Goal: Task Accomplishment & Management: Manage account settings

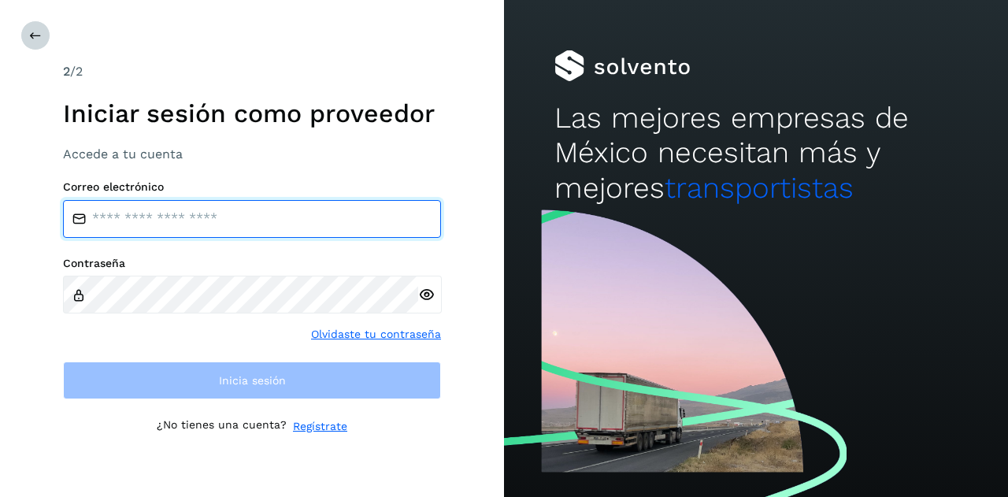
type input "**********"
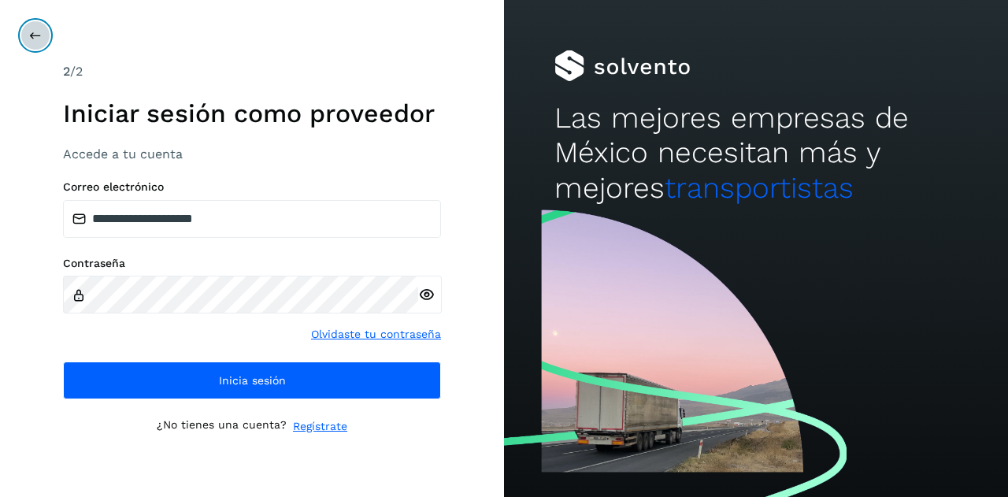
click at [31, 44] on button at bounding box center [35, 35] width 30 height 30
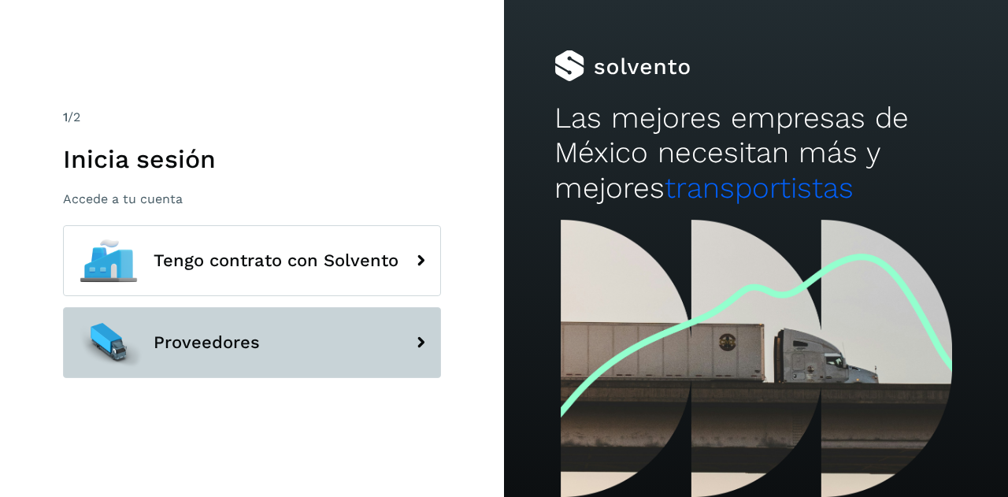
click at [206, 333] on span "Proveedores" at bounding box center [207, 342] width 106 height 19
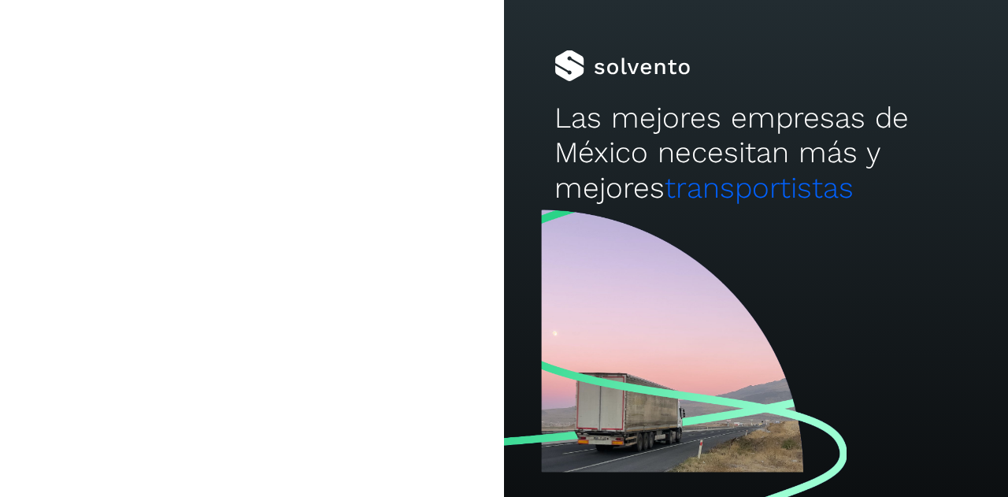
type input "**********"
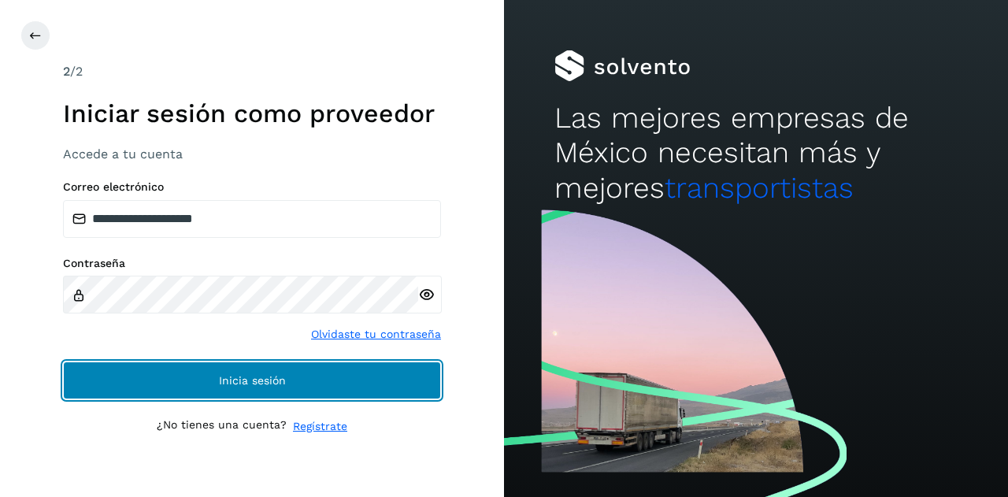
drag, startPoint x: 202, startPoint y: 369, endPoint x: 240, endPoint y: 446, distance: 86.6
click at [202, 369] on button "Inicia sesión" at bounding box center [252, 380] width 378 height 38
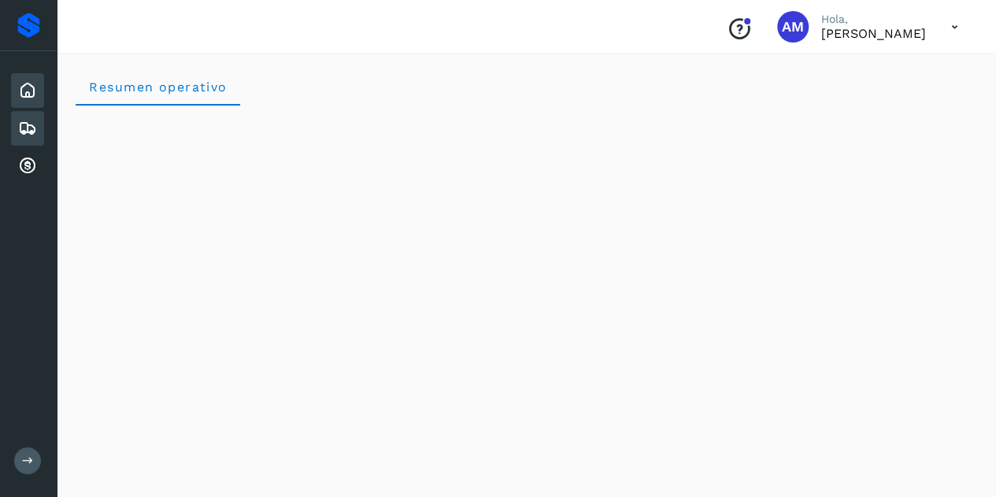
click at [33, 132] on icon at bounding box center [27, 128] width 19 height 19
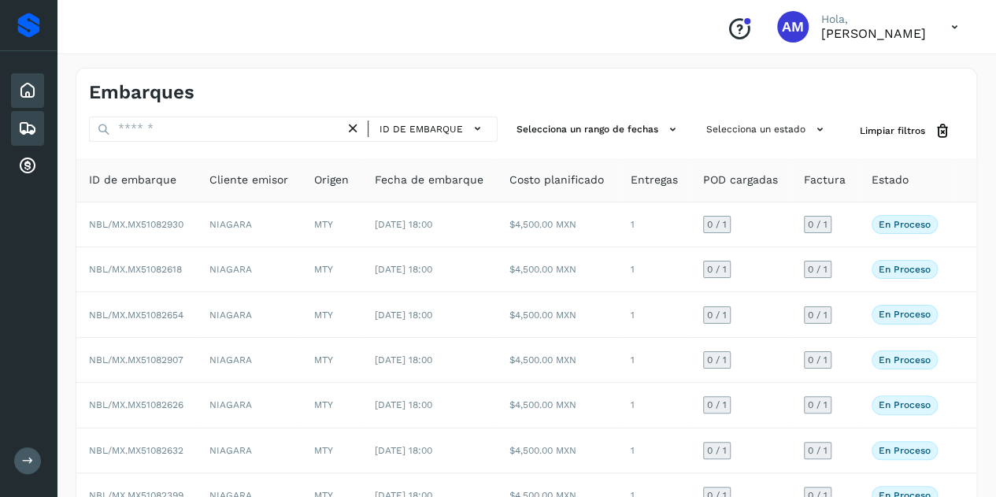
click at [31, 95] on icon at bounding box center [27, 90] width 19 height 19
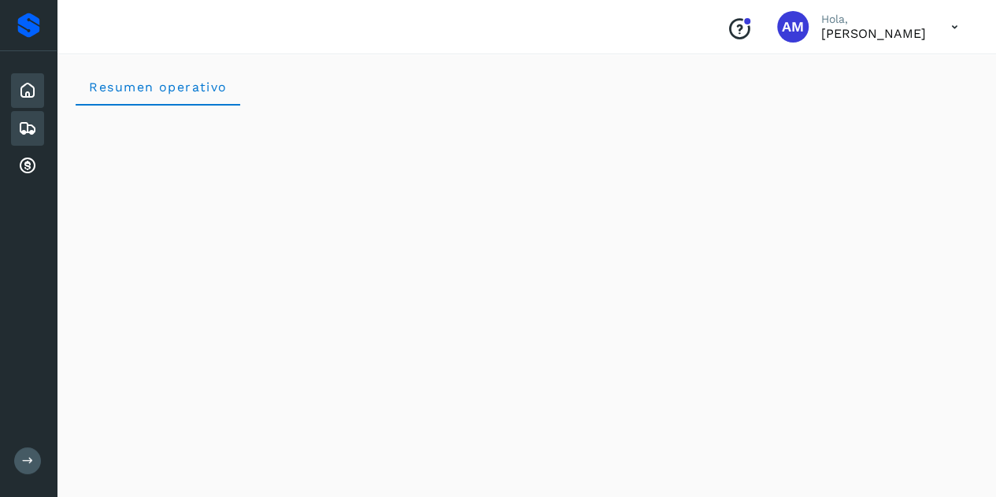
click at [20, 136] on icon at bounding box center [27, 128] width 19 height 19
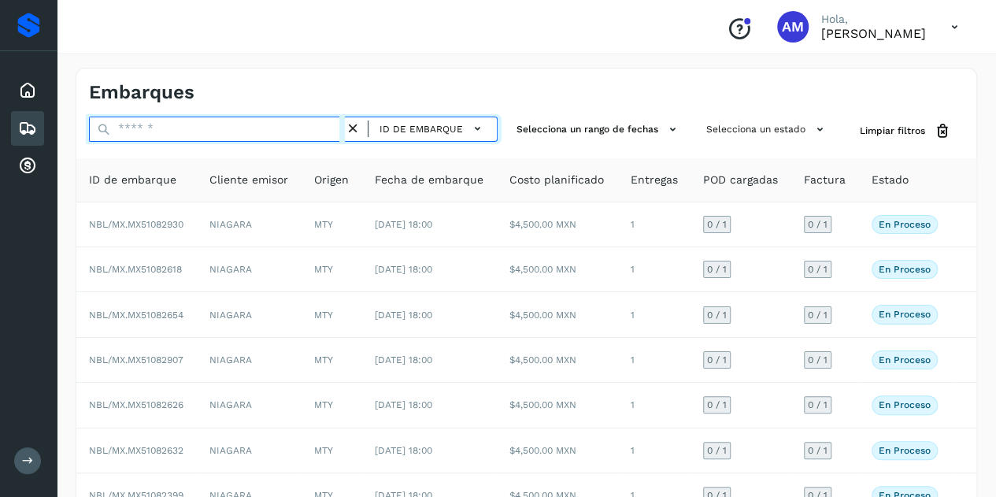
click at [252, 137] on input "text" at bounding box center [217, 129] width 256 height 25
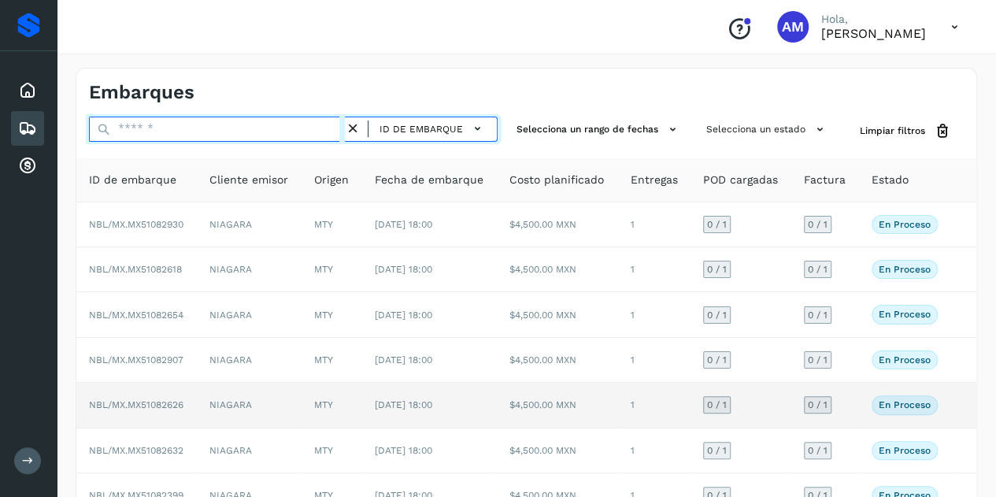
paste input "**********"
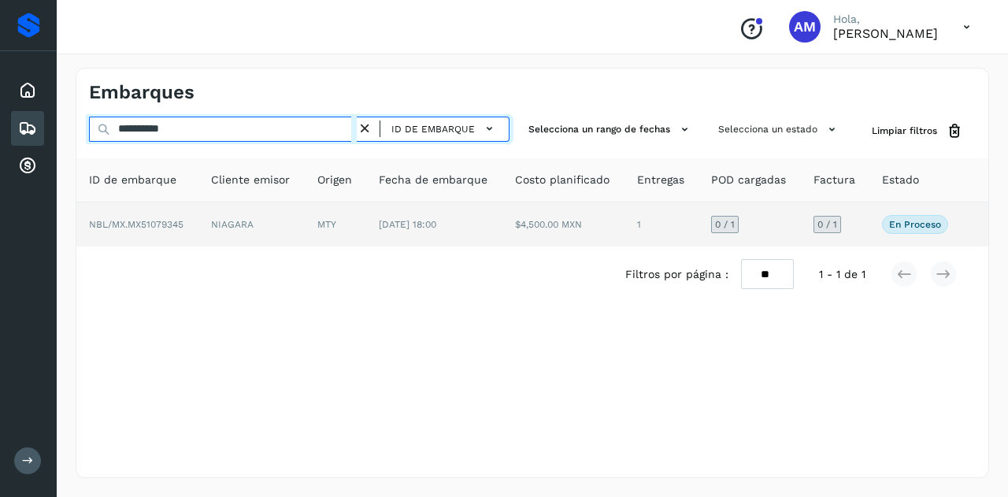
type input "**********"
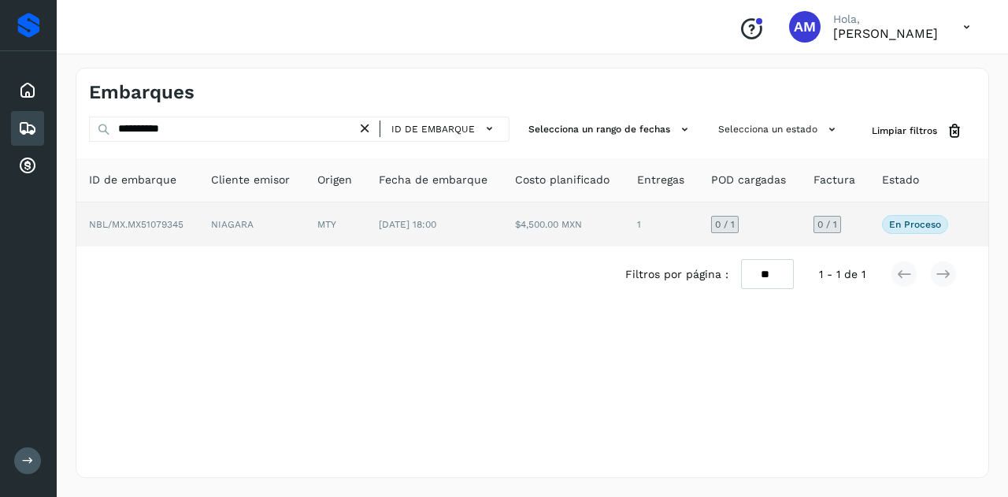
click at [310, 221] on td "MTY" at bounding box center [335, 224] width 61 height 44
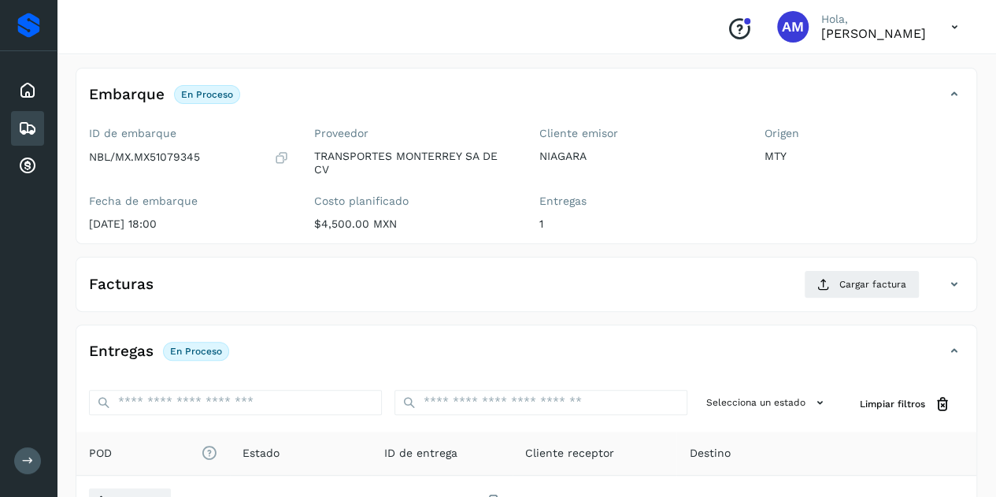
scroll to position [236, 0]
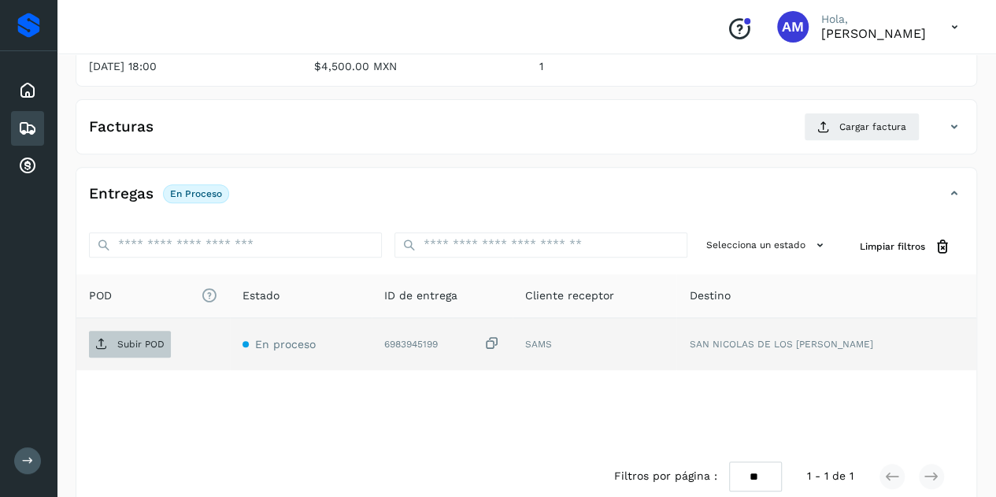
click at [136, 349] on span "Subir POD" at bounding box center [130, 344] width 82 height 25
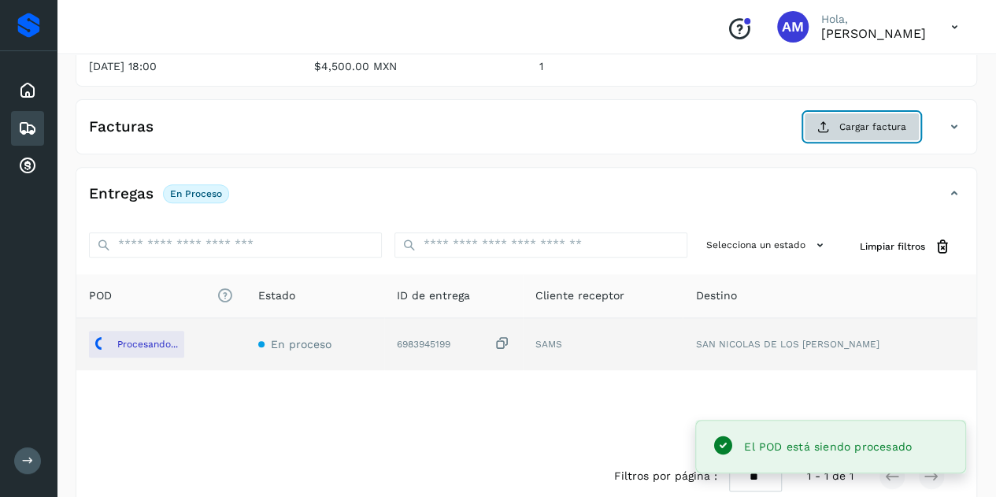
click at [836, 127] on button "Cargar factura" at bounding box center [862, 127] width 116 height 28
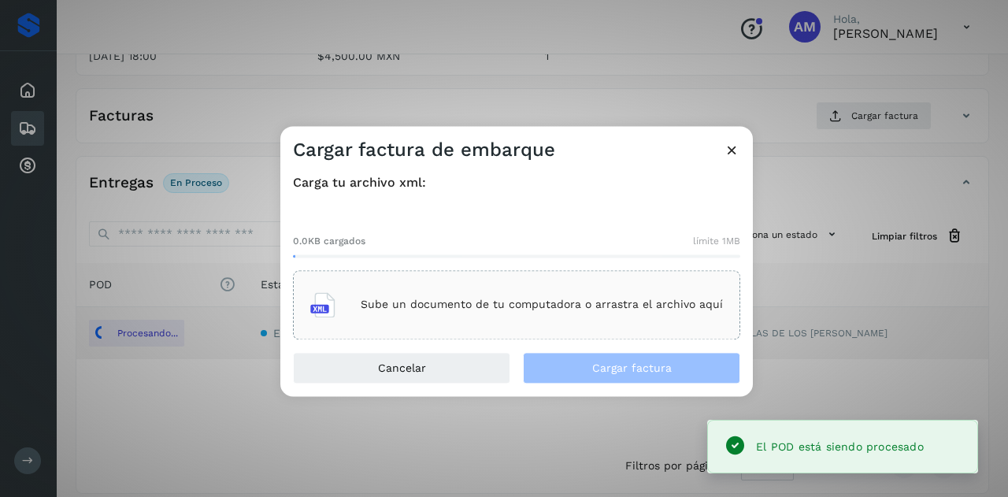
click at [614, 294] on div "Sube un documento de tu computadora o arrastra el archivo aquí" at bounding box center [516, 304] width 413 height 43
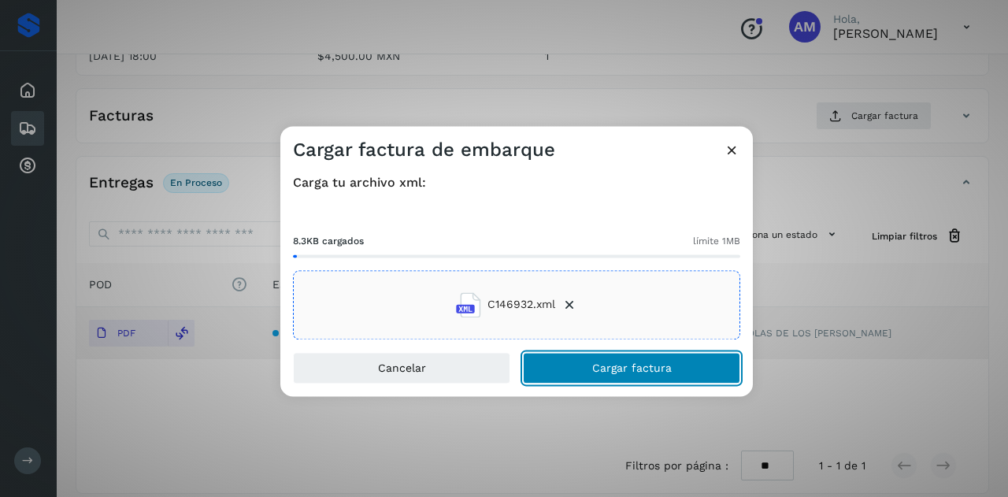
click at [619, 369] on span "Cargar factura" at bounding box center [632, 367] width 80 height 11
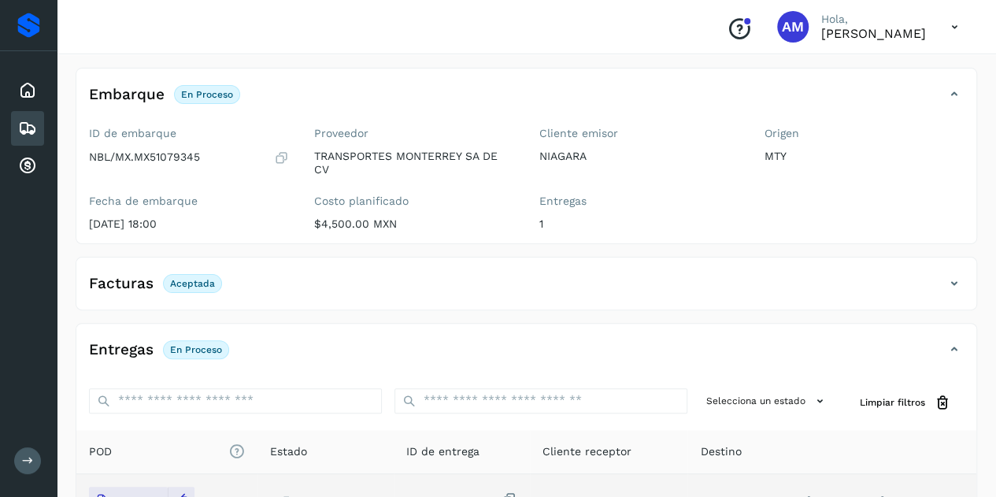
scroll to position [0, 0]
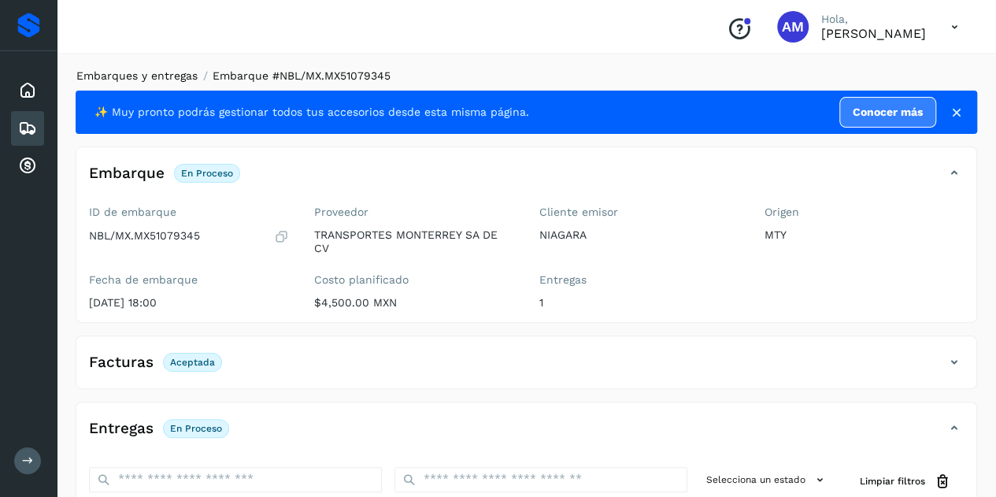
click at [185, 78] on link "Embarques y entregas" at bounding box center [136, 75] width 121 height 13
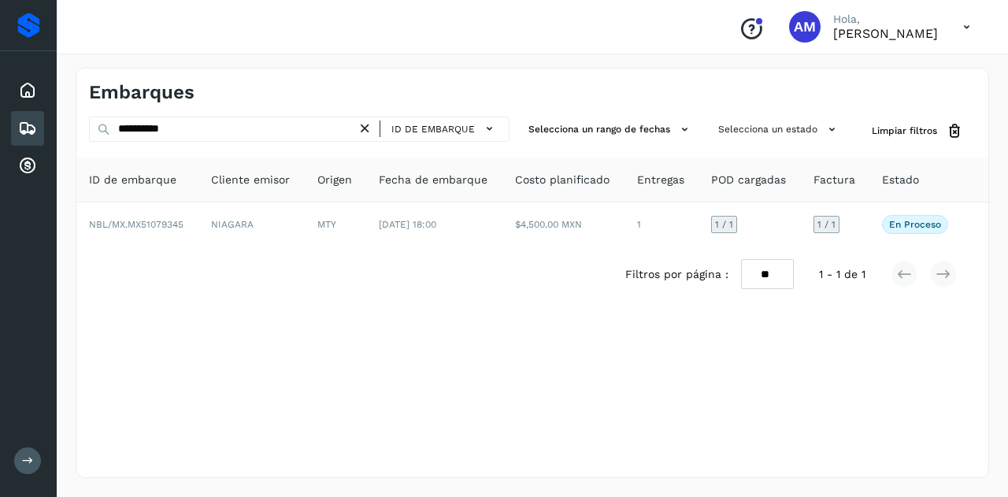
click at [372, 130] on icon at bounding box center [365, 128] width 17 height 17
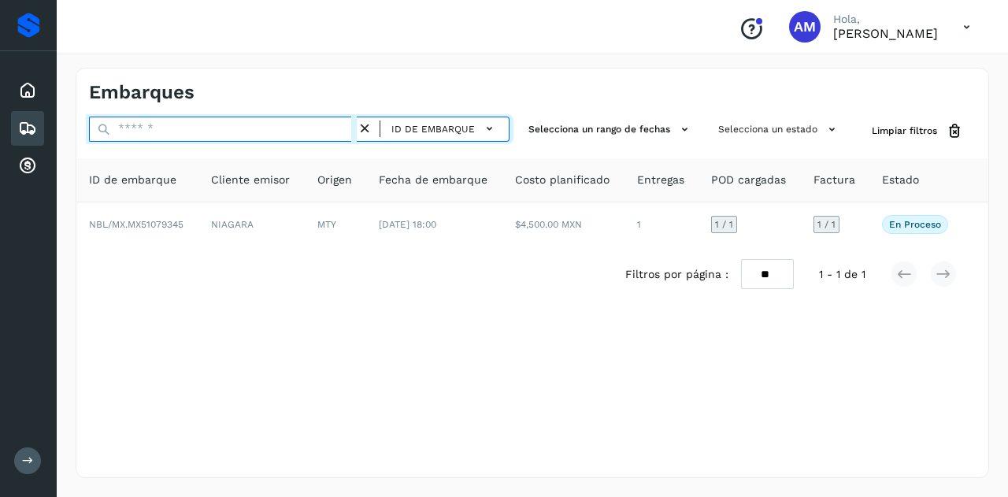
click at [323, 127] on input "text" at bounding box center [223, 129] width 268 height 25
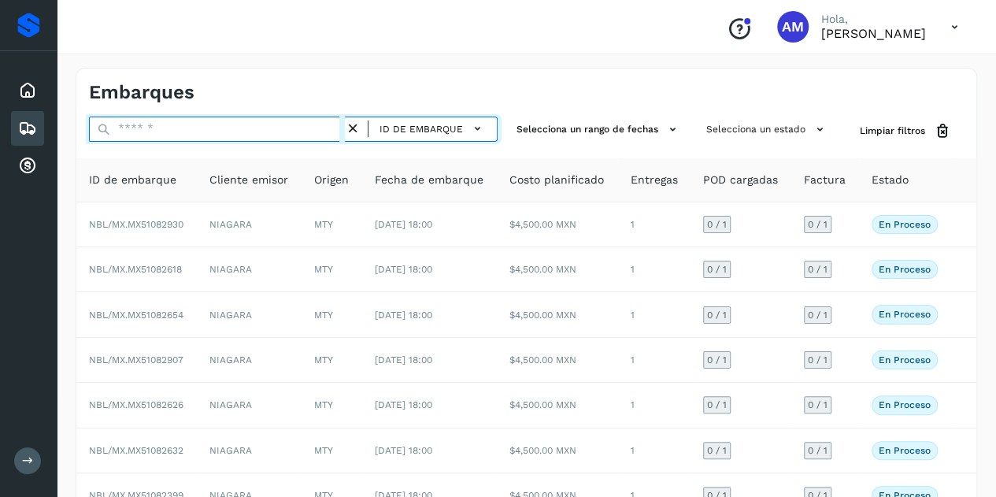
paste input "**********"
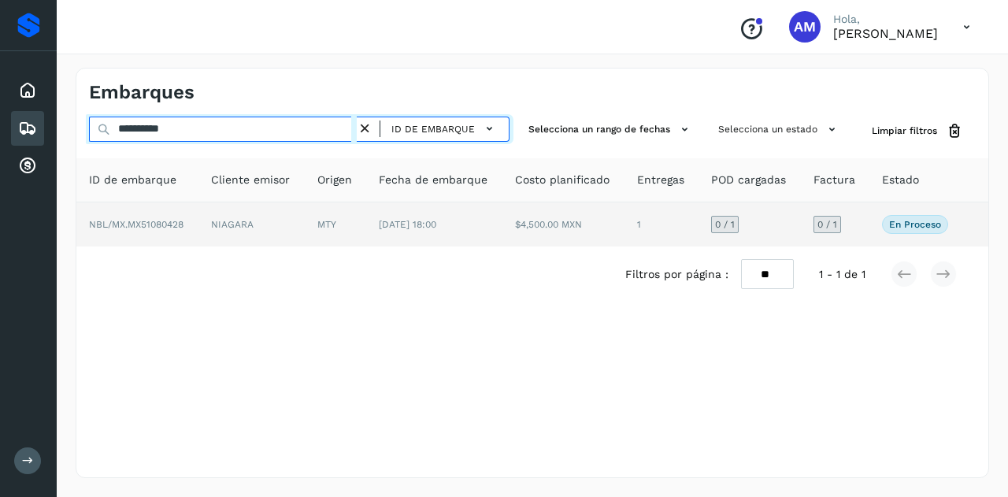
type input "**********"
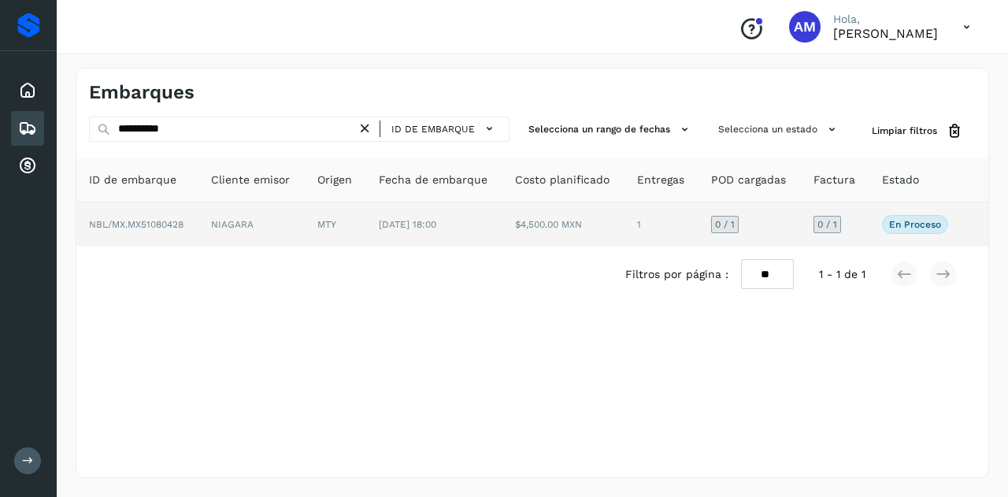
click at [290, 228] on td "NIAGARA" at bounding box center [251, 224] width 106 height 44
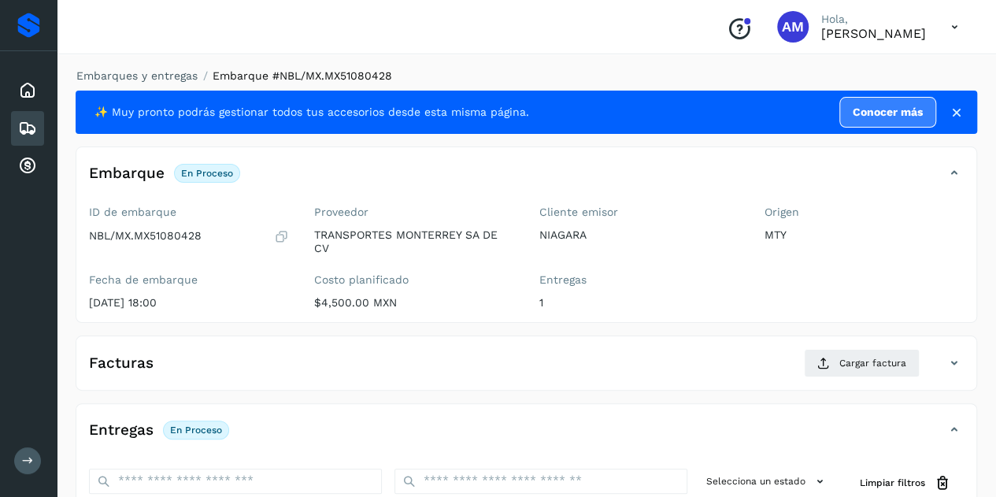
scroll to position [157, 0]
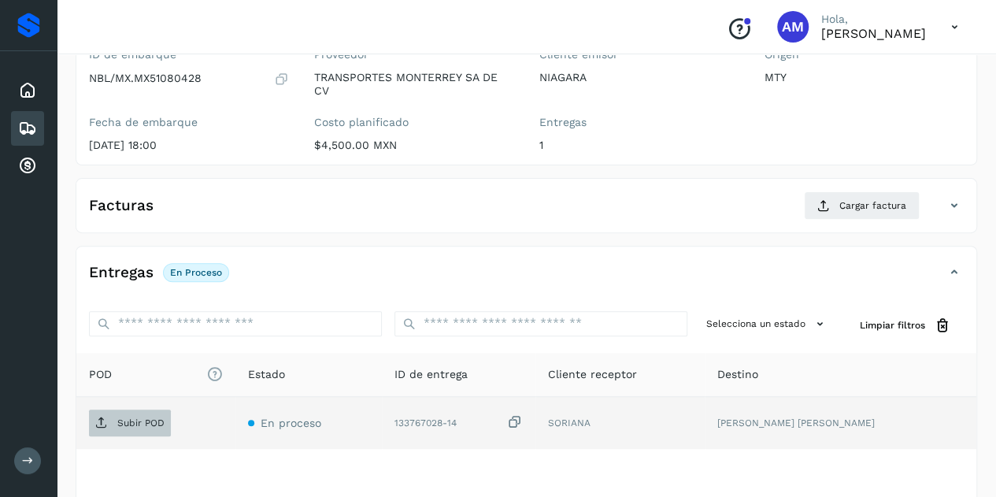
click at [133, 429] on span "Subir POD" at bounding box center [130, 422] width 82 height 25
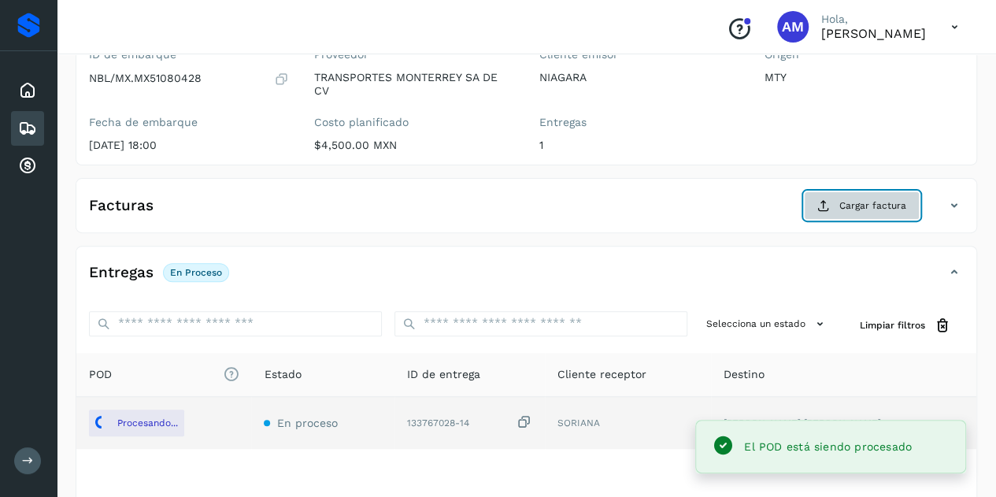
click at [873, 202] on span "Cargar factura" at bounding box center [872, 205] width 67 height 14
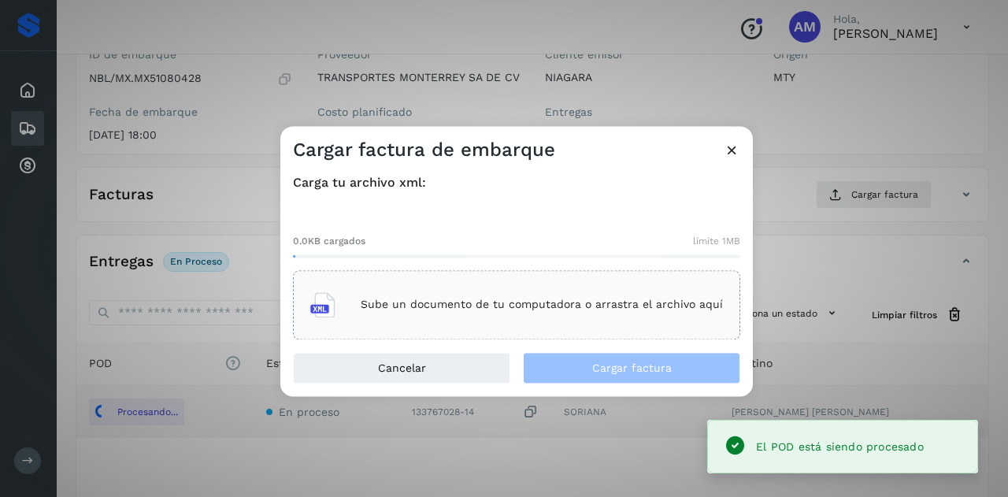
click at [550, 302] on p "Sube un documento de tu computadora o arrastra el archivo aquí" at bounding box center [542, 304] width 362 height 13
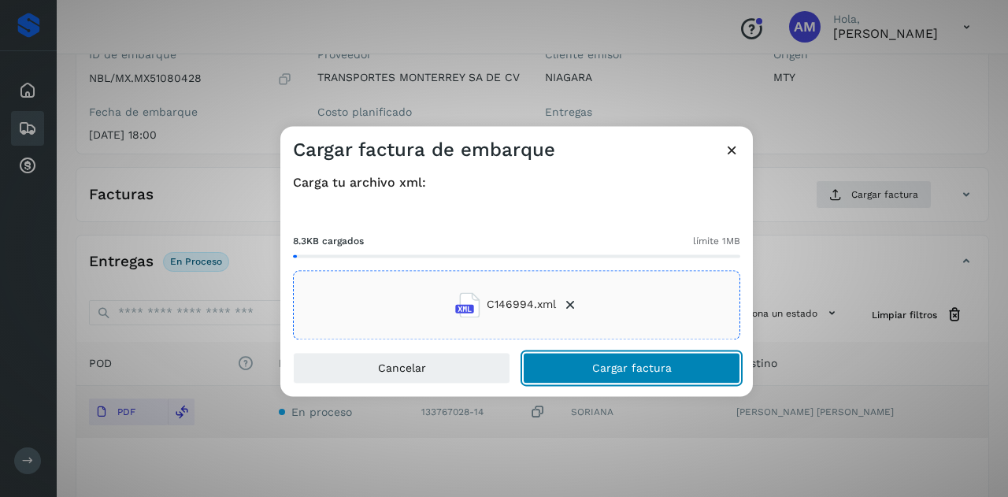
click at [592, 366] on button "Cargar factura" at bounding box center [631, 367] width 217 height 31
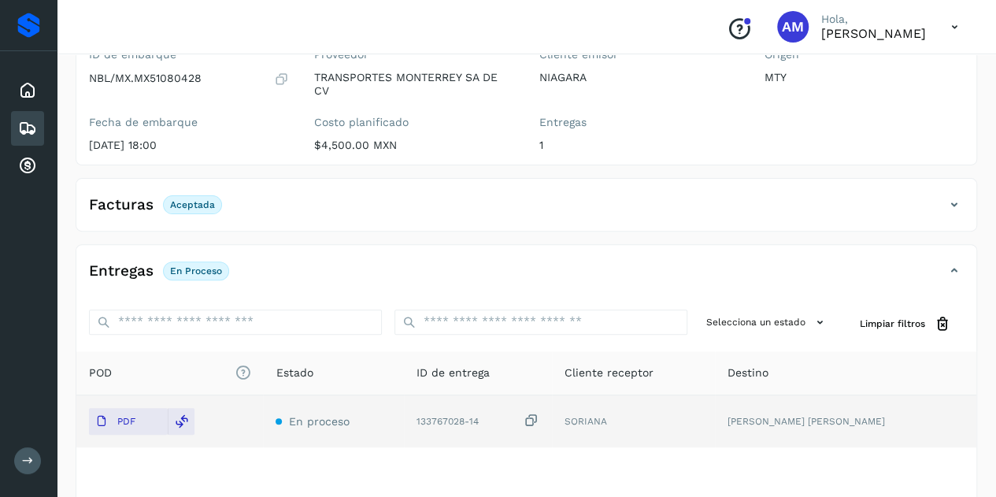
scroll to position [0, 0]
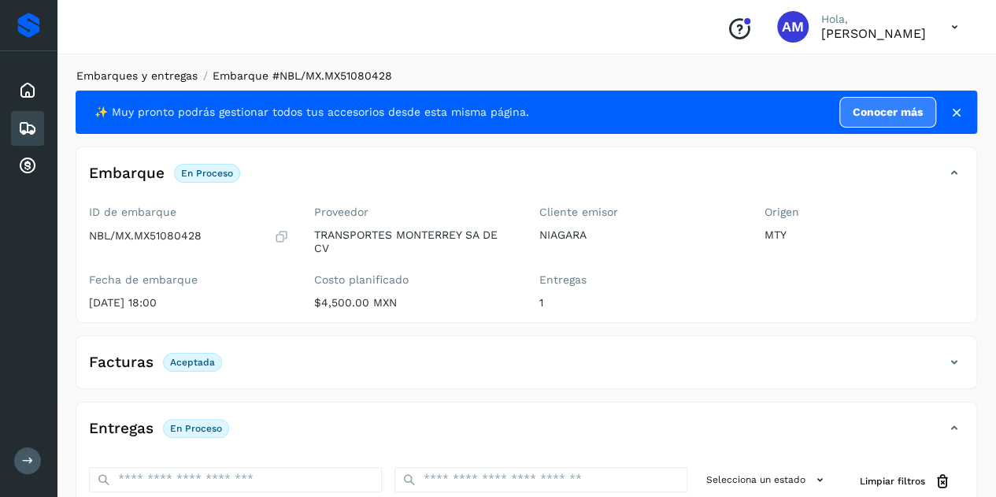
click at [120, 72] on link "Embarques y entregas" at bounding box center [136, 75] width 121 height 13
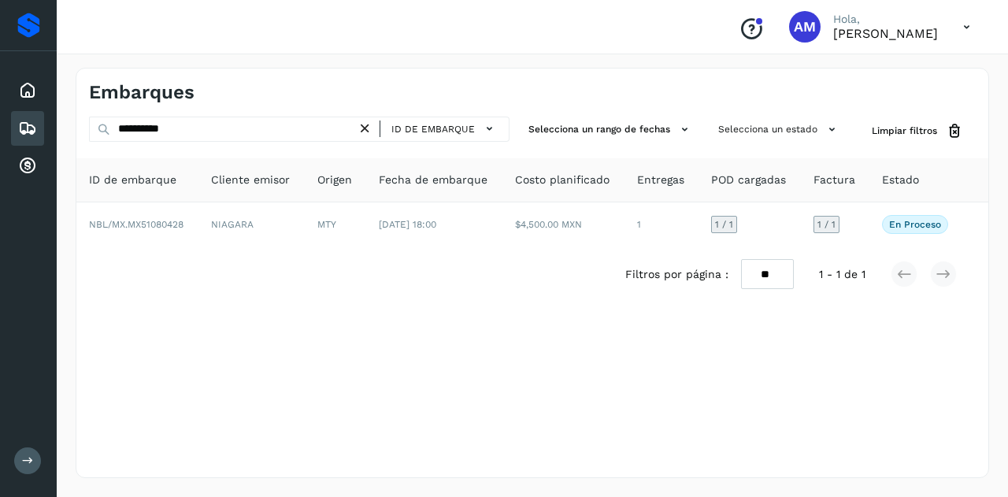
click at [368, 128] on icon at bounding box center [365, 128] width 17 height 17
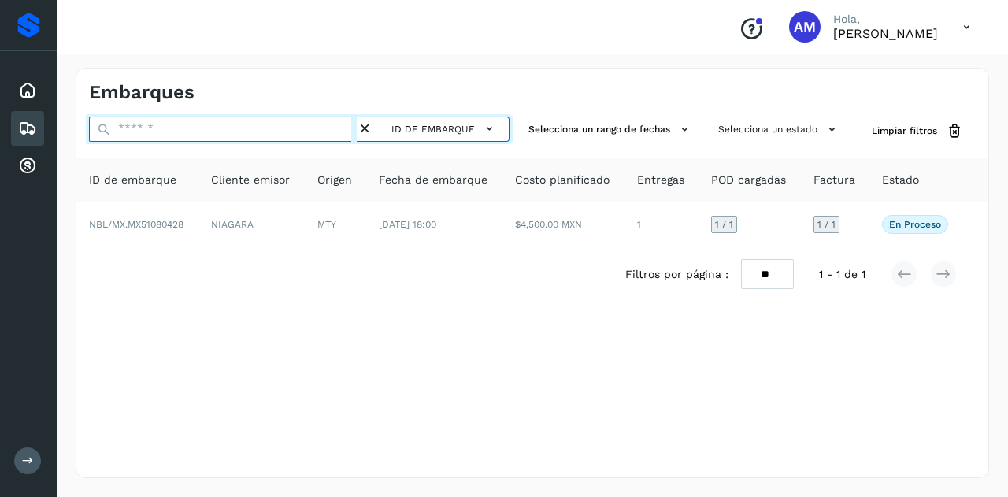
click at [339, 133] on input "text" at bounding box center [223, 129] width 268 height 25
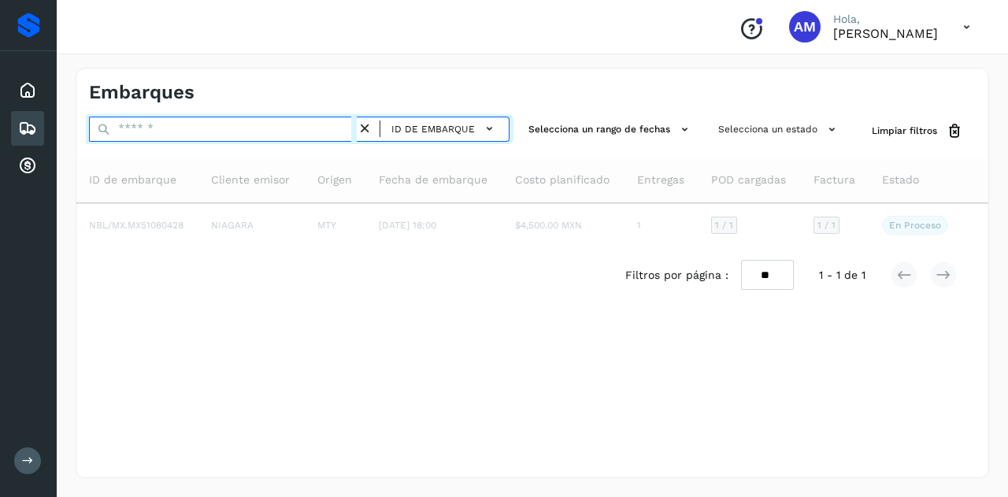
paste input "**********"
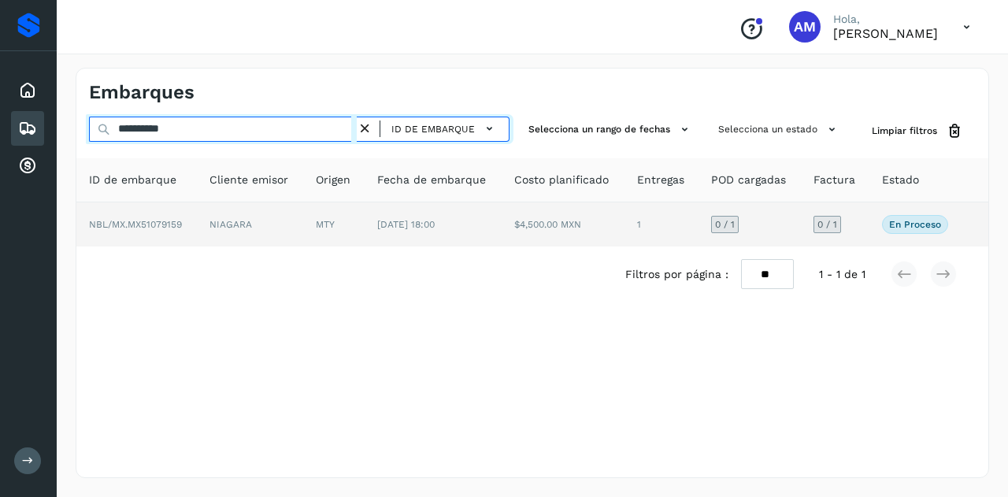
type input "**********"
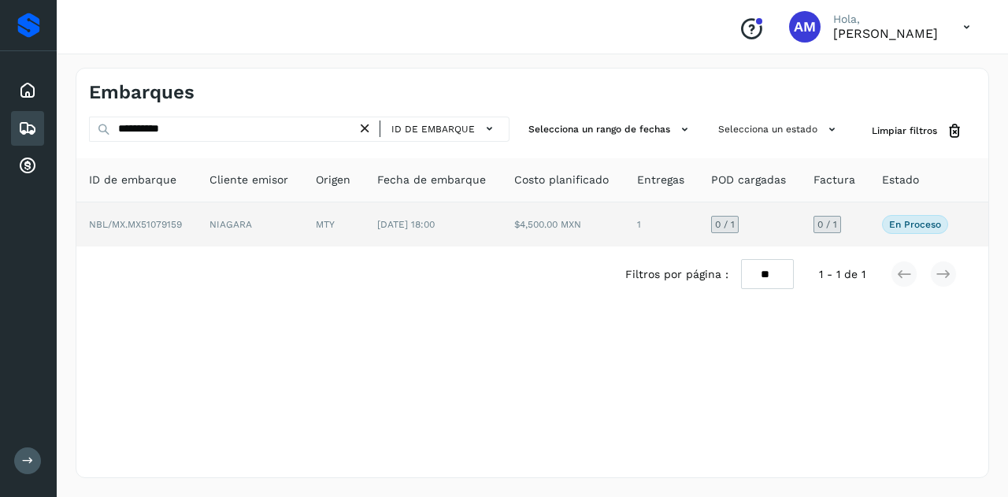
click at [331, 224] on td "MTY" at bounding box center [333, 224] width 61 height 44
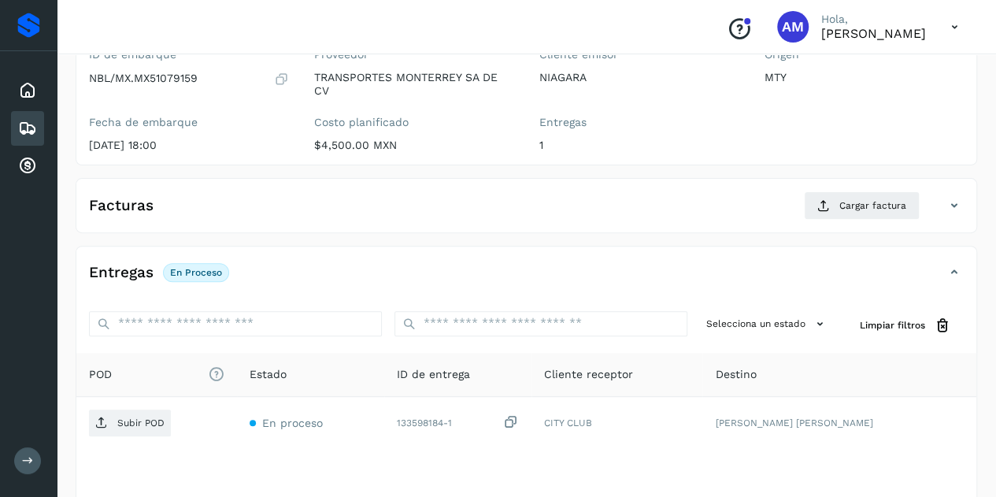
scroll to position [236, 0]
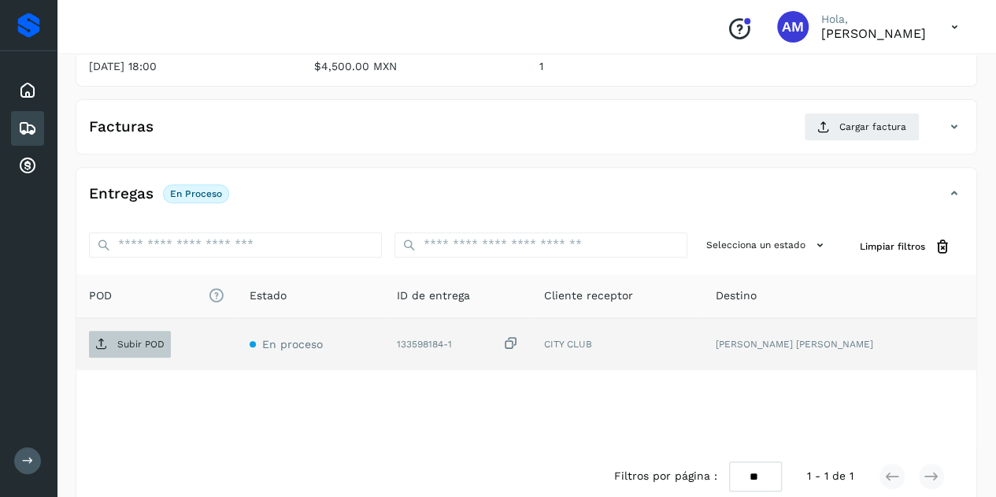
click at [134, 350] on span "Subir POD" at bounding box center [130, 344] width 82 height 25
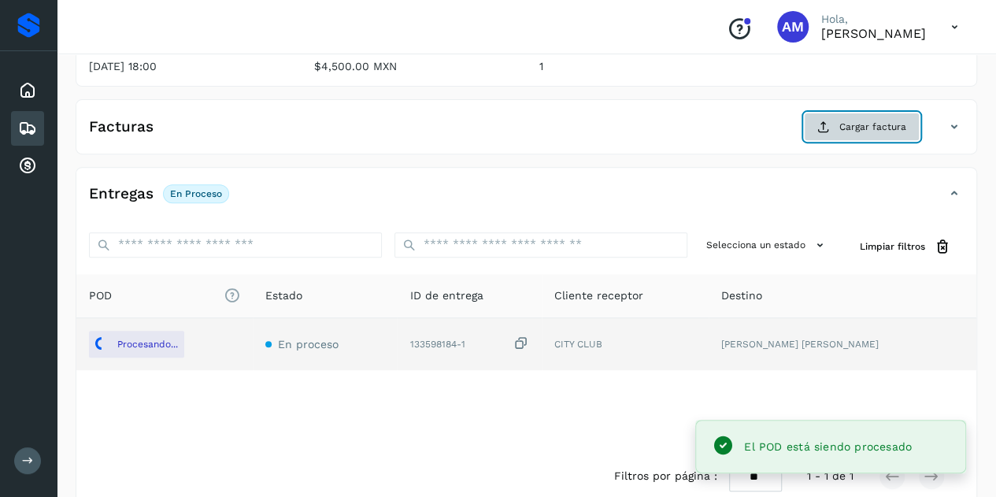
click at [854, 127] on span "Cargar factura" at bounding box center [872, 127] width 67 height 14
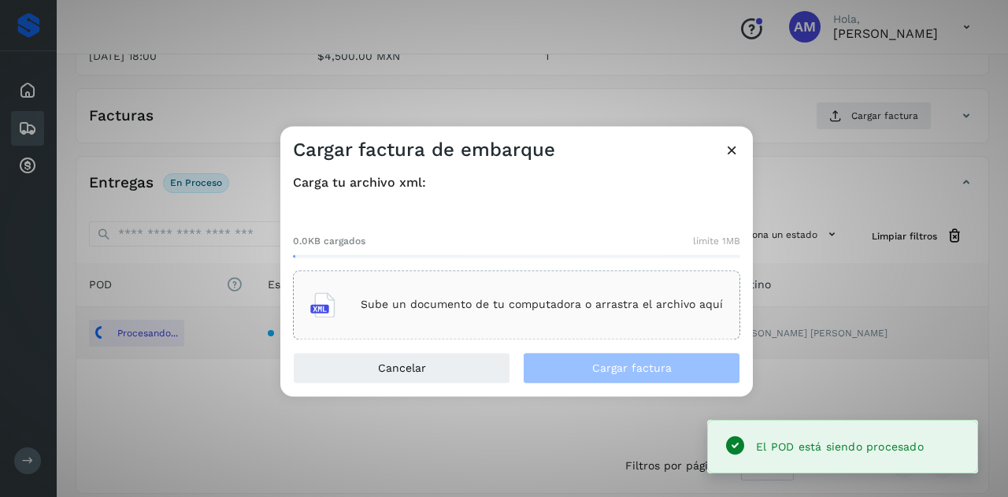
click at [624, 291] on div "Sube un documento de tu computadora o arrastra el archivo aquí" at bounding box center [516, 304] width 413 height 43
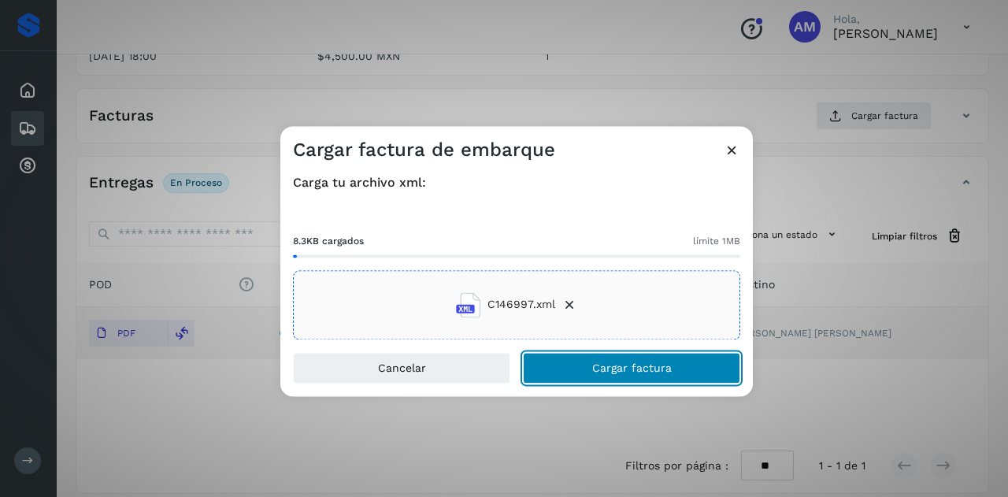
click at [559, 368] on button "Cargar factura" at bounding box center [631, 367] width 217 height 31
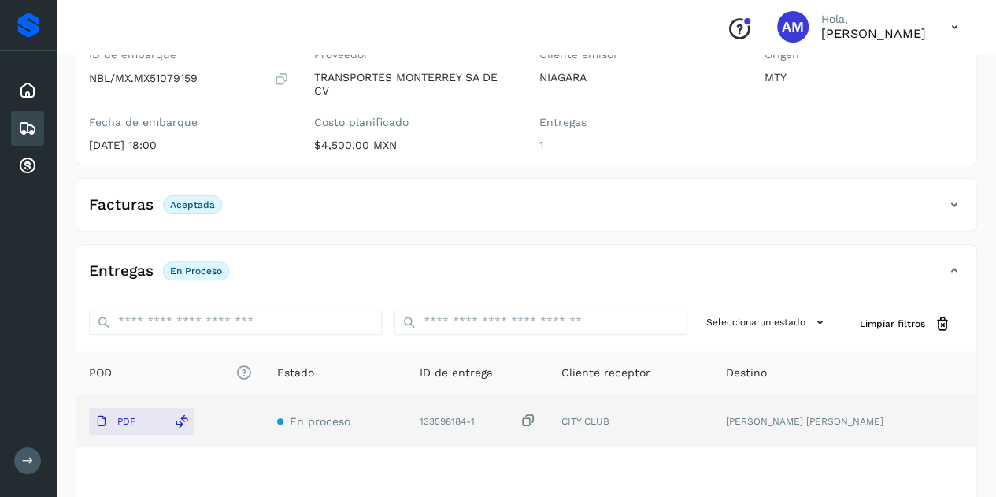
scroll to position [0, 0]
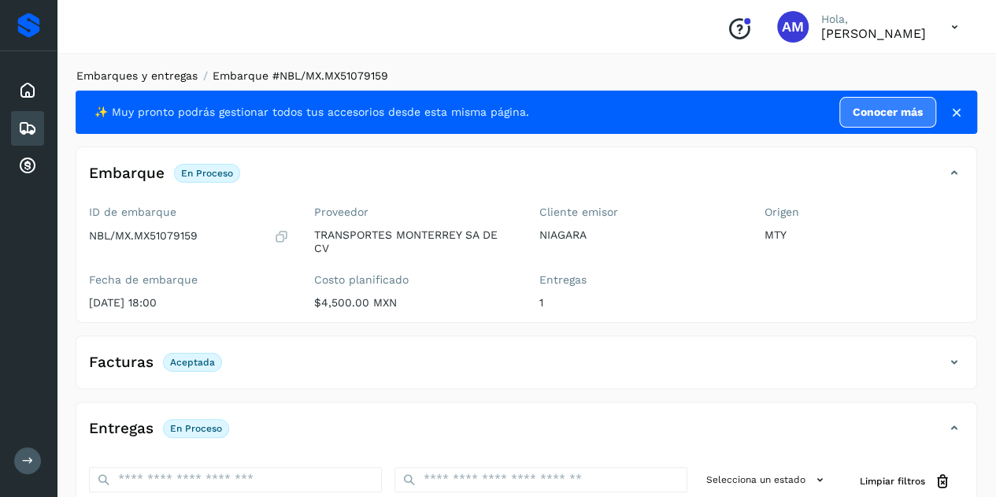
click at [135, 75] on link "Embarques y entregas" at bounding box center [136, 75] width 121 height 13
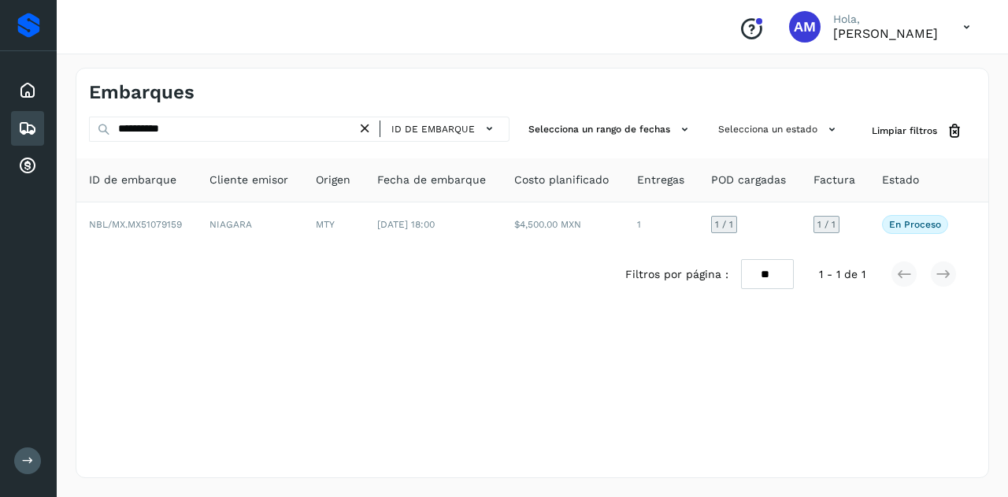
click at [363, 122] on icon at bounding box center [365, 128] width 17 height 17
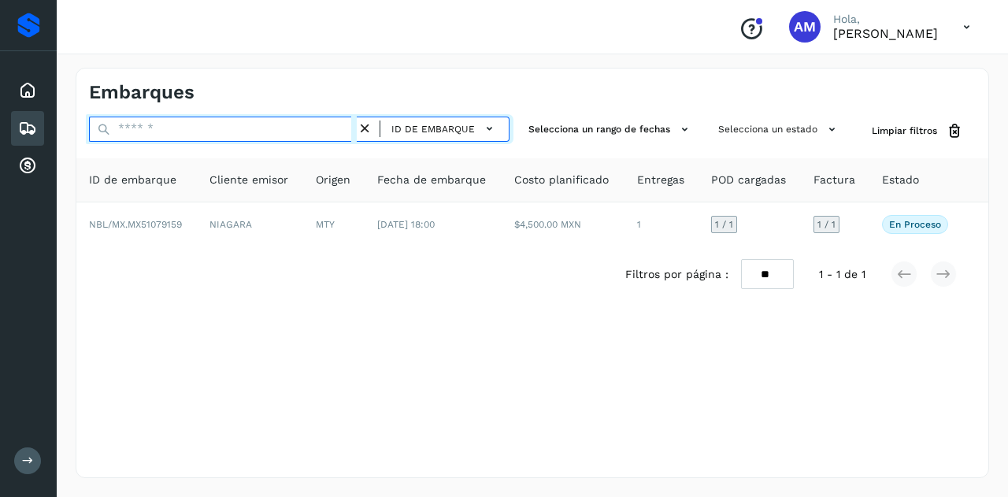
click at [282, 123] on input "text" at bounding box center [223, 129] width 268 height 25
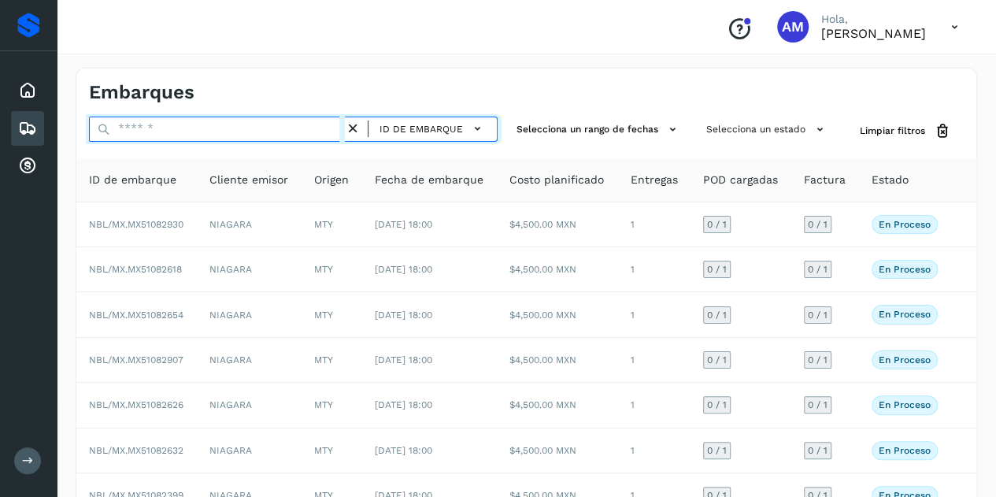
paste input "**********"
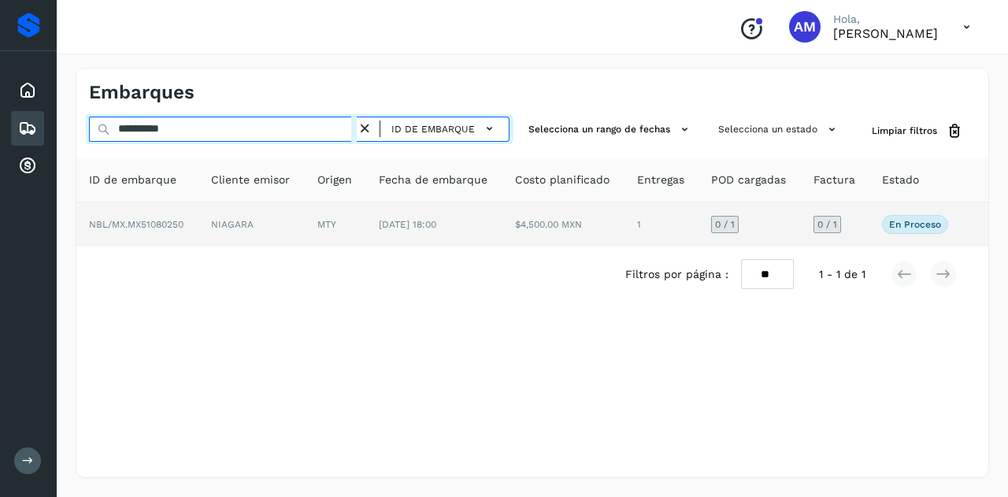
type input "**********"
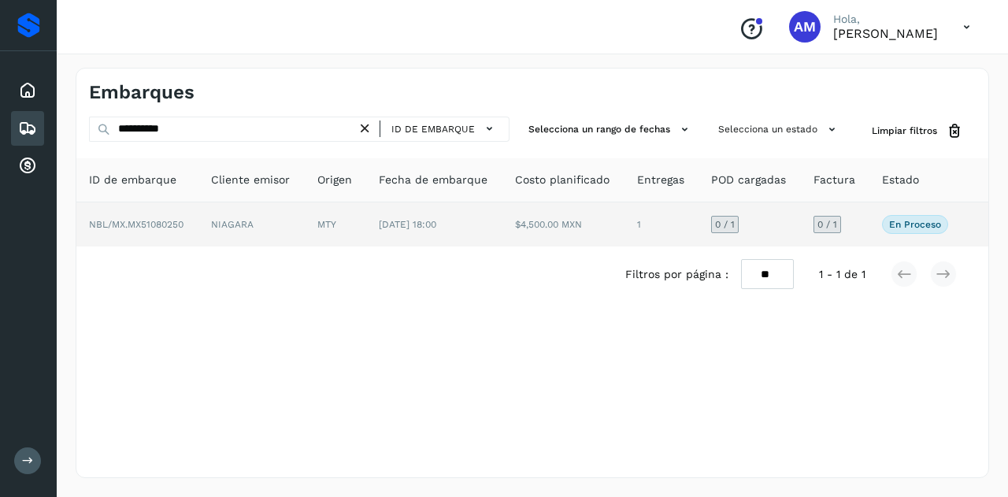
click at [258, 231] on td "NIAGARA" at bounding box center [251, 224] width 106 height 44
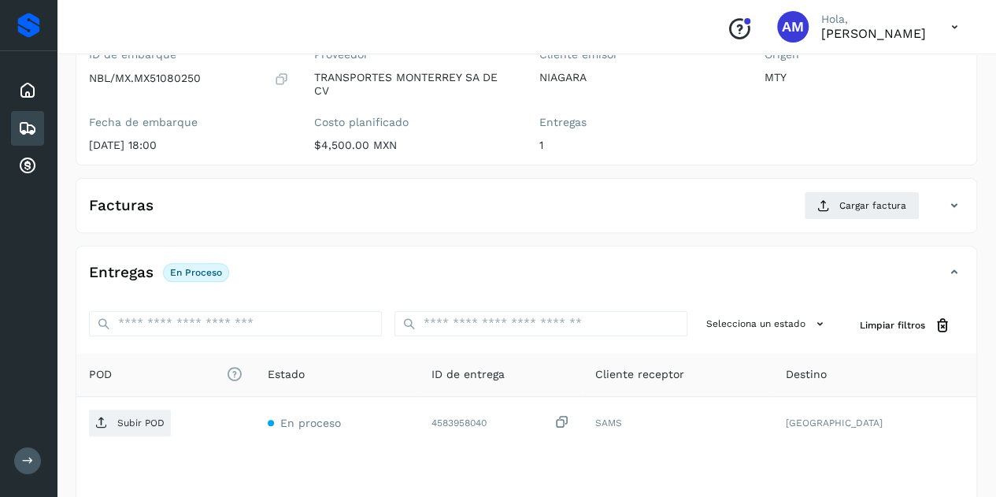
scroll to position [236, 0]
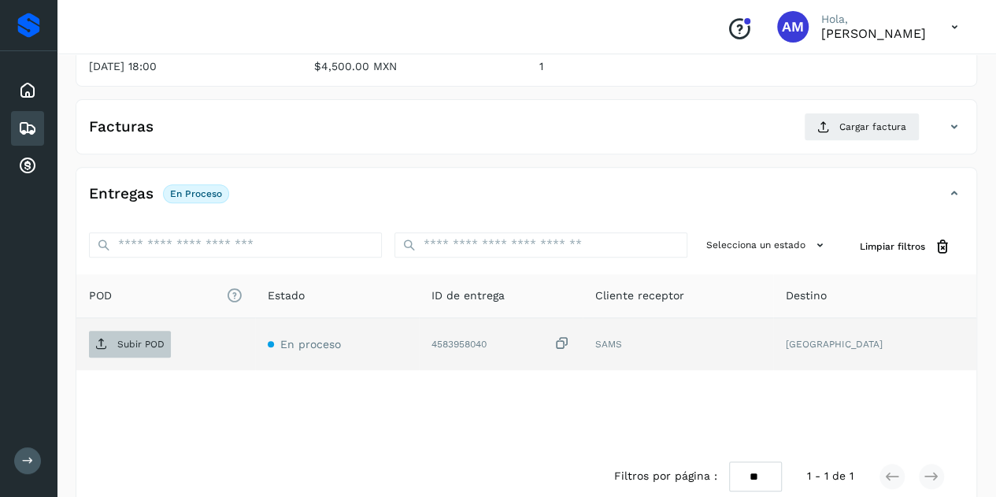
click at [115, 339] on span "Subir POD" at bounding box center [130, 344] width 82 height 25
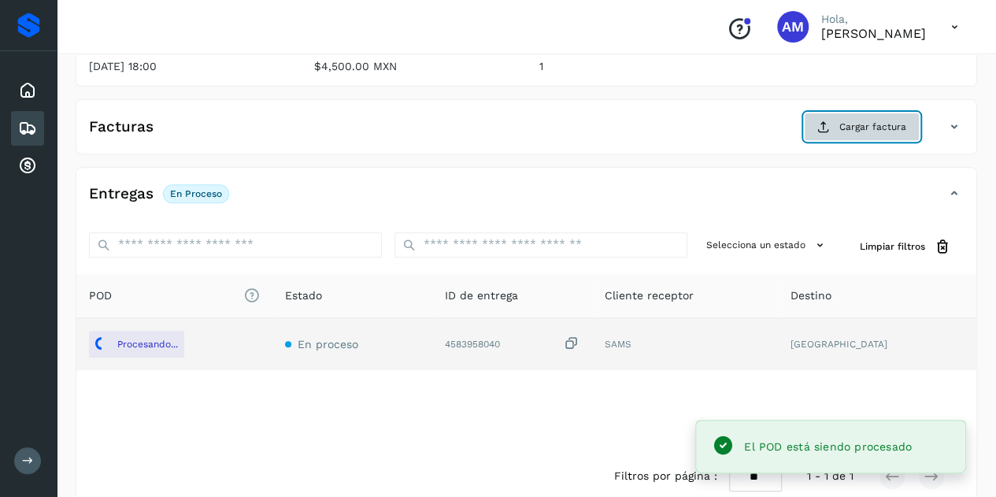
click at [862, 131] on span "Cargar factura" at bounding box center [872, 127] width 67 height 14
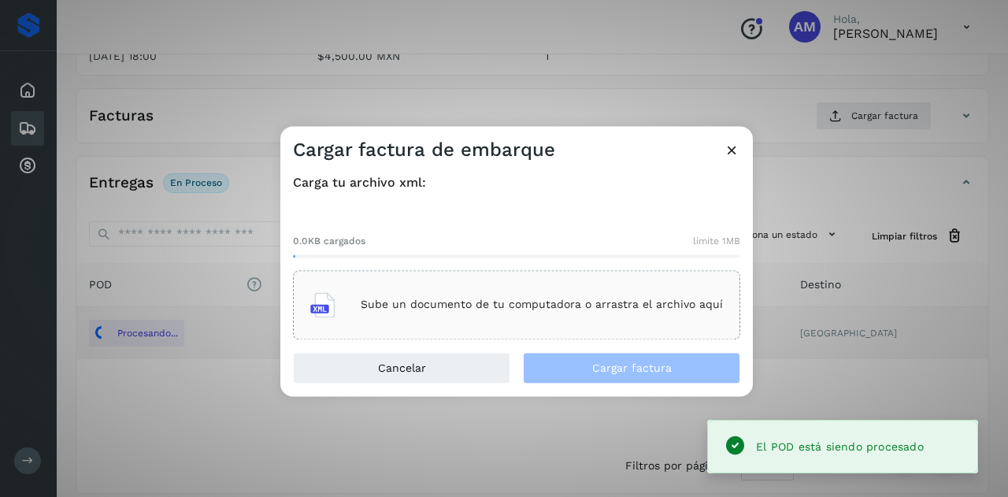
click at [487, 314] on div "Sube un documento de tu computadora o arrastra el archivo aquí" at bounding box center [516, 304] width 413 height 43
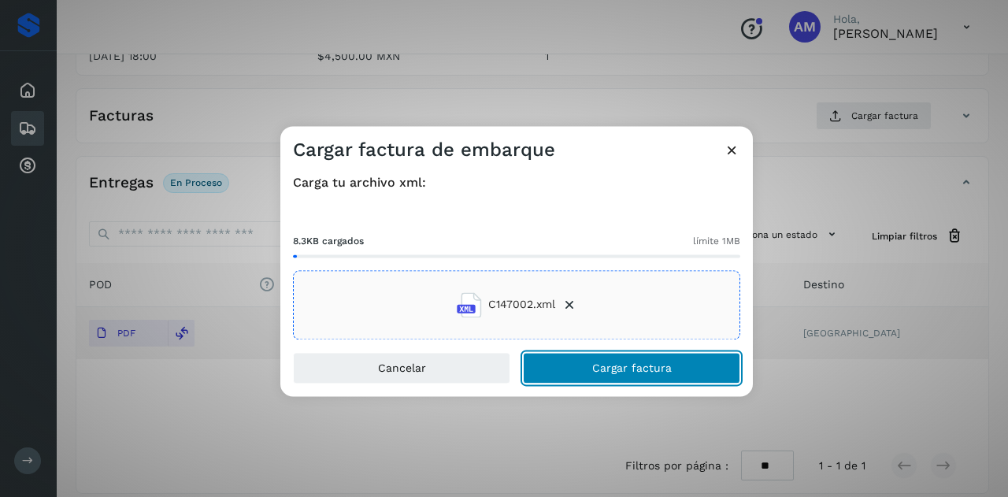
click at [619, 365] on span "Cargar factura" at bounding box center [632, 367] width 80 height 11
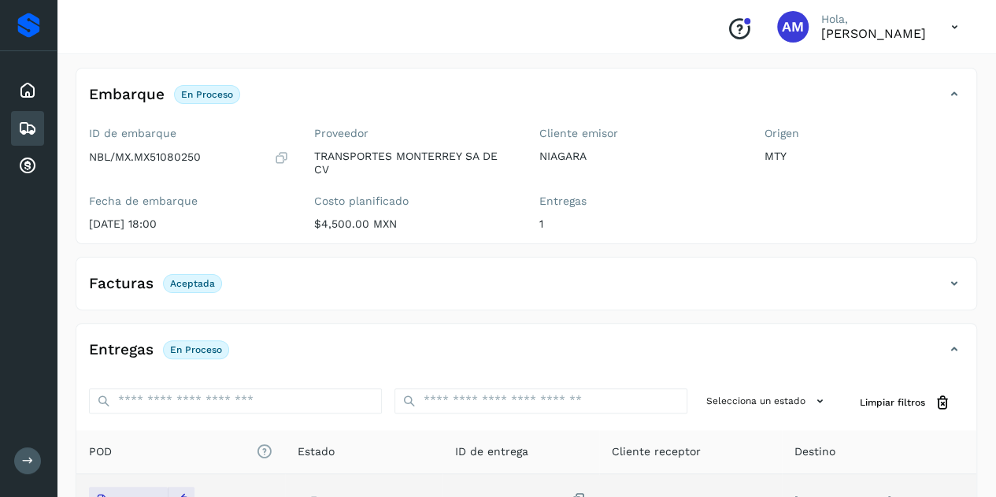
scroll to position [0, 0]
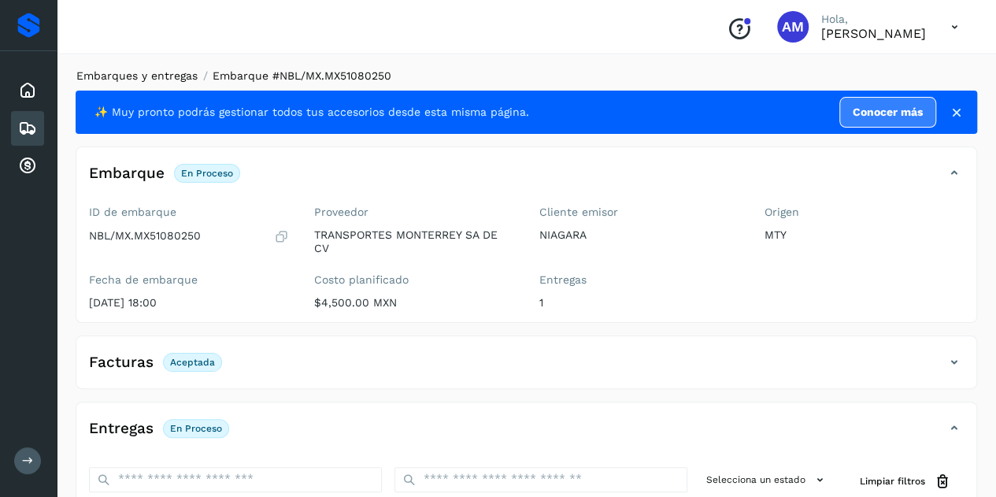
click at [125, 76] on link "Embarques y entregas" at bounding box center [136, 75] width 121 height 13
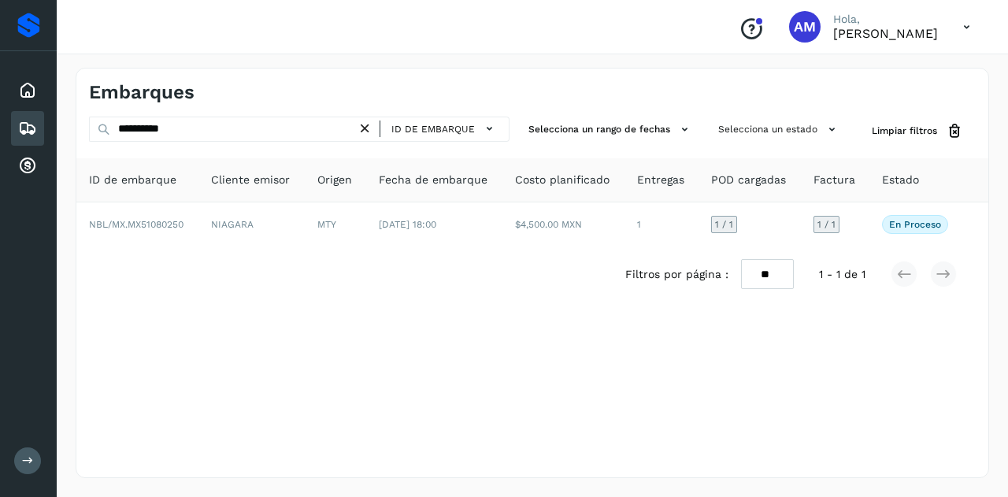
drag, startPoint x: 372, startPoint y: 131, endPoint x: 350, endPoint y: 131, distance: 21.3
click at [370, 131] on icon at bounding box center [365, 128] width 17 height 17
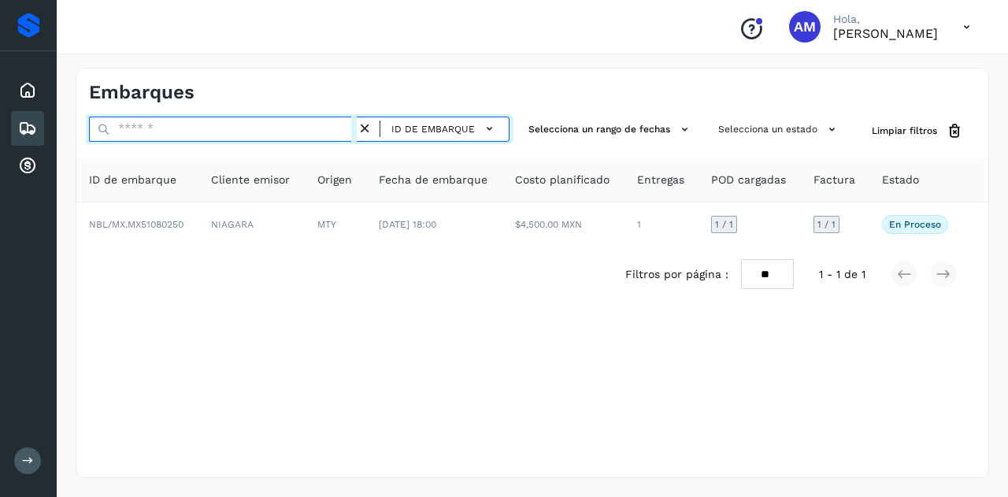
click at [340, 133] on input "text" at bounding box center [223, 129] width 268 height 25
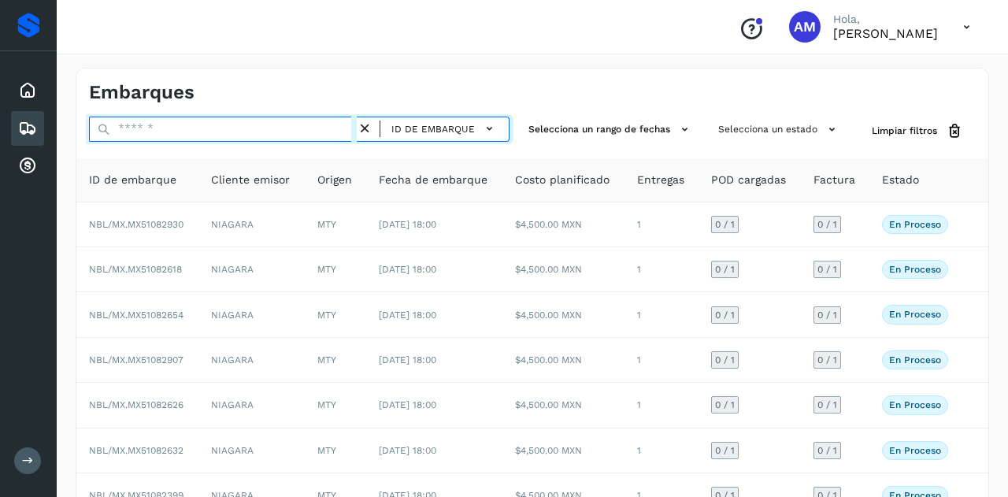
paste input "**********"
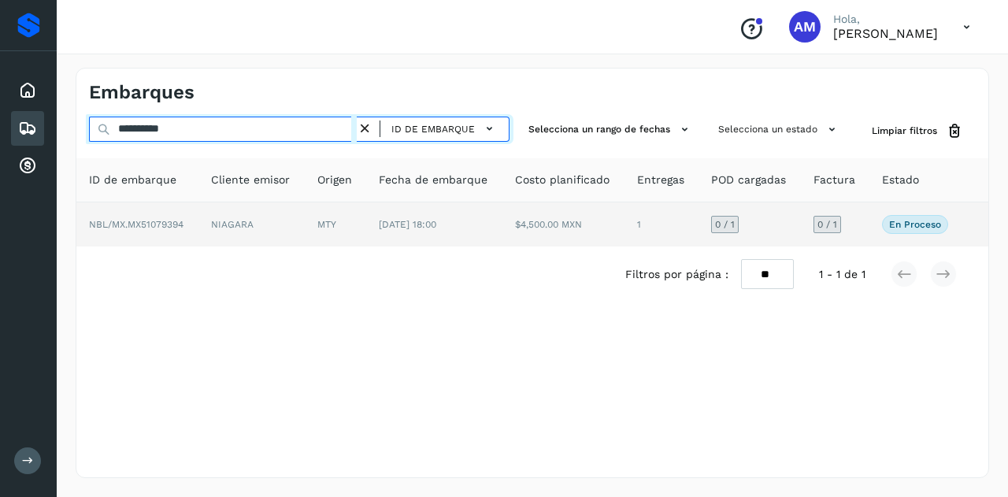
type input "**********"
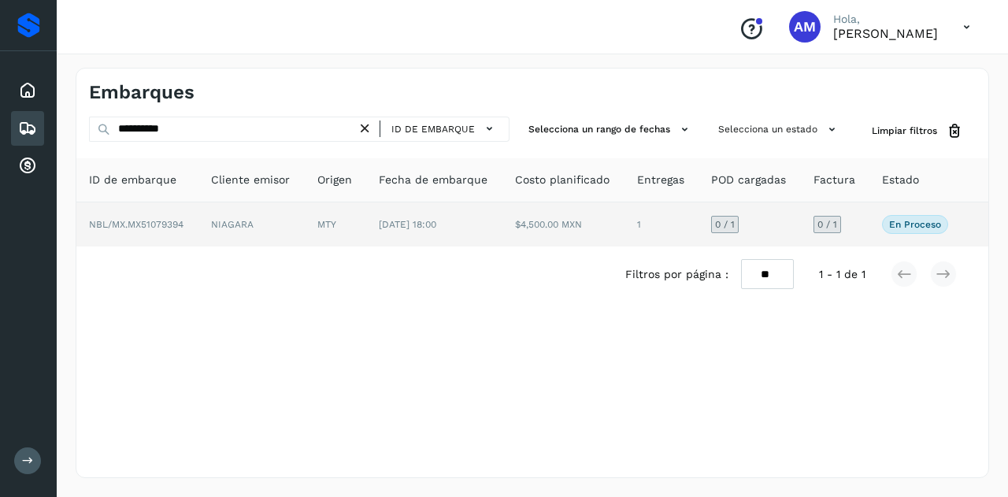
click at [325, 228] on td "MTY" at bounding box center [335, 224] width 61 height 44
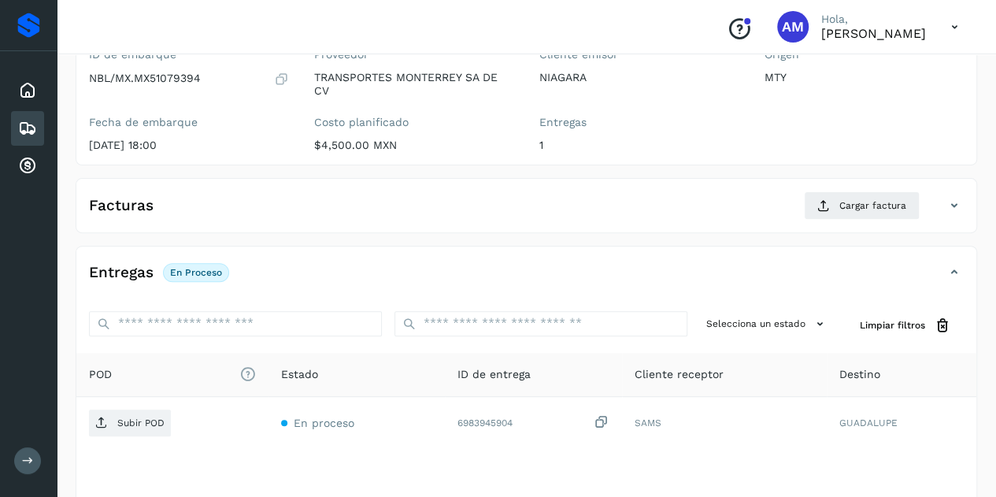
scroll to position [236, 0]
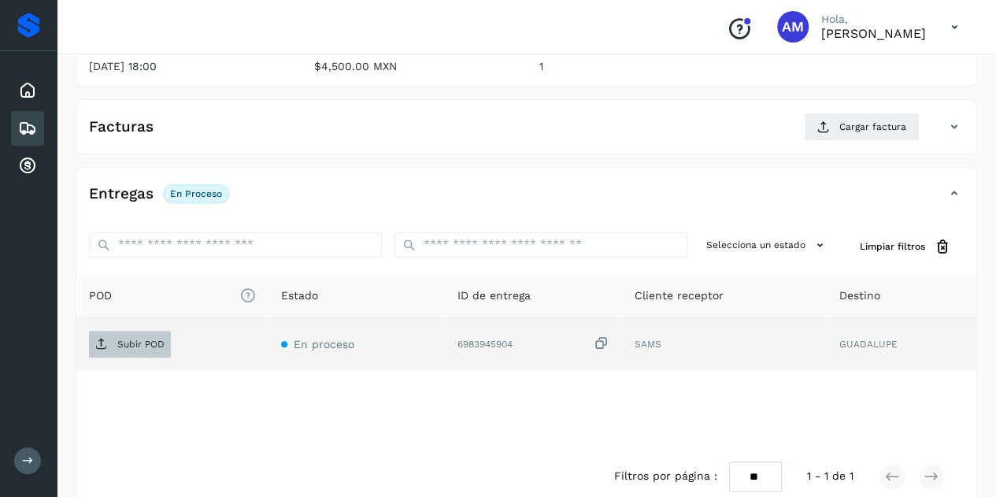
click at [146, 339] on p "Subir POD" at bounding box center [140, 344] width 47 height 11
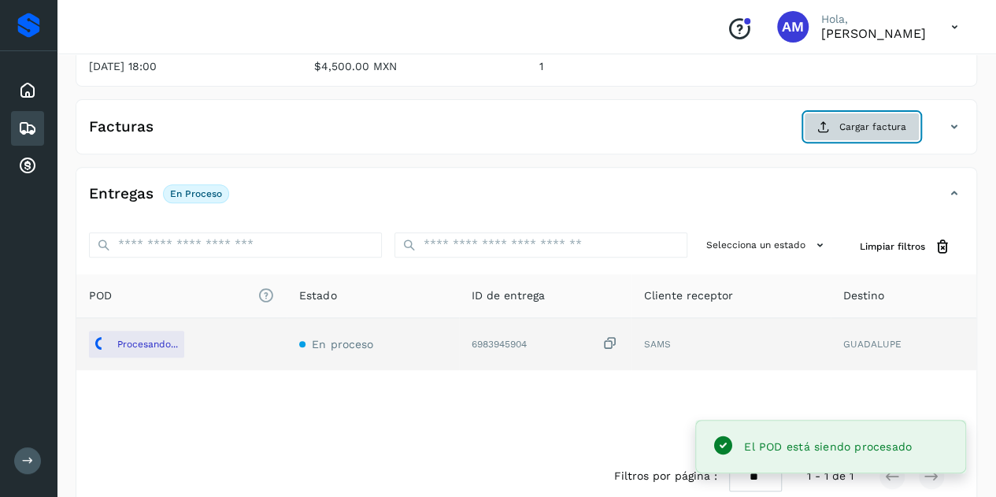
click at [858, 113] on button "Cargar factura" at bounding box center [862, 127] width 116 height 28
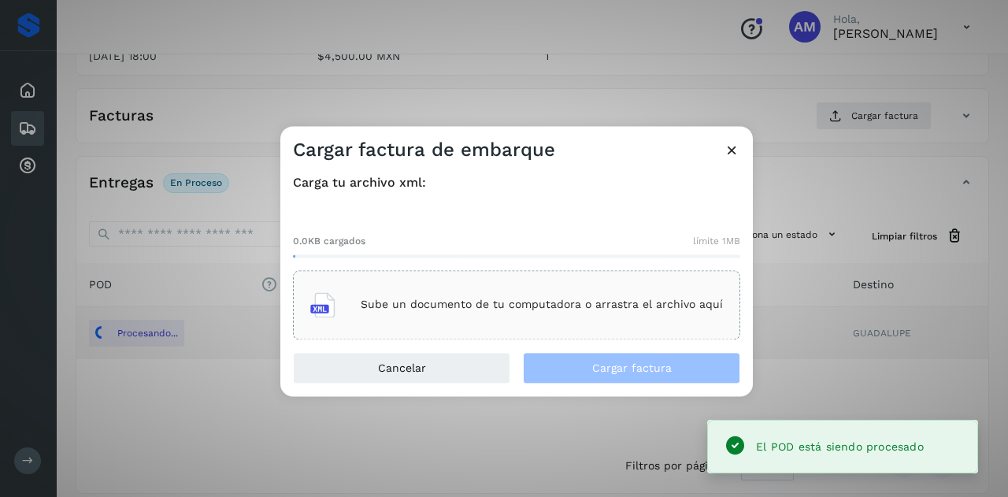
click at [437, 286] on div "Sube un documento de tu computadora o arrastra el archivo aquí" at bounding box center [516, 304] width 413 height 43
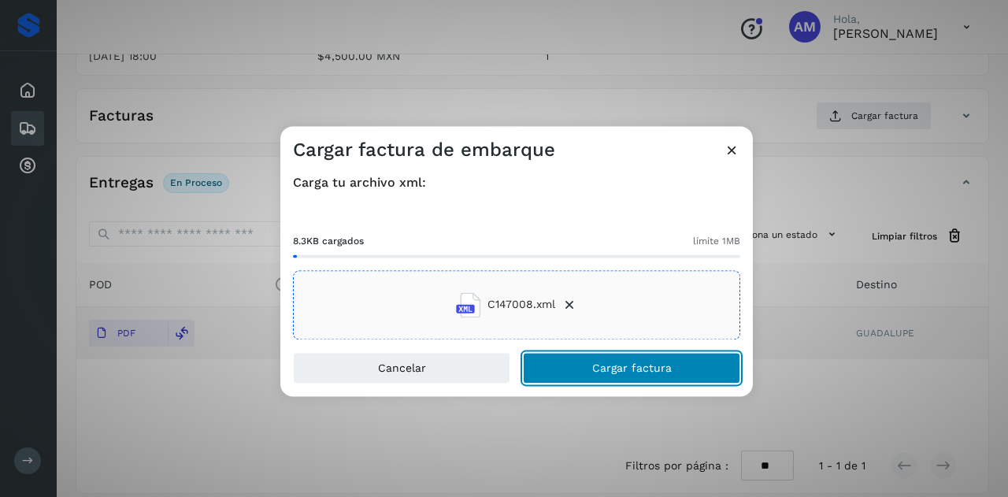
click at [576, 374] on button "Cargar factura" at bounding box center [631, 367] width 217 height 31
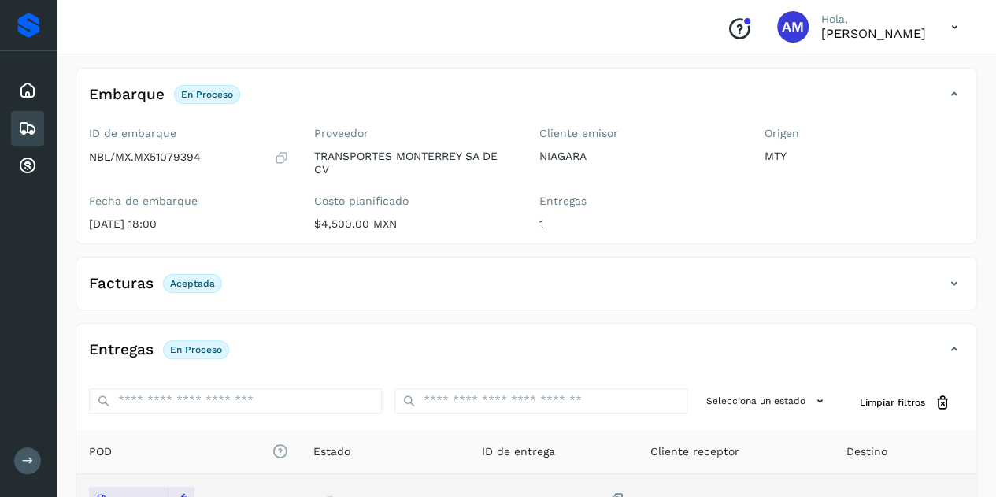
scroll to position [0, 0]
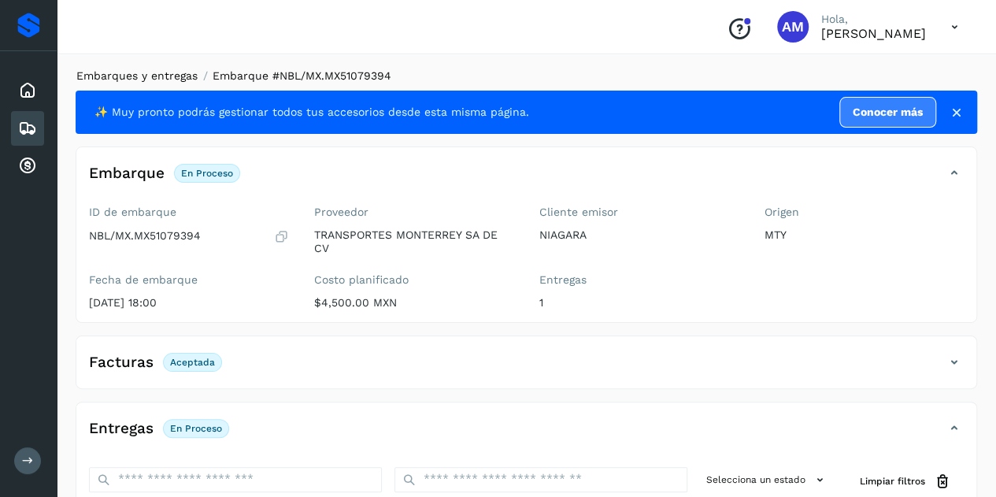
click at [176, 72] on link "Embarques y entregas" at bounding box center [136, 75] width 121 height 13
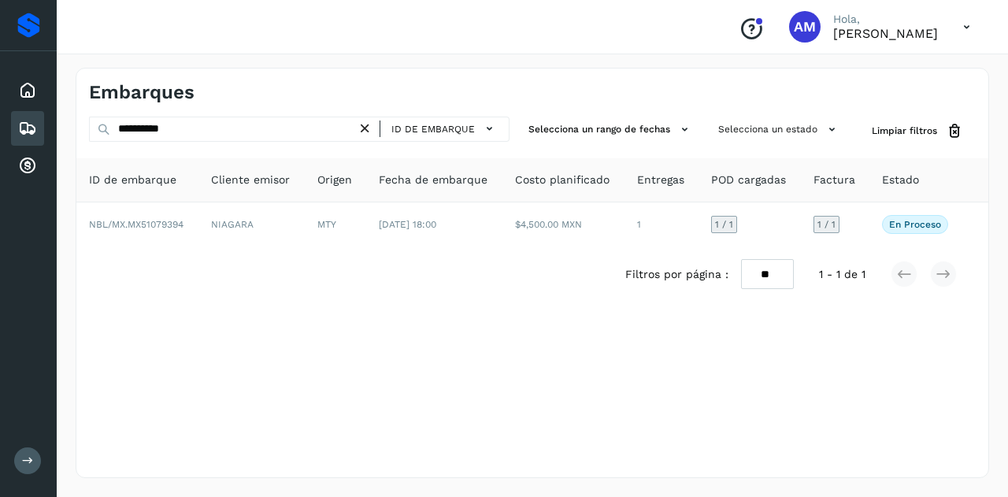
click at [372, 128] on icon at bounding box center [365, 128] width 17 height 17
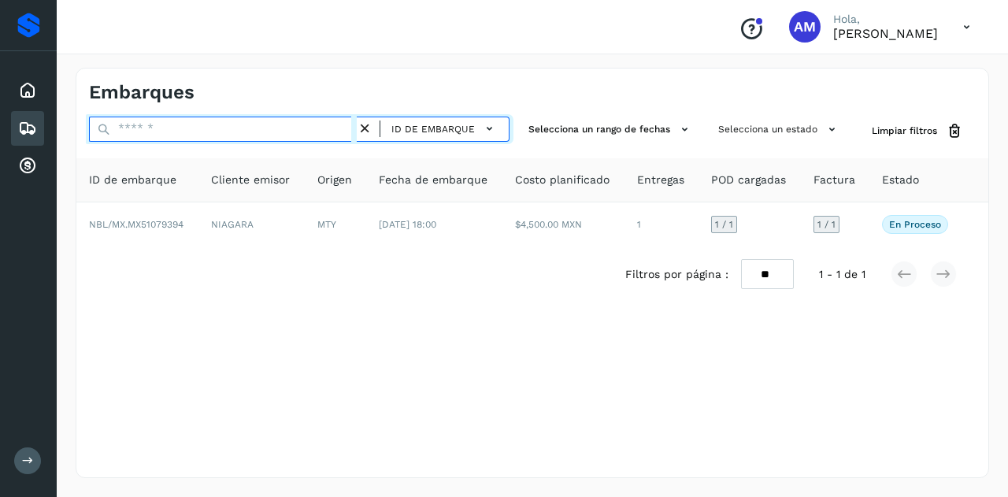
click at [354, 128] on input "text" at bounding box center [223, 129] width 268 height 25
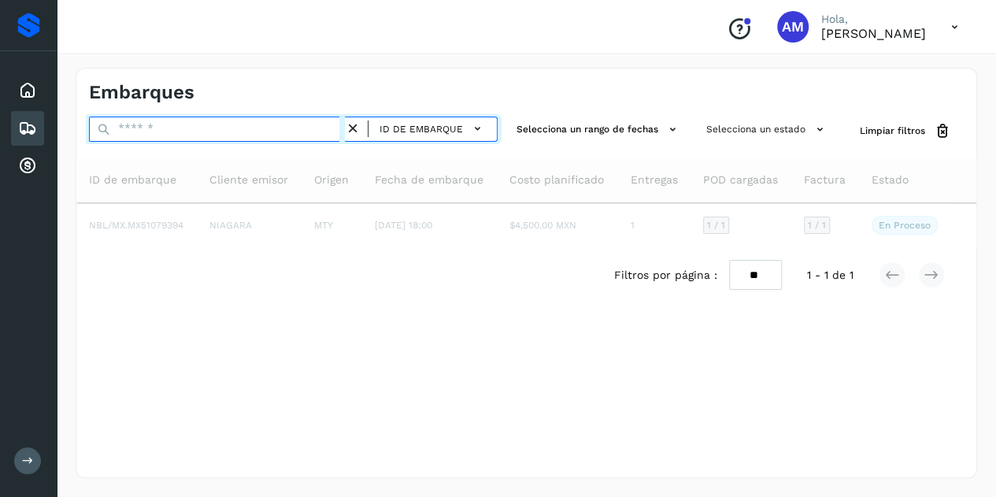
paste input "**********"
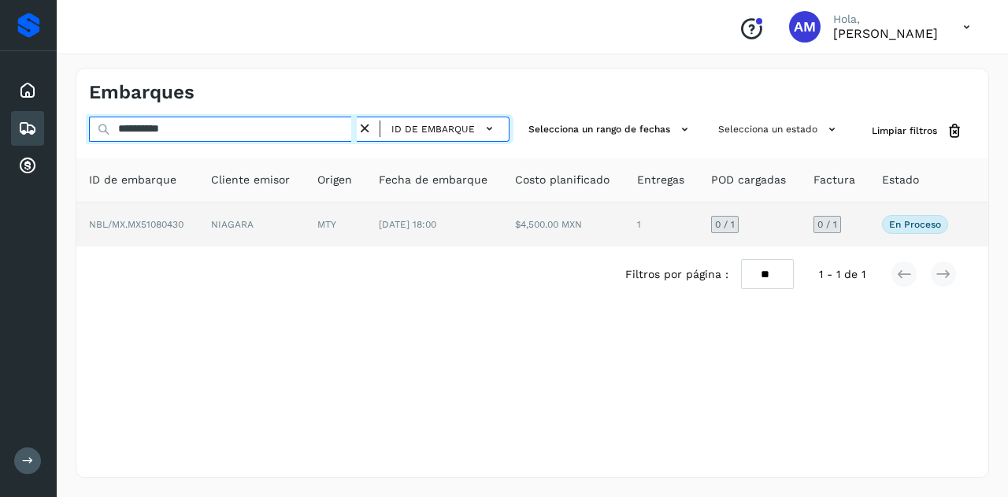
type input "**********"
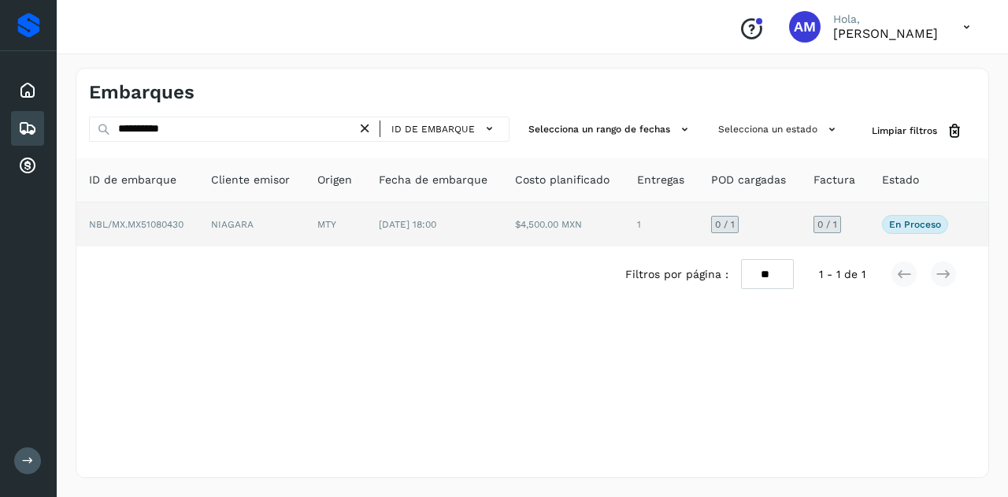
click at [315, 220] on td "MTY" at bounding box center [335, 224] width 61 height 44
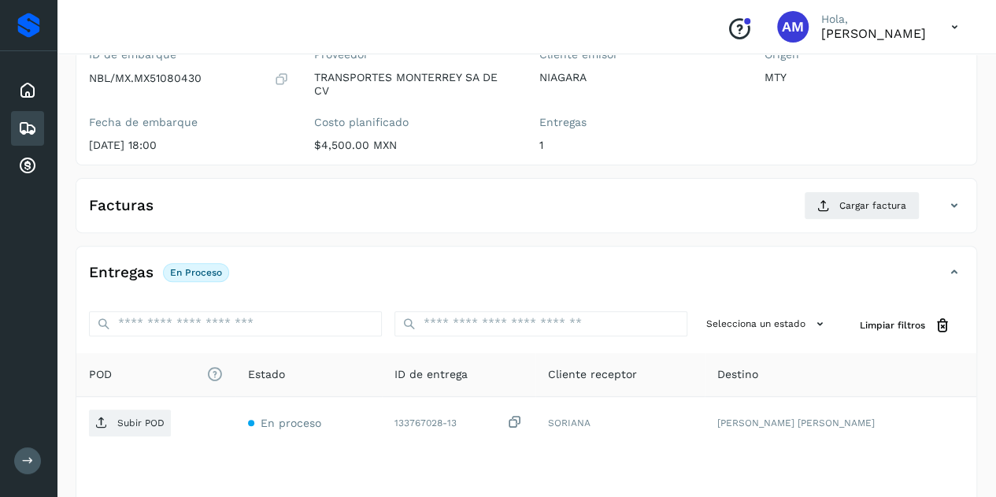
scroll to position [236, 0]
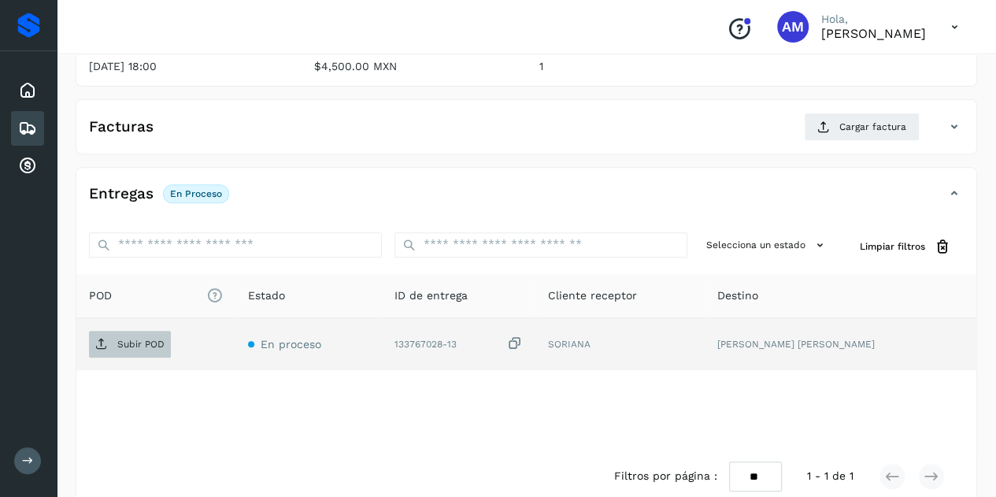
click at [131, 347] on p "Subir POD" at bounding box center [140, 344] width 47 height 11
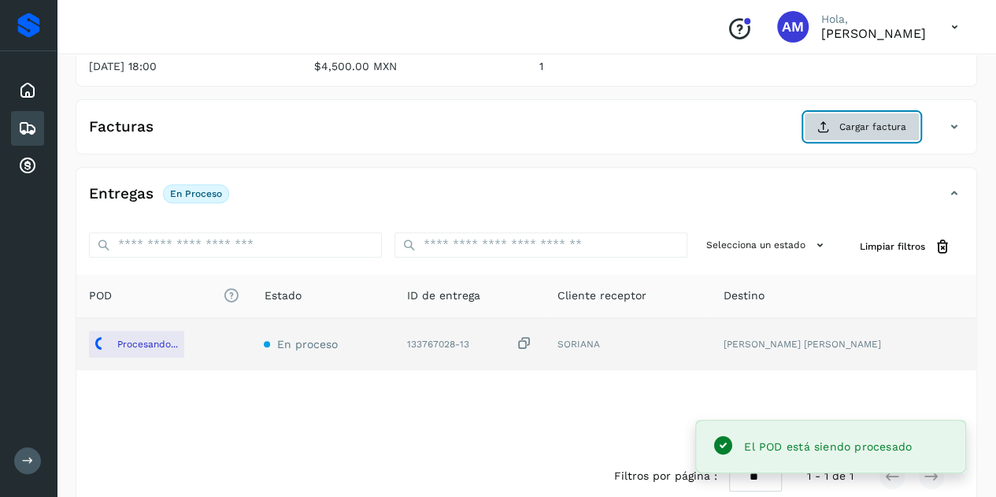
click at [856, 128] on span "Cargar factura" at bounding box center [872, 127] width 67 height 14
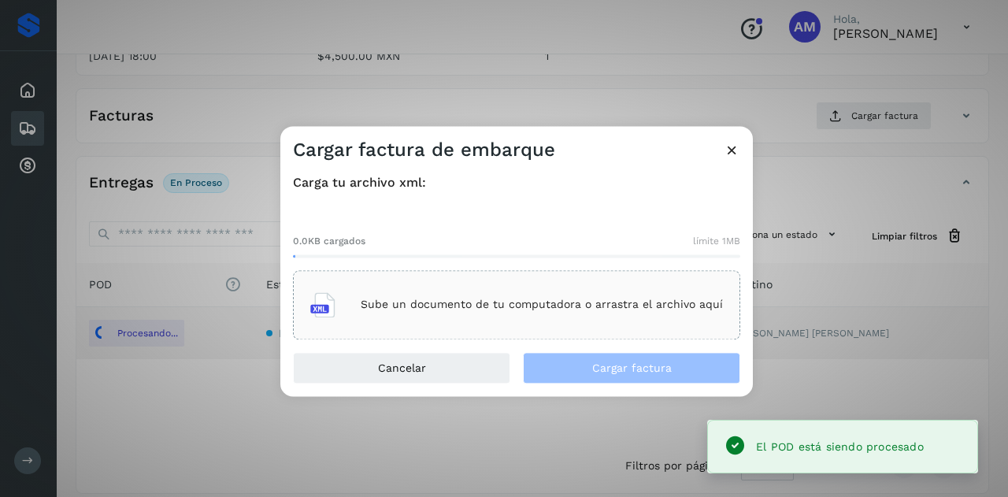
click at [416, 283] on div "Sube un documento de tu computadora o arrastra el archivo aquí" at bounding box center [516, 304] width 413 height 43
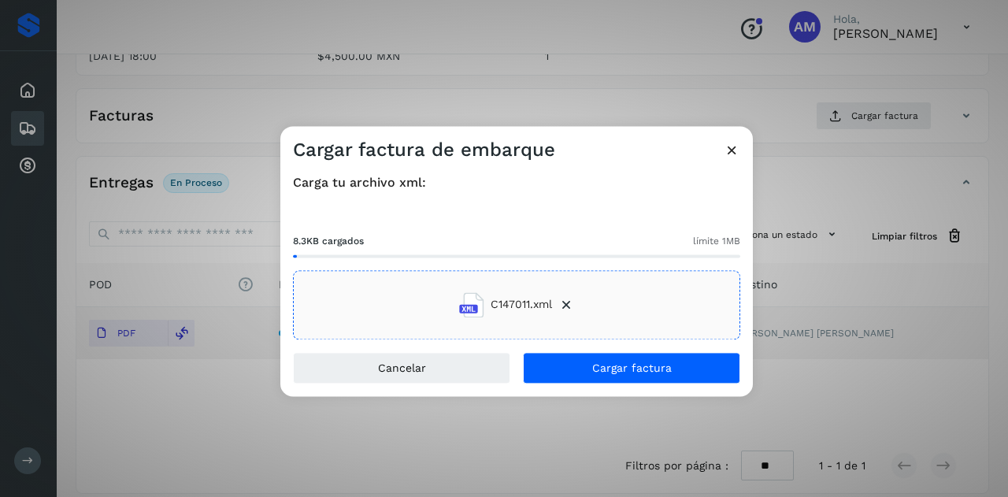
click at [600, 384] on div "Cancelar Cargar factura" at bounding box center [516, 374] width 472 height 44
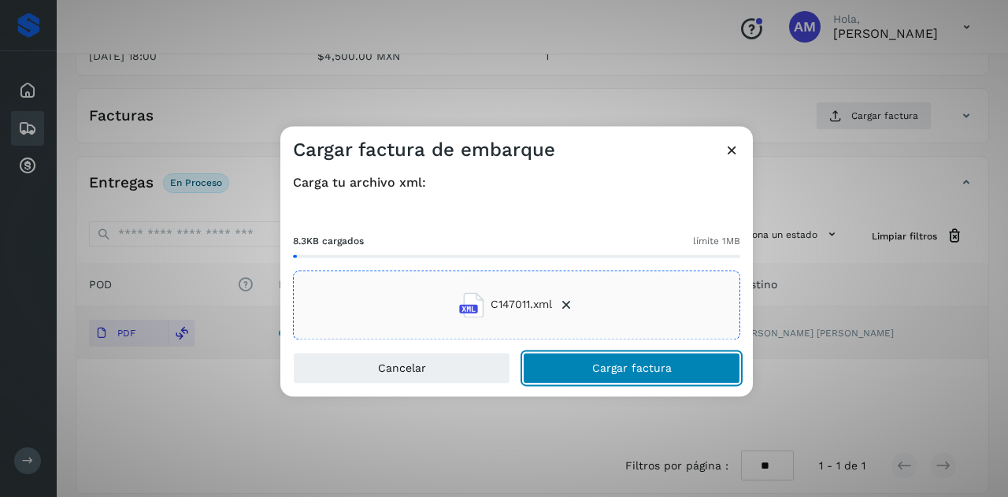
click at [586, 369] on button "Cargar factura" at bounding box center [631, 367] width 217 height 31
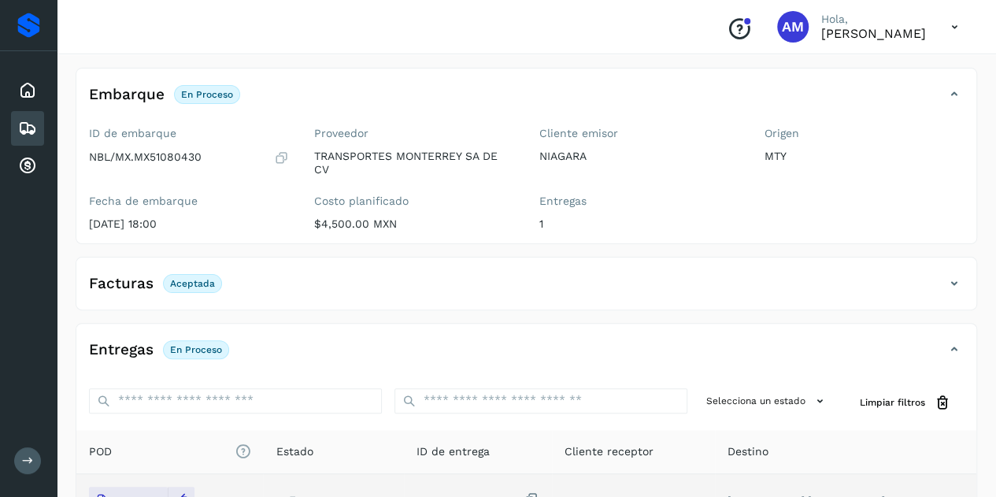
scroll to position [0, 0]
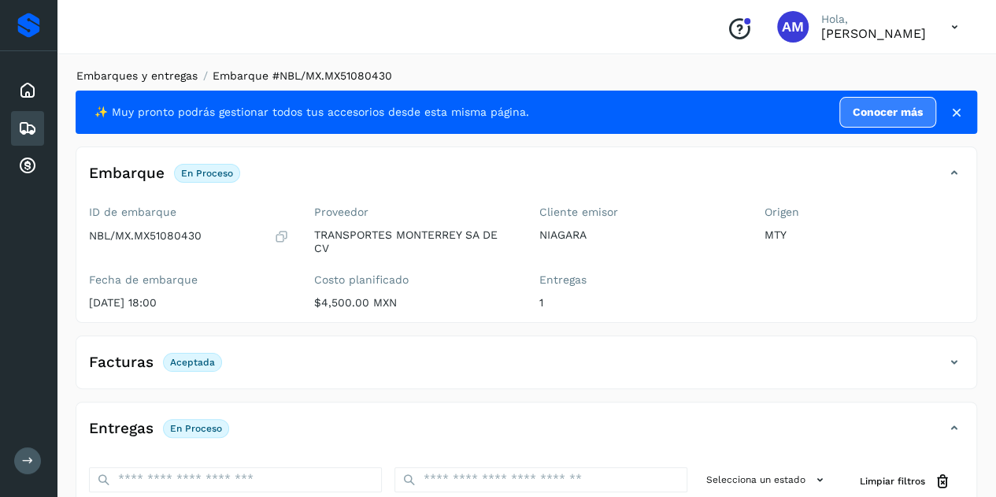
click at [166, 74] on link "Embarques y entregas" at bounding box center [136, 75] width 121 height 13
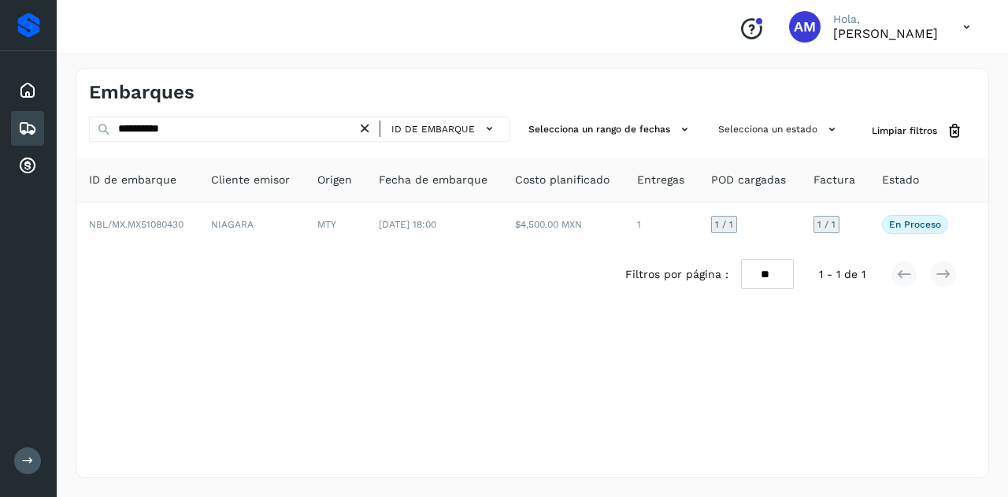
drag, startPoint x: 374, startPoint y: 125, endPoint x: 361, endPoint y: 129, distance: 13.2
click at [373, 127] on icon at bounding box center [365, 128] width 17 height 17
click at [361, 129] on icon at bounding box center [365, 128] width 17 height 17
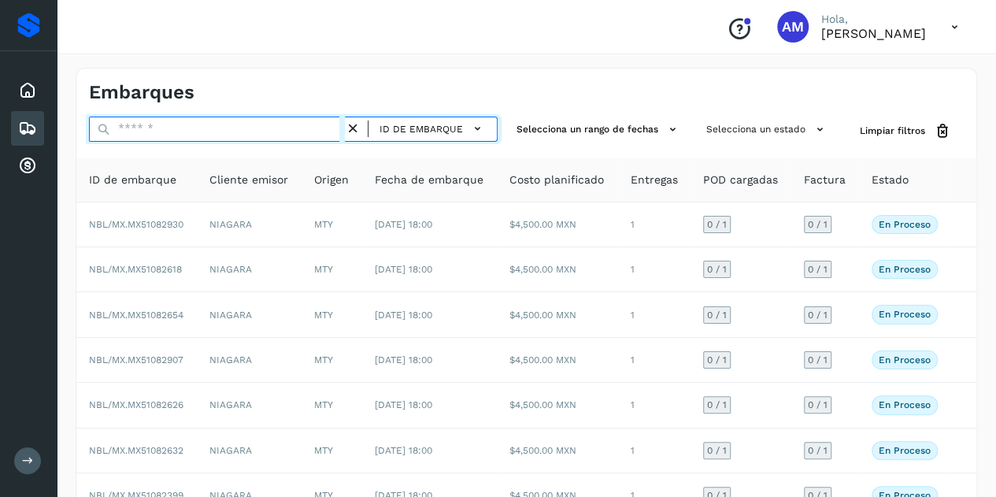
click at [291, 119] on input "text" at bounding box center [217, 129] width 256 height 25
paste input "**********"
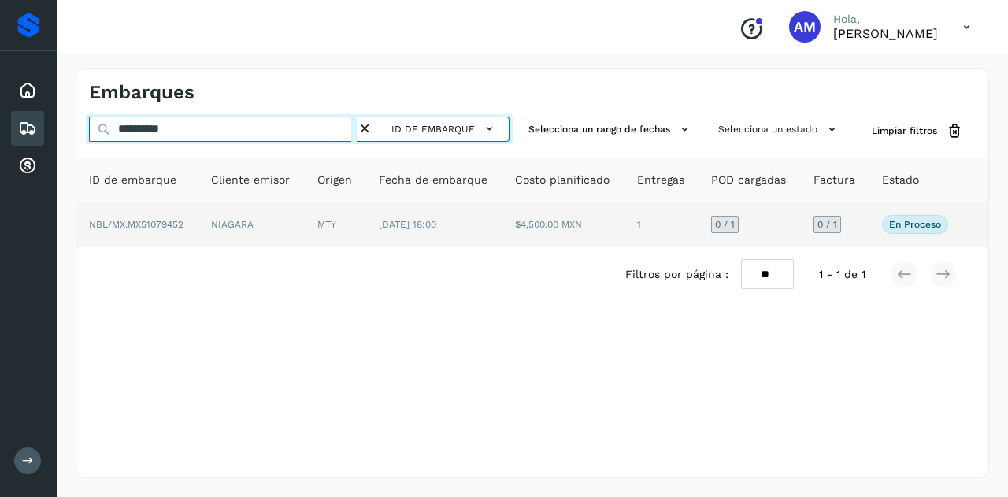
type input "**********"
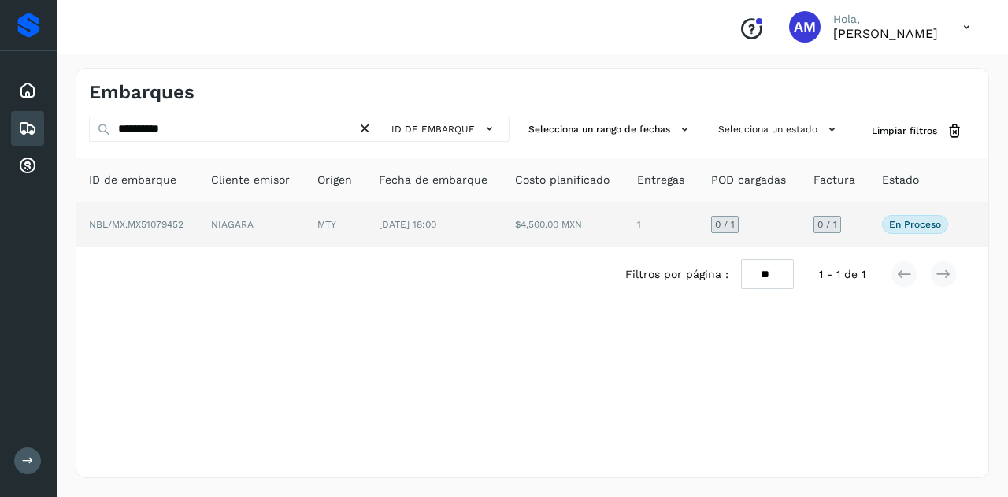
click at [313, 232] on td "MTY" at bounding box center [335, 224] width 61 height 44
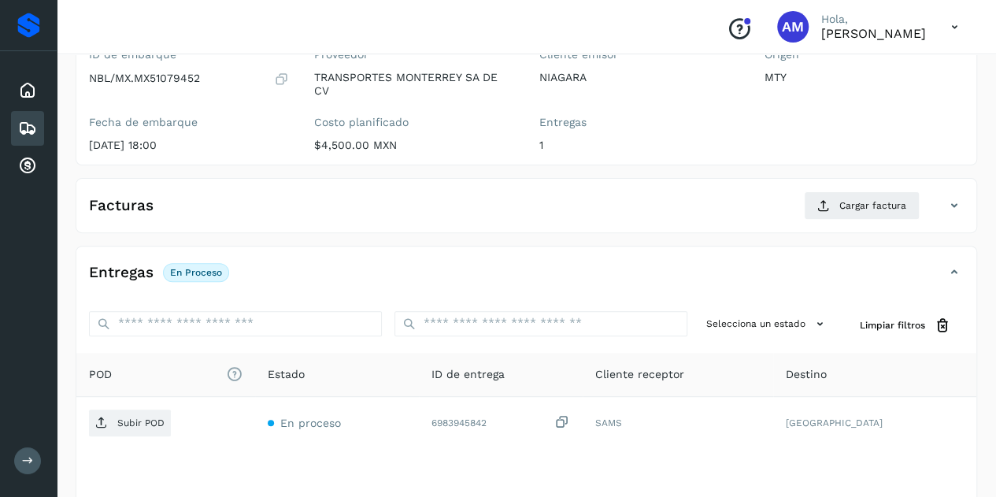
scroll to position [236, 0]
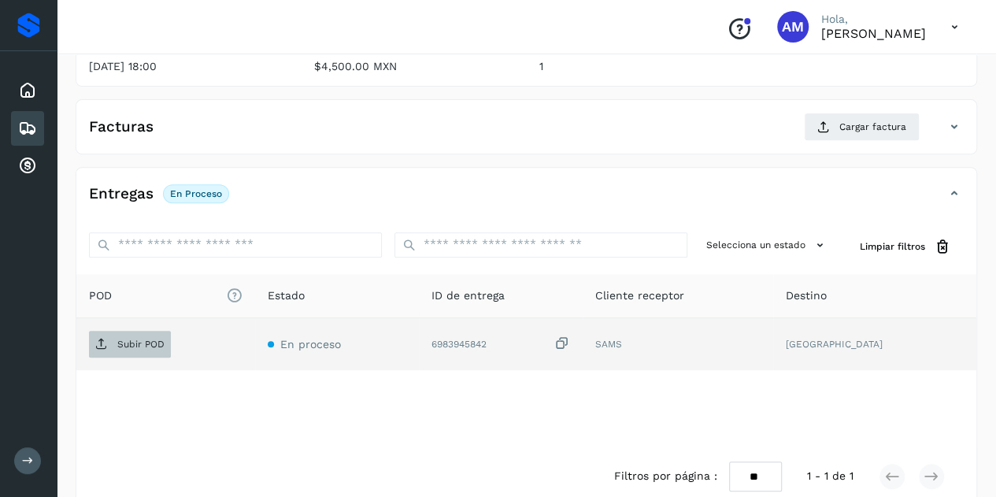
click at [146, 339] on p "Subir POD" at bounding box center [140, 344] width 47 height 11
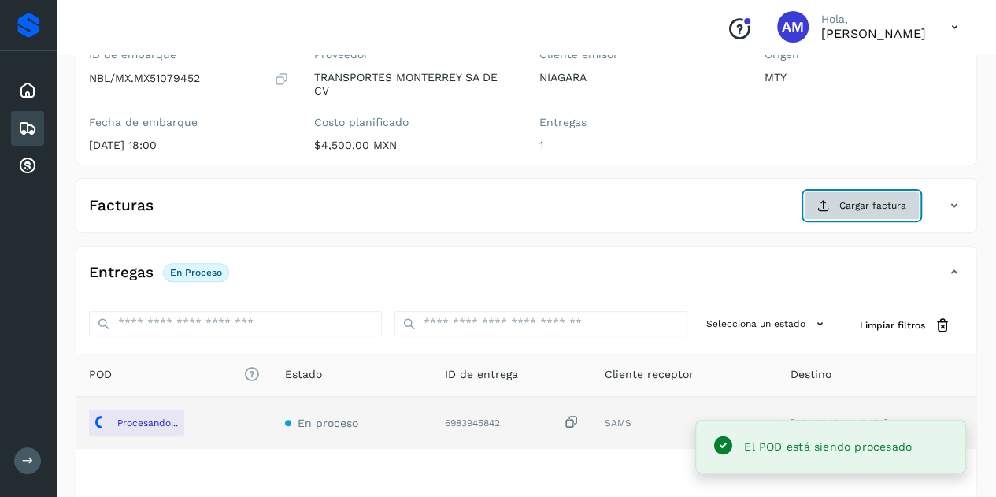
click at [876, 209] on span "Cargar factura" at bounding box center [872, 205] width 67 height 14
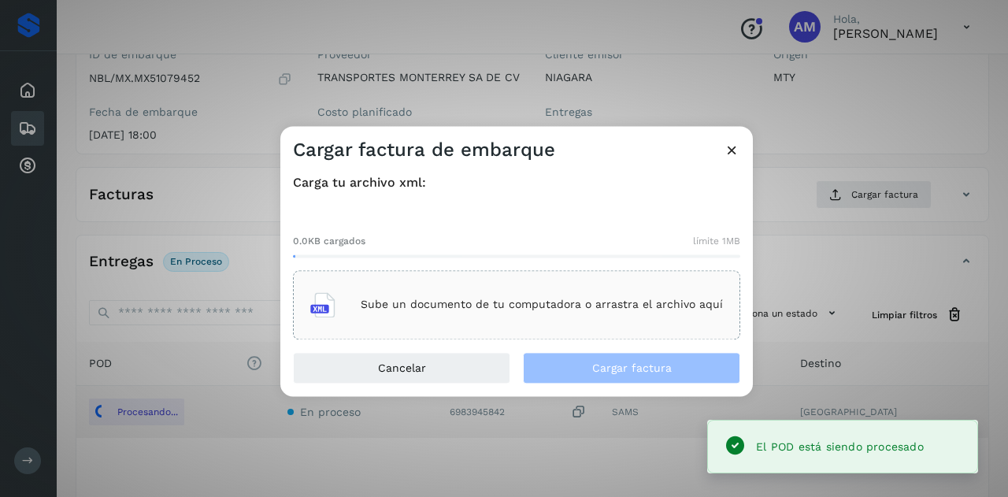
click at [476, 298] on div "Sube un documento de tu computadora o arrastra el archivo aquí" at bounding box center [516, 304] width 413 height 43
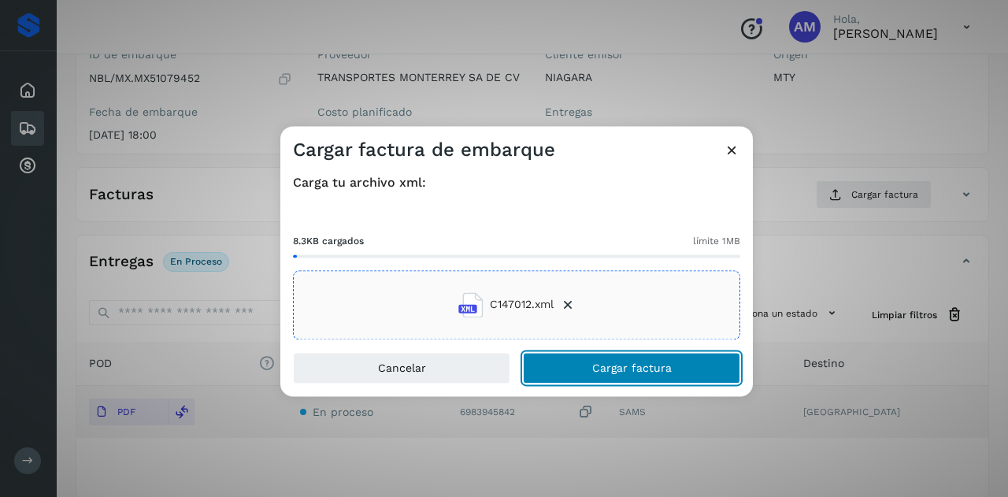
click at [612, 362] on span "Cargar factura" at bounding box center [632, 367] width 80 height 11
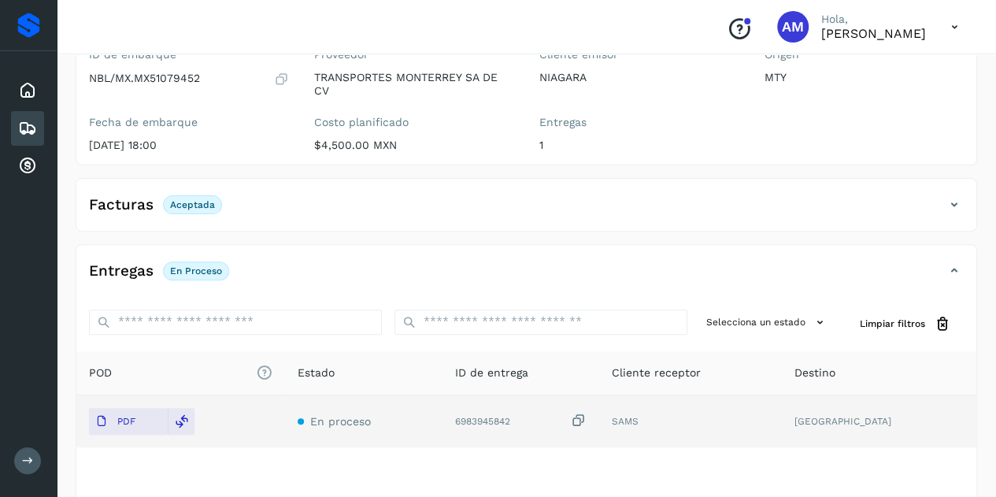
scroll to position [0, 0]
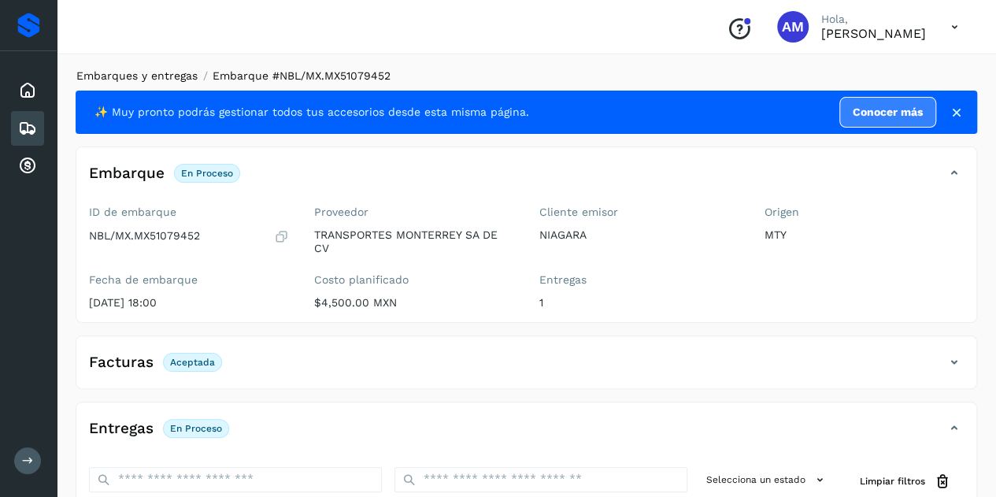
click at [159, 70] on link "Embarques y entregas" at bounding box center [136, 75] width 121 height 13
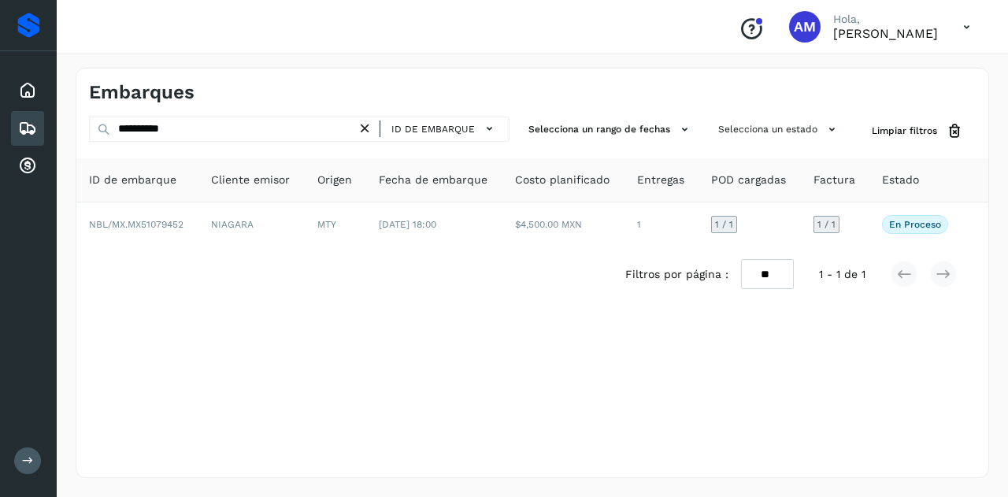
click at [369, 130] on icon at bounding box center [365, 128] width 17 height 17
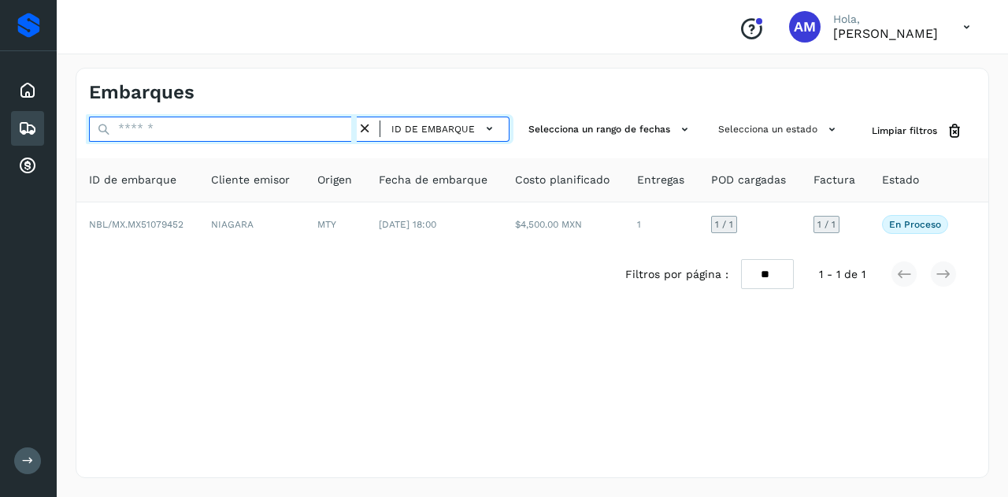
click at [320, 128] on input "text" at bounding box center [223, 129] width 268 height 25
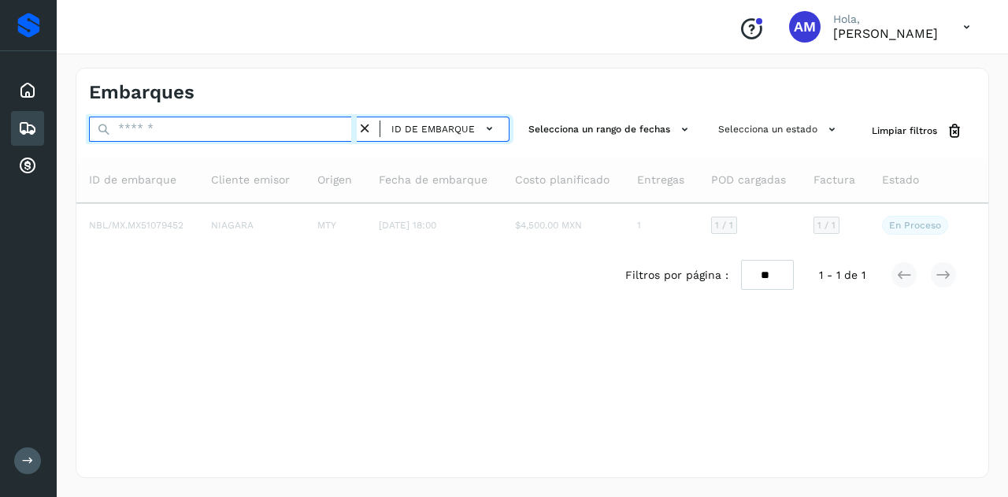
paste input "**********"
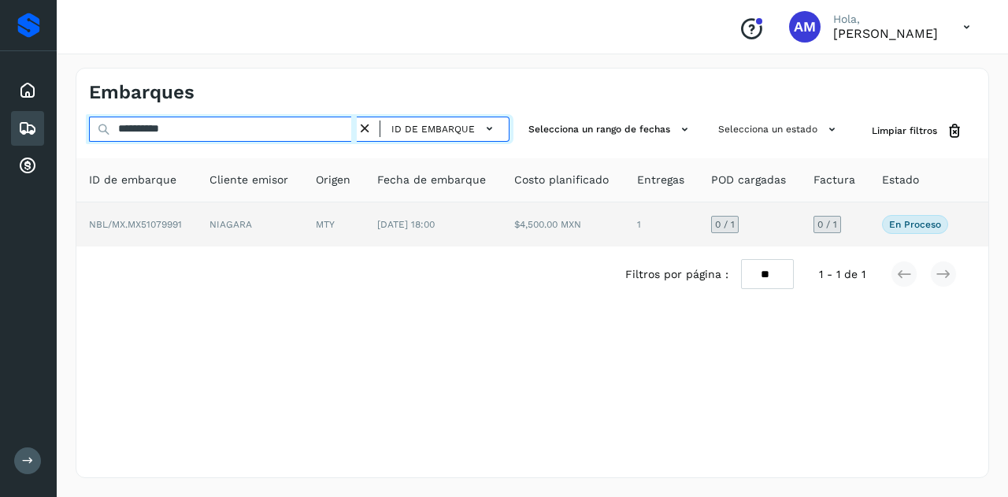
type input "**********"
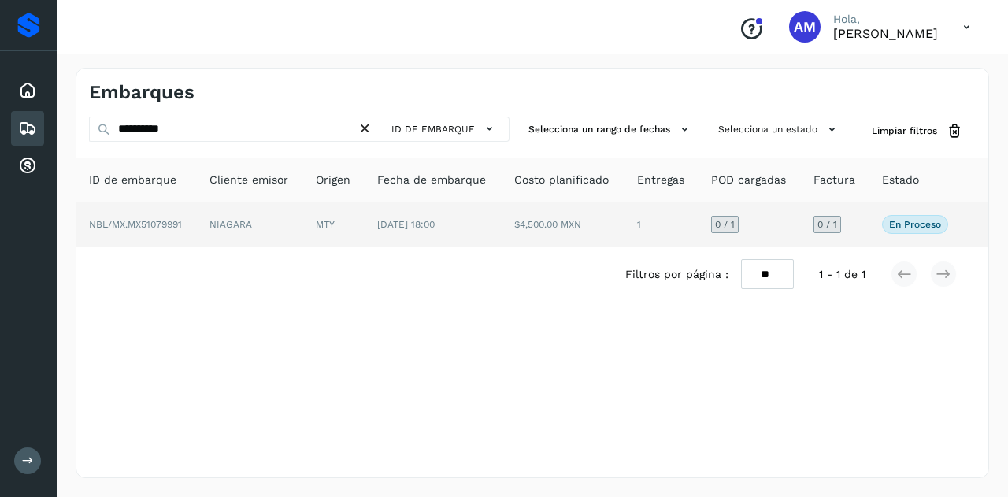
click at [266, 222] on td "NIAGARA" at bounding box center [250, 224] width 106 height 44
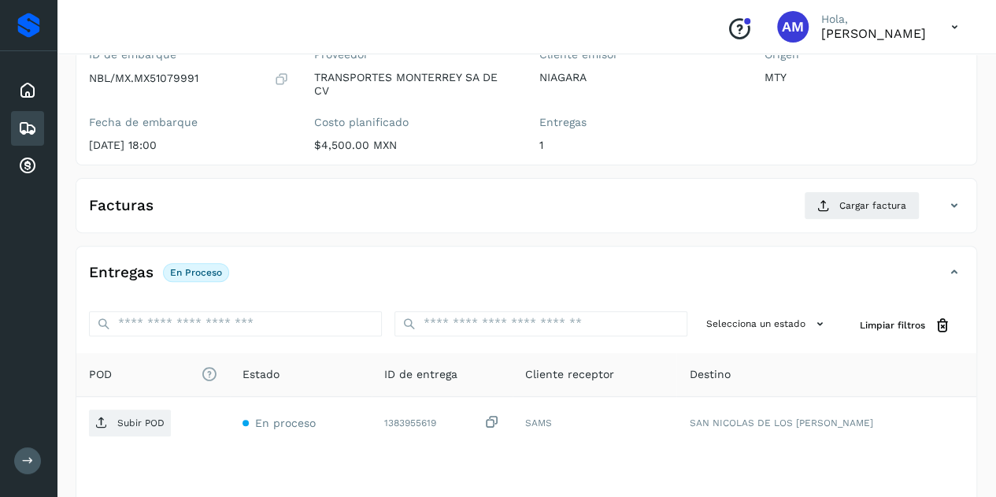
scroll to position [236, 0]
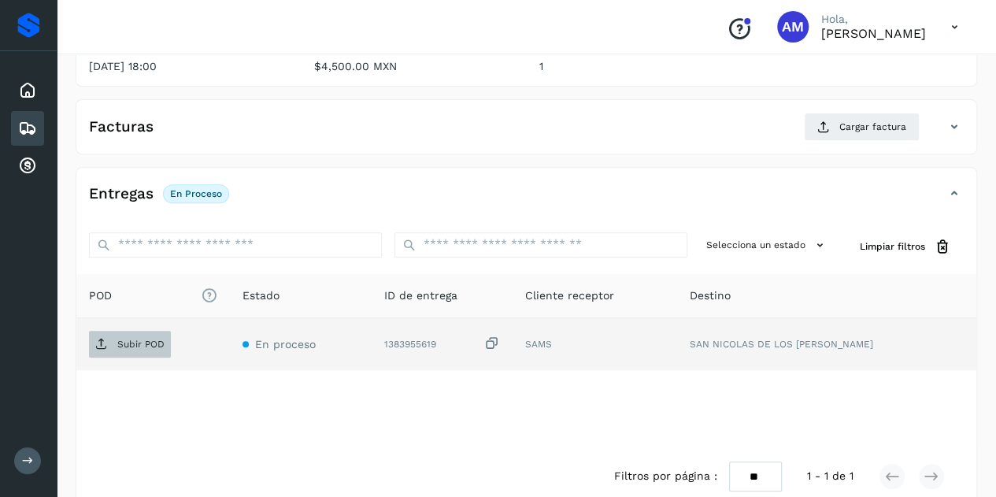
click at [150, 349] on span "Subir POD" at bounding box center [130, 344] width 82 height 25
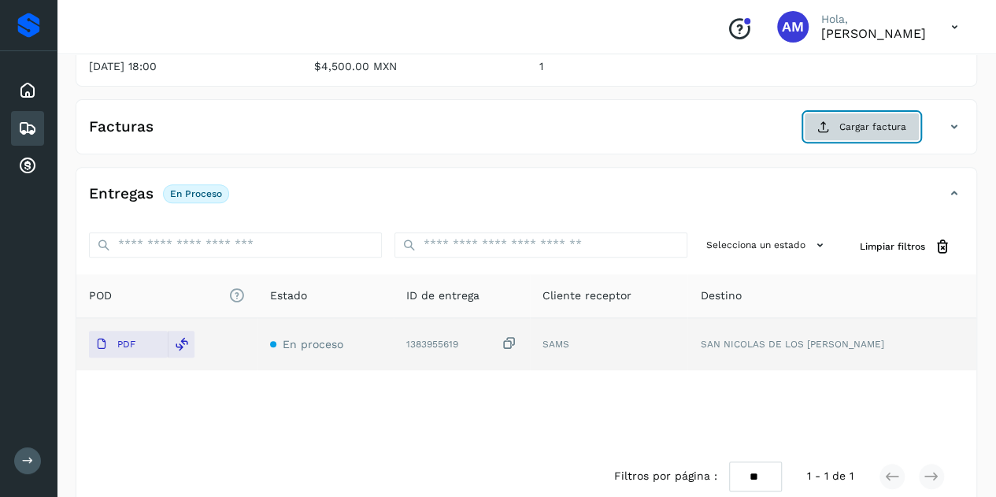
click at [861, 127] on span "Cargar factura" at bounding box center [872, 127] width 67 height 14
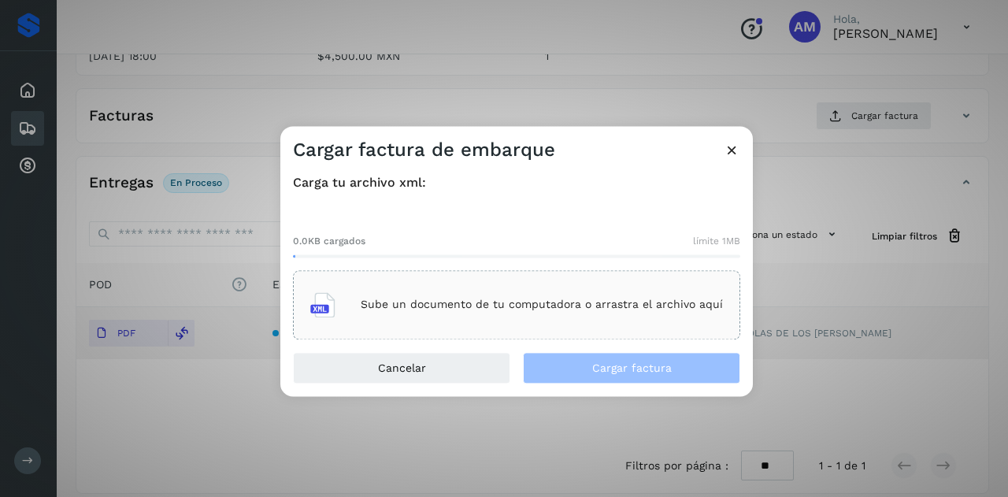
click at [462, 316] on div "Sube un documento de tu computadora o arrastra el archivo aquí" at bounding box center [516, 304] width 413 height 43
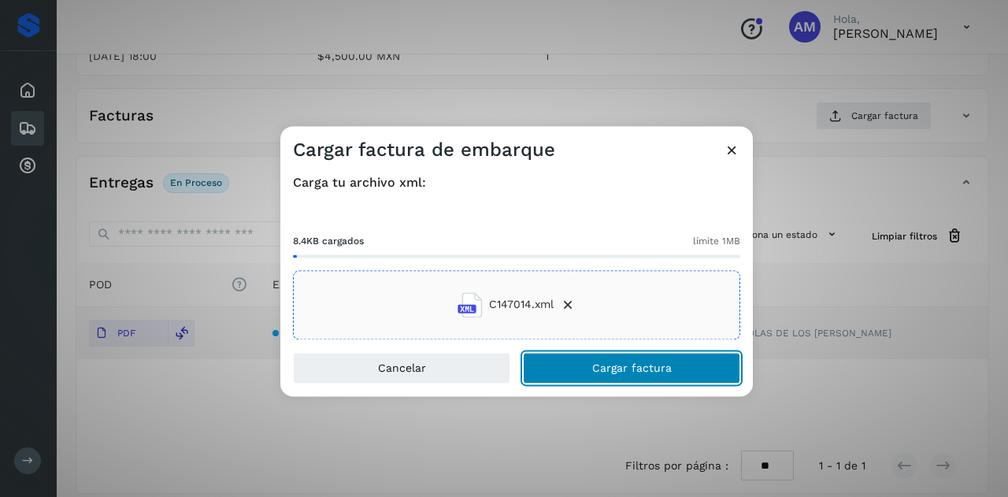
click at [623, 368] on span "Cargar factura" at bounding box center [632, 367] width 80 height 11
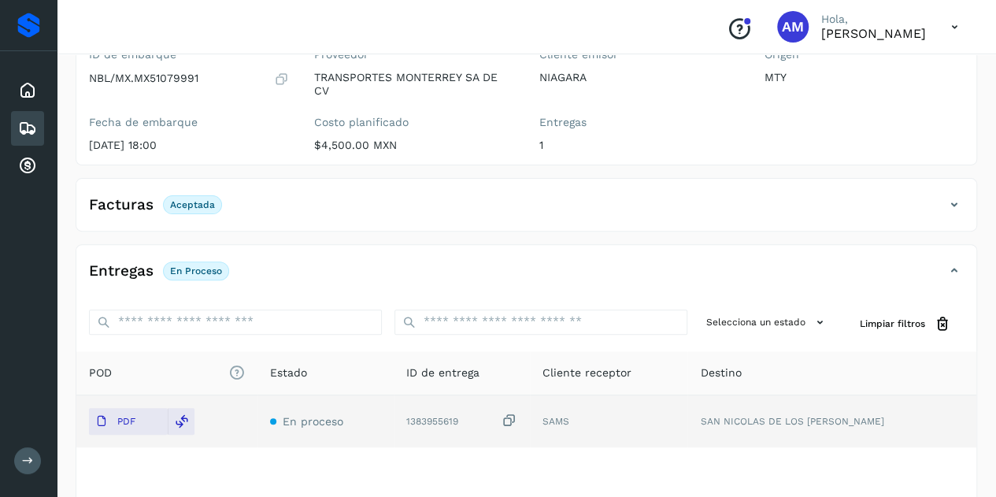
scroll to position [0, 0]
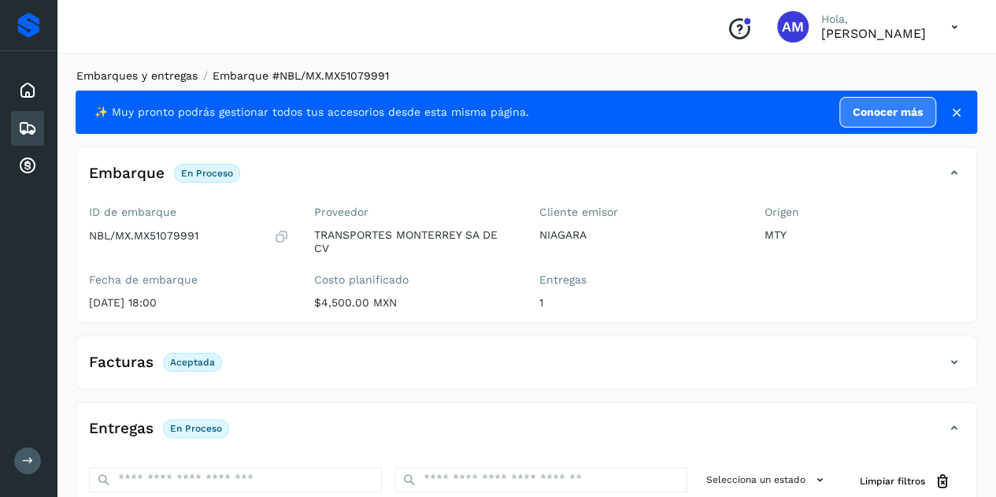
click at [172, 70] on link "Embarques y entregas" at bounding box center [136, 75] width 121 height 13
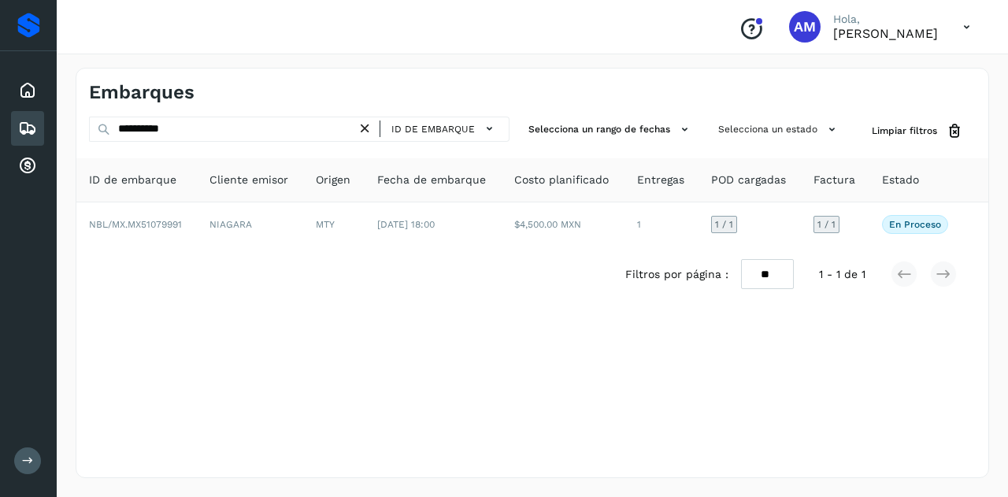
click at [362, 130] on icon at bounding box center [365, 128] width 17 height 17
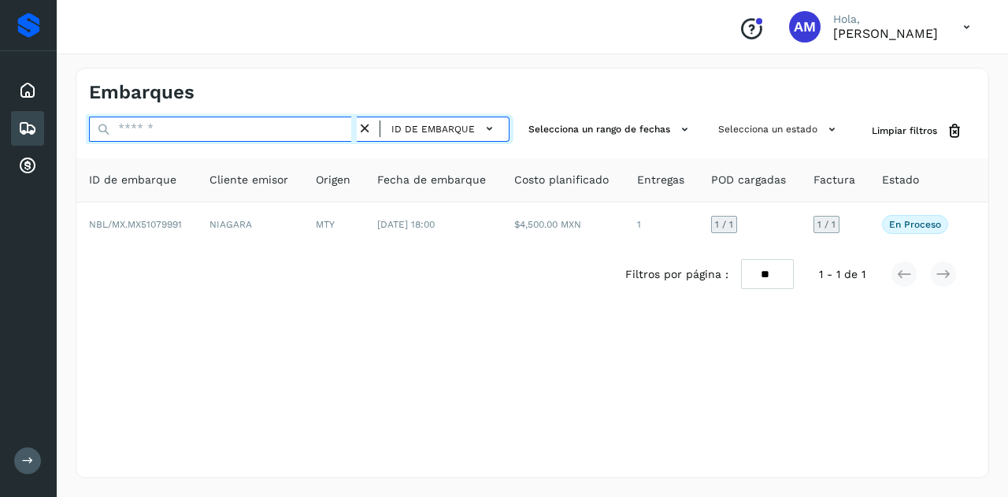
click at [328, 128] on input "text" at bounding box center [223, 129] width 268 height 25
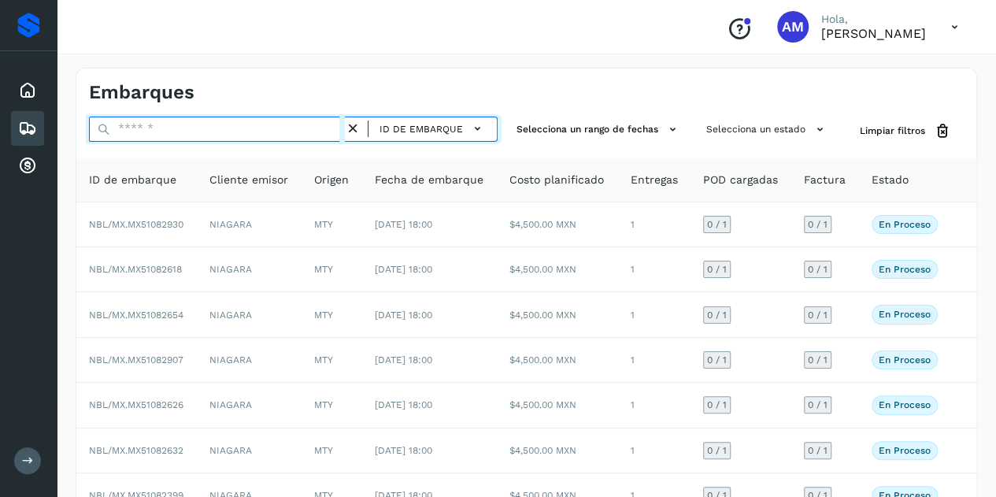
paste input "**********"
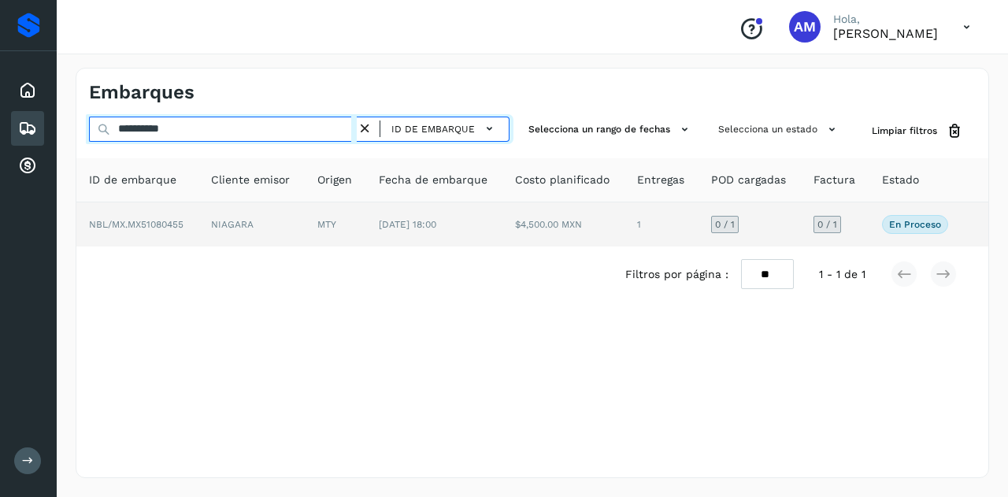
type input "**********"
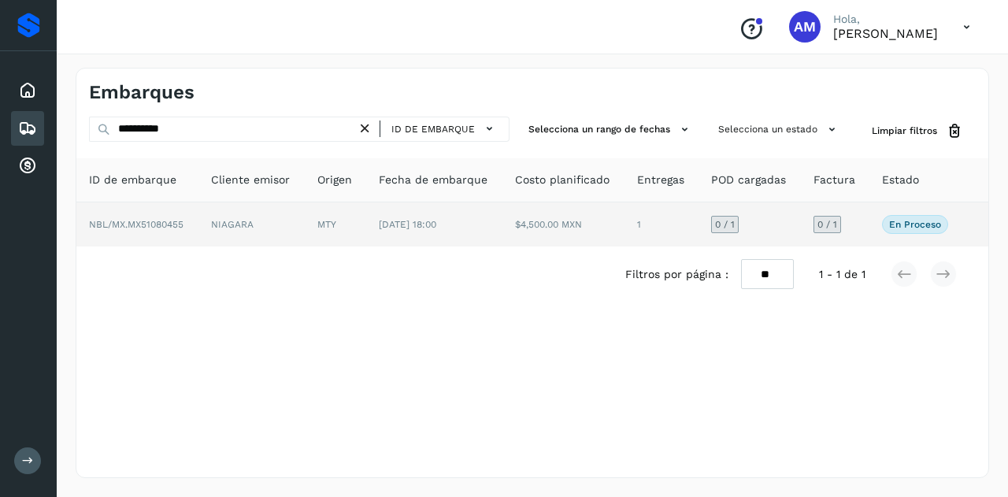
click at [294, 218] on td "NIAGARA" at bounding box center [251, 224] width 106 height 44
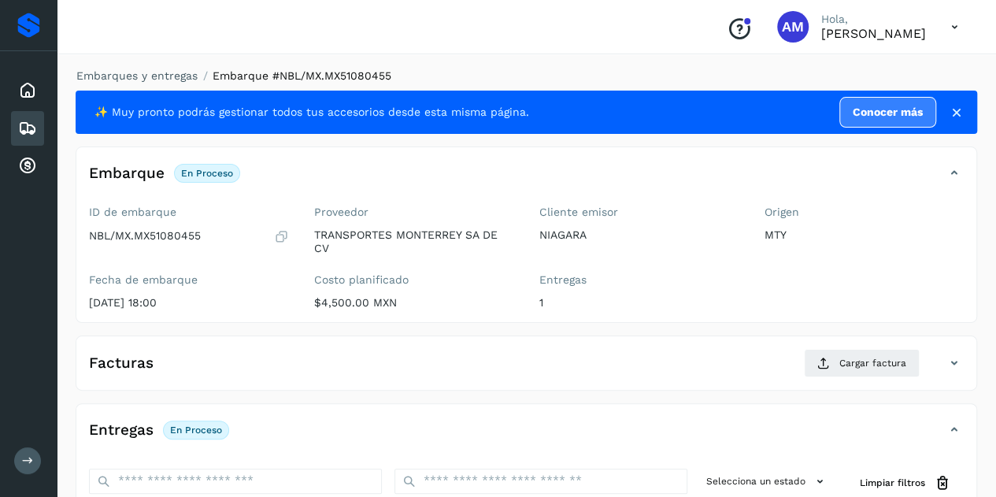
scroll to position [236, 0]
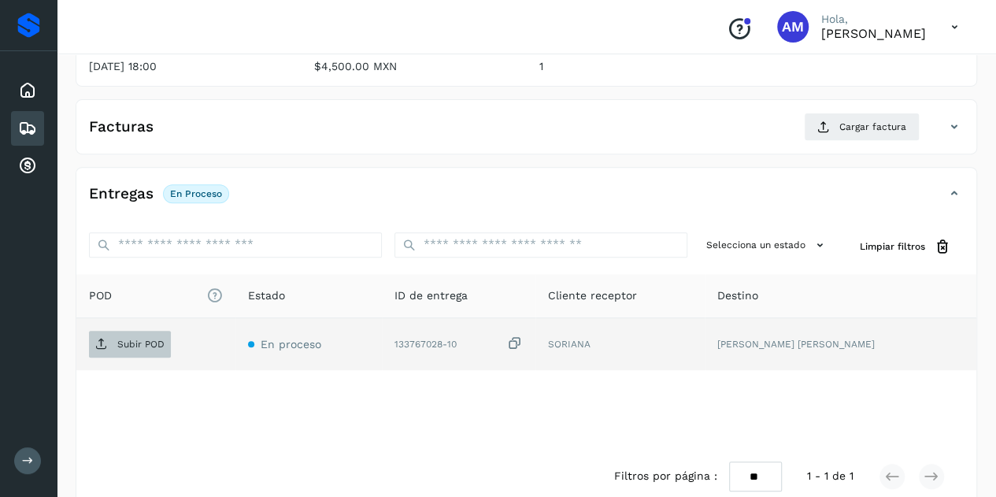
click at [149, 346] on p "Subir POD" at bounding box center [140, 344] width 47 height 11
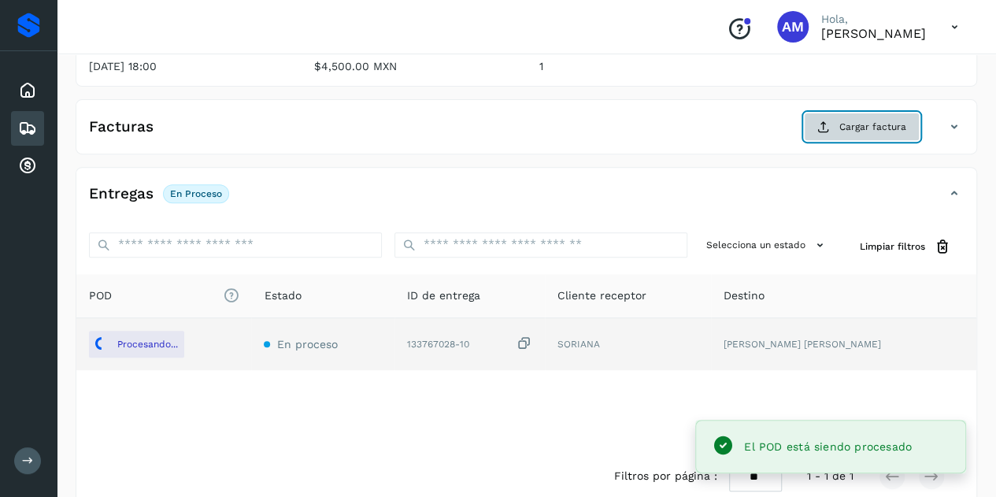
click at [857, 125] on span "Cargar factura" at bounding box center [872, 127] width 67 height 14
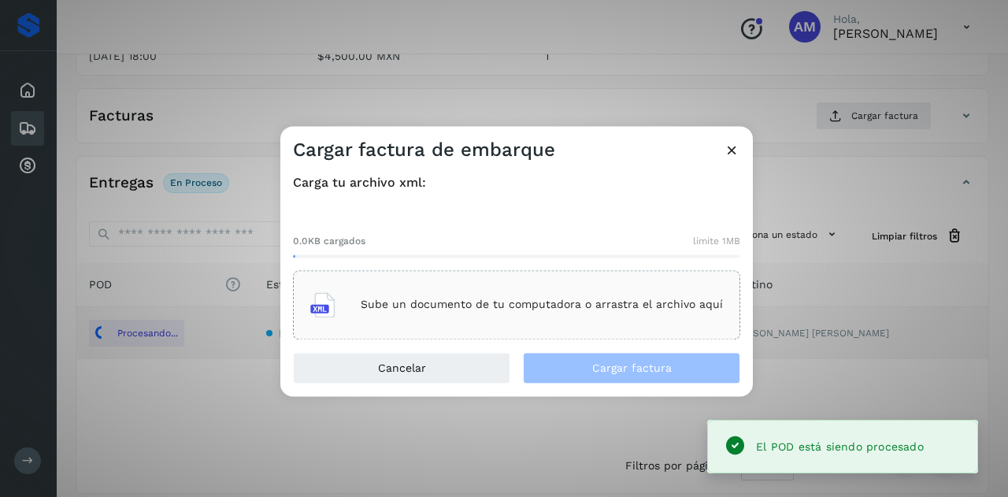
click at [606, 284] on div "Sube un documento de tu computadora o arrastra el archivo aquí" at bounding box center [516, 304] width 413 height 43
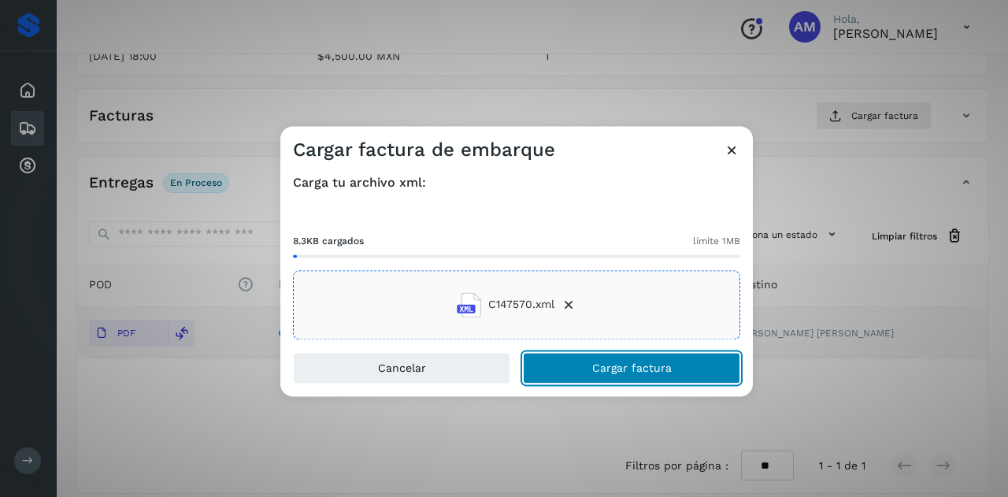
click at [570, 361] on button "Cargar factura" at bounding box center [631, 367] width 217 height 31
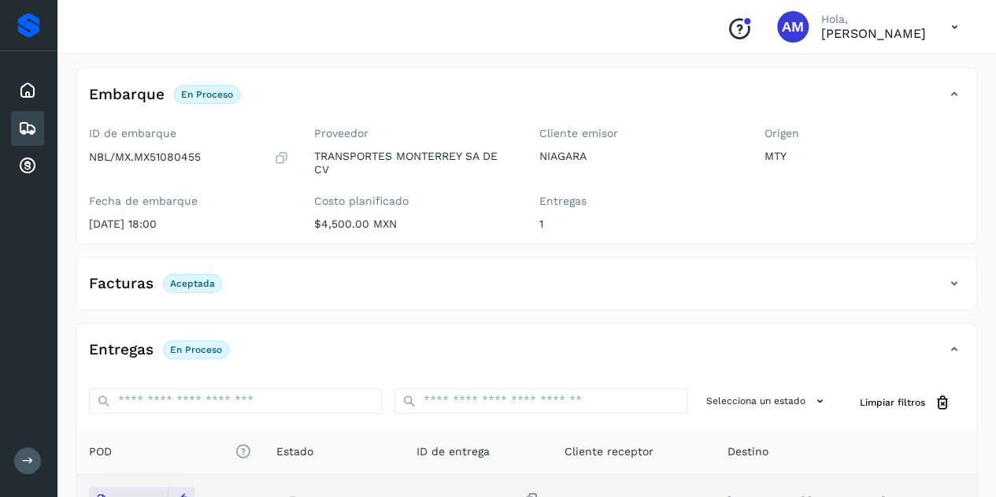
scroll to position [0, 0]
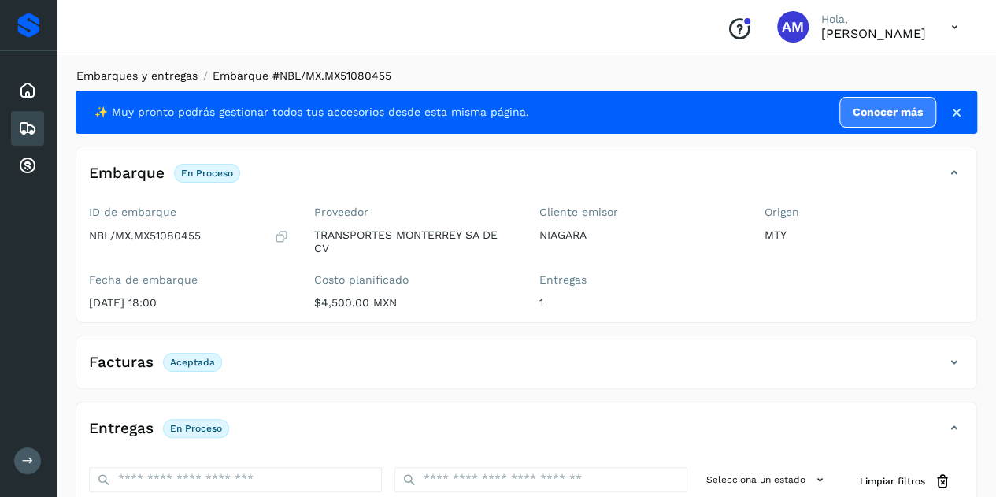
click at [129, 75] on link "Embarques y entregas" at bounding box center [136, 75] width 121 height 13
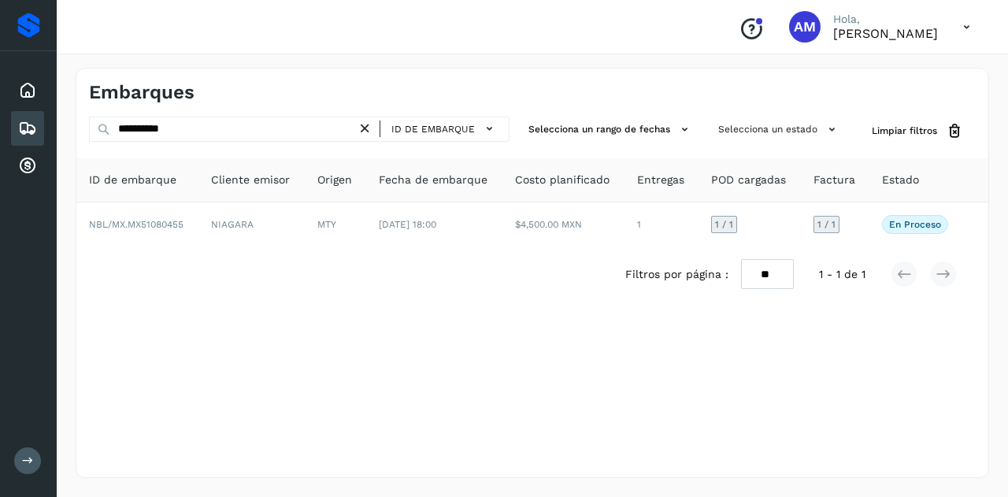
click at [370, 129] on icon at bounding box center [365, 128] width 17 height 17
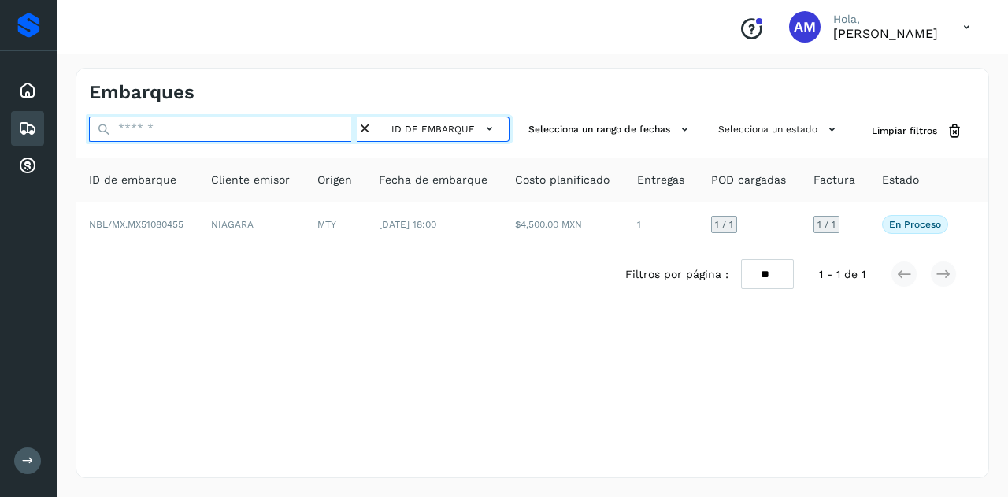
drag, startPoint x: 343, startPoint y: 130, endPoint x: 331, endPoint y: 133, distance: 12.2
click at [331, 133] on input "text" at bounding box center [223, 129] width 268 height 25
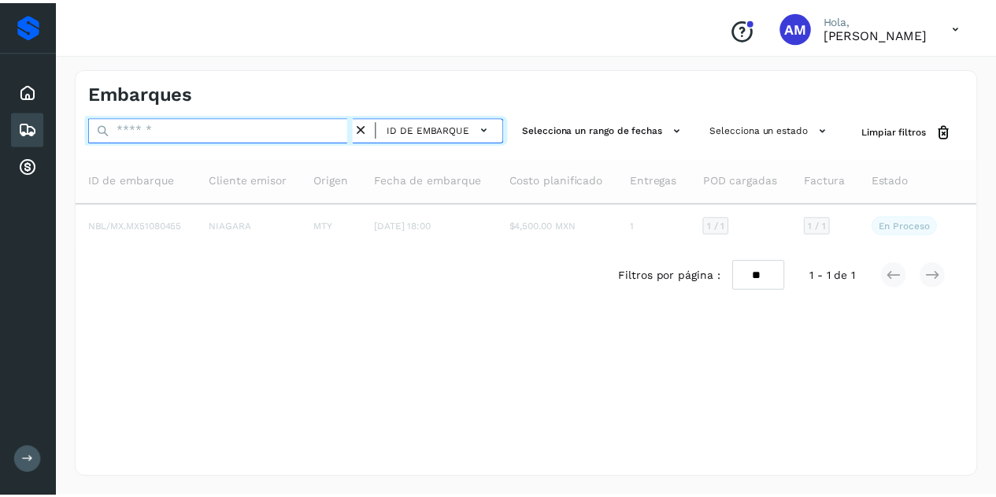
paste input "**********"
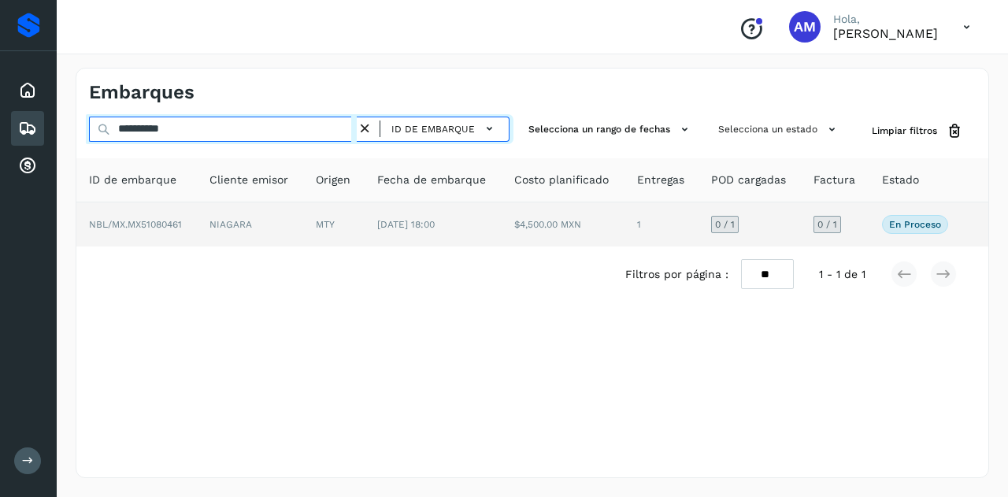
type input "**********"
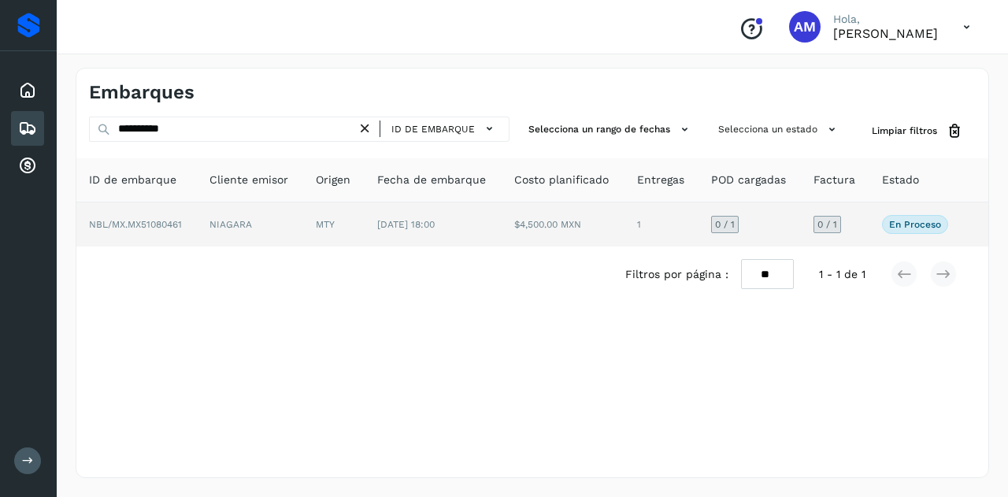
click at [255, 231] on td "NIAGARA" at bounding box center [250, 224] width 106 height 44
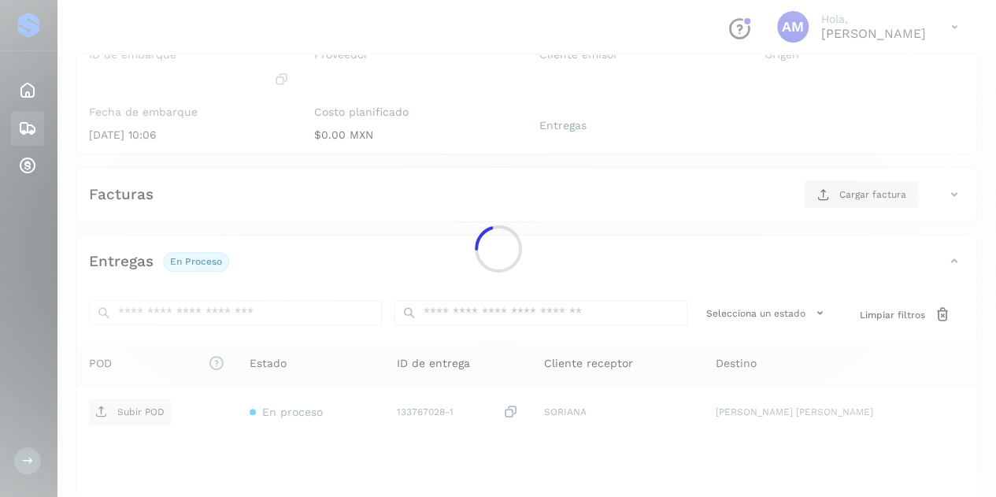
scroll to position [236, 0]
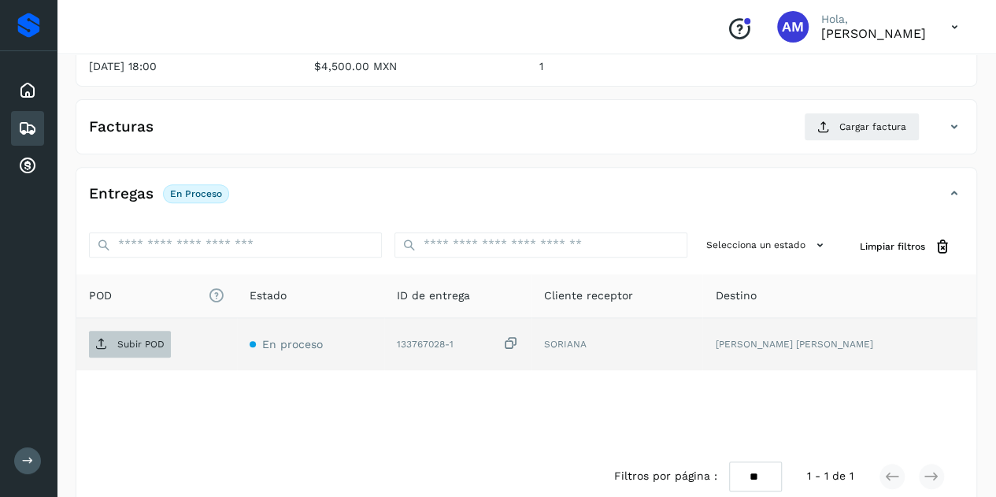
click at [128, 344] on p "Subir POD" at bounding box center [140, 344] width 47 height 11
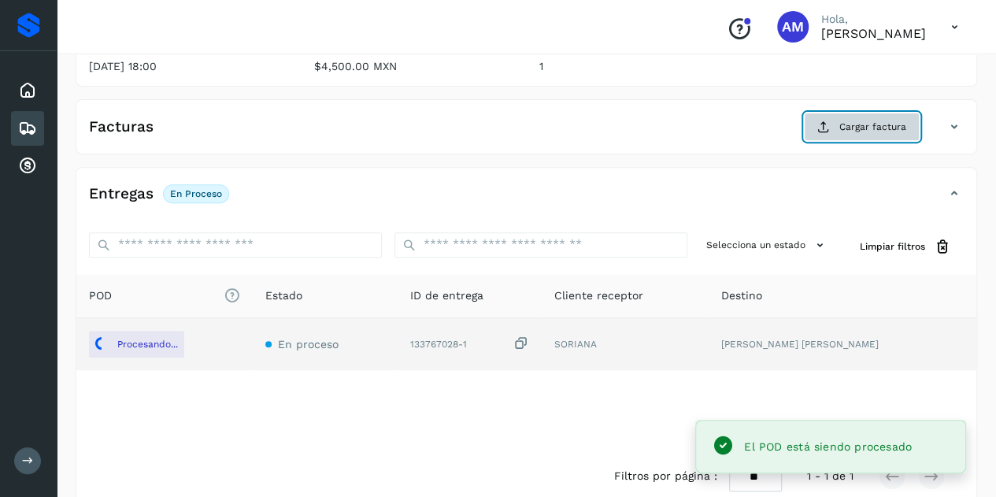
click at [852, 122] on span "Cargar factura" at bounding box center [872, 127] width 67 height 14
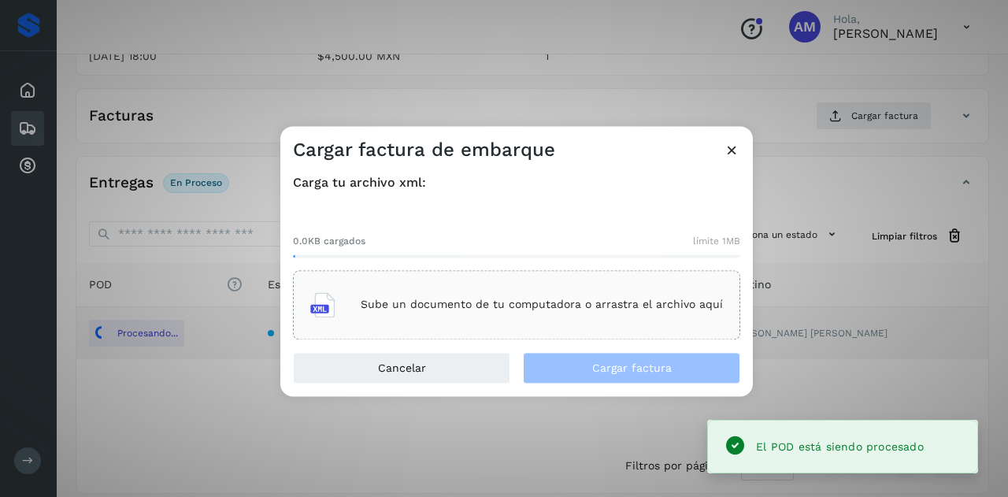
click at [508, 320] on div "Sube un documento de tu computadora o arrastra el archivo aquí" at bounding box center [516, 304] width 413 height 43
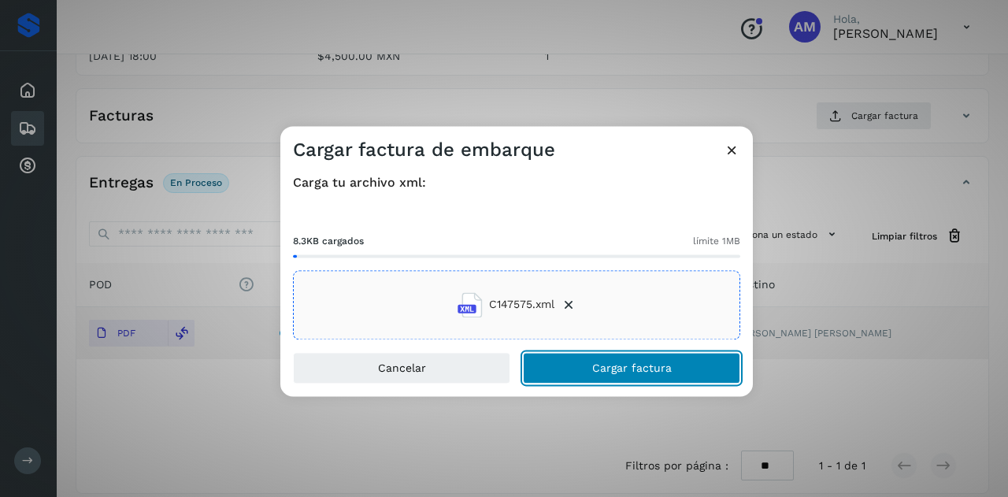
click at [585, 369] on button "Cargar factura" at bounding box center [631, 367] width 217 height 31
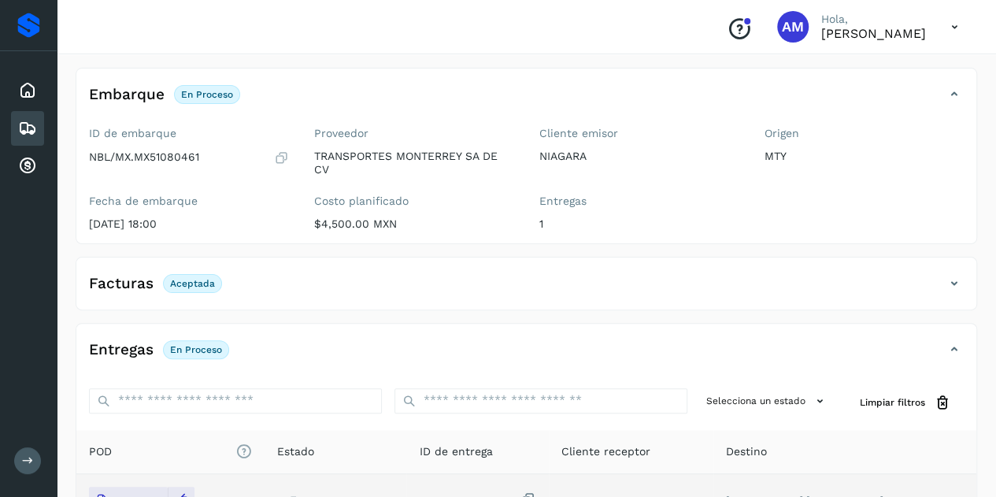
scroll to position [0, 0]
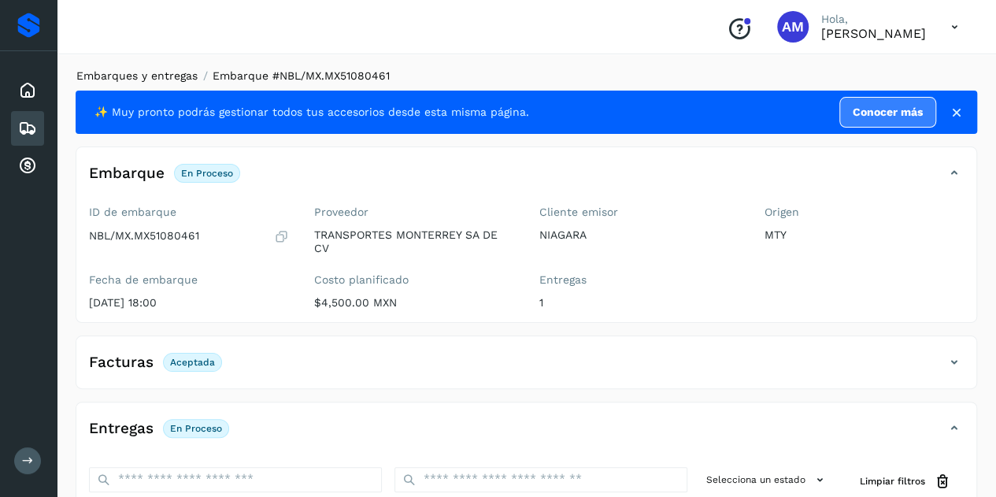
click at [131, 70] on link "Embarques y entregas" at bounding box center [136, 75] width 121 height 13
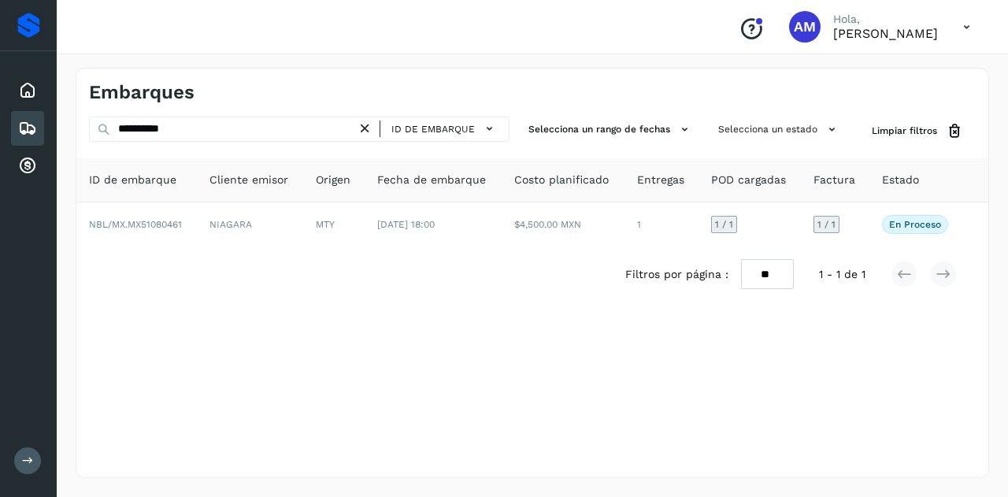
click at [367, 125] on icon at bounding box center [365, 128] width 17 height 17
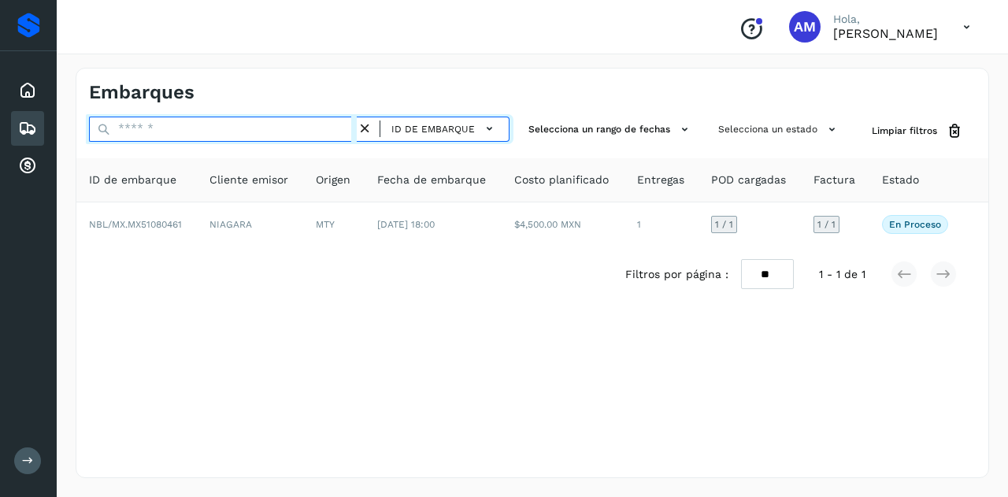
click at [353, 135] on input "text" at bounding box center [223, 129] width 268 height 25
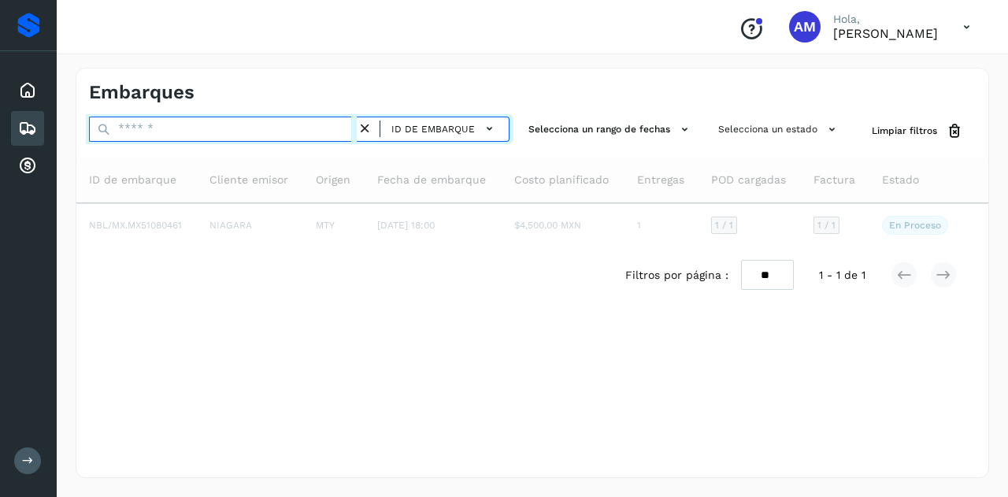
paste input "**********"
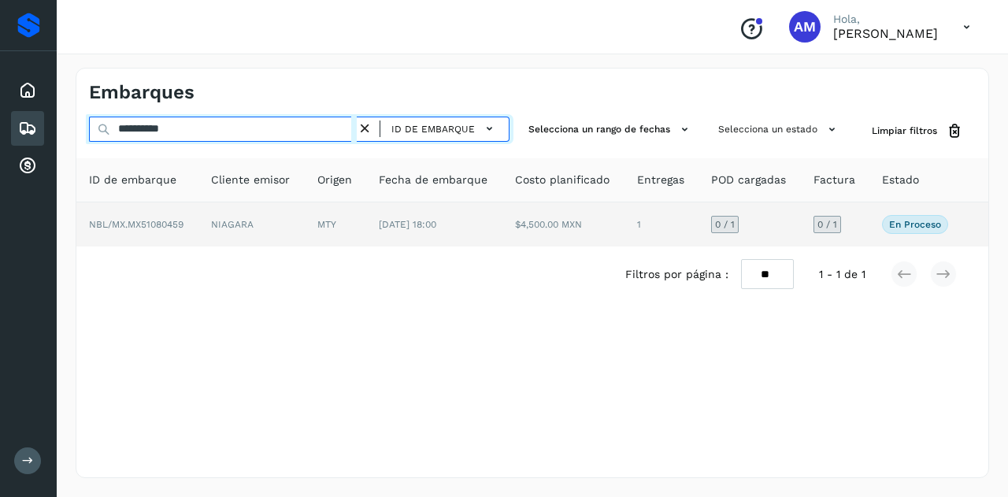
type input "**********"
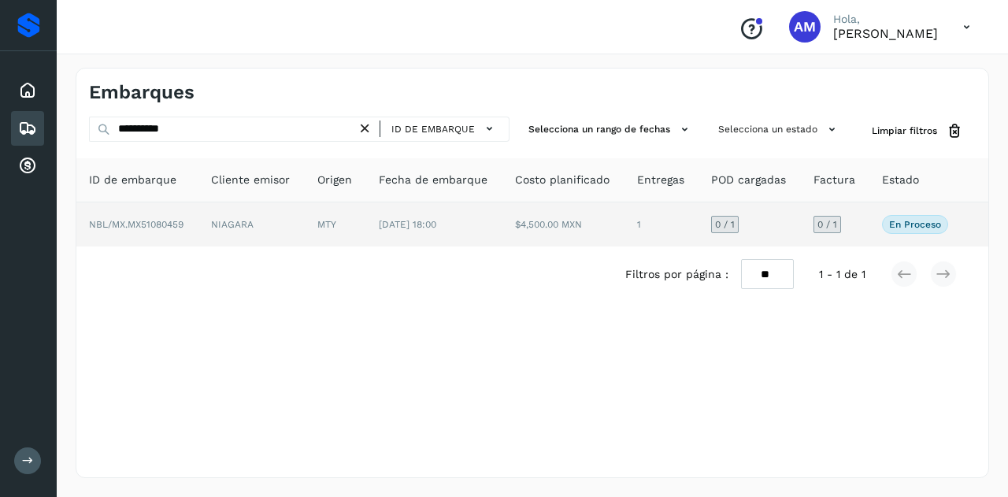
click at [354, 221] on td "MTY" at bounding box center [335, 224] width 61 height 44
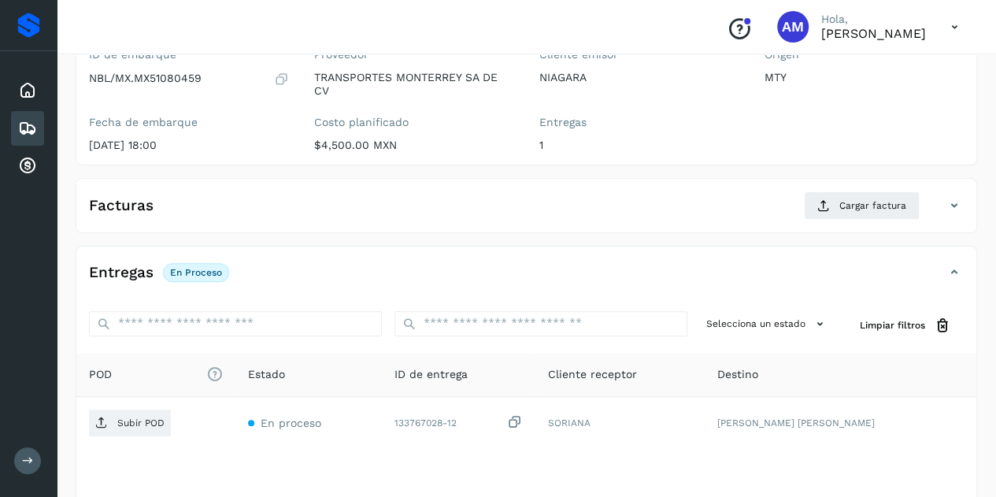
scroll to position [236, 0]
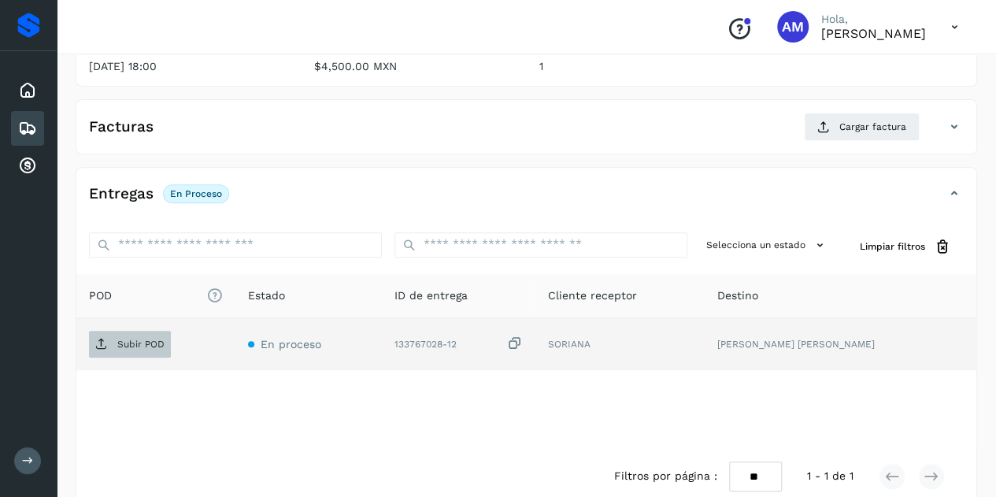
click at [118, 332] on span "Subir POD" at bounding box center [130, 344] width 82 height 25
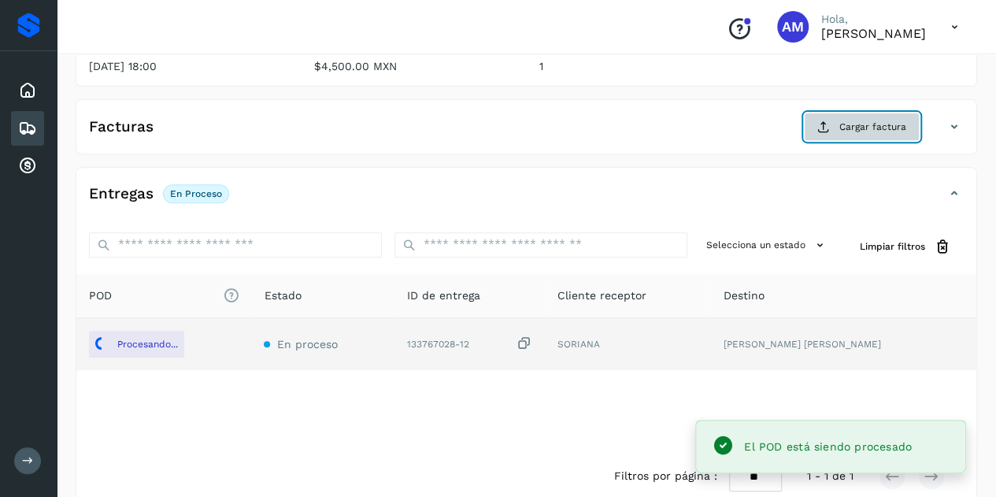
click at [835, 125] on button "Cargar factura" at bounding box center [862, 127] width 116 height 28
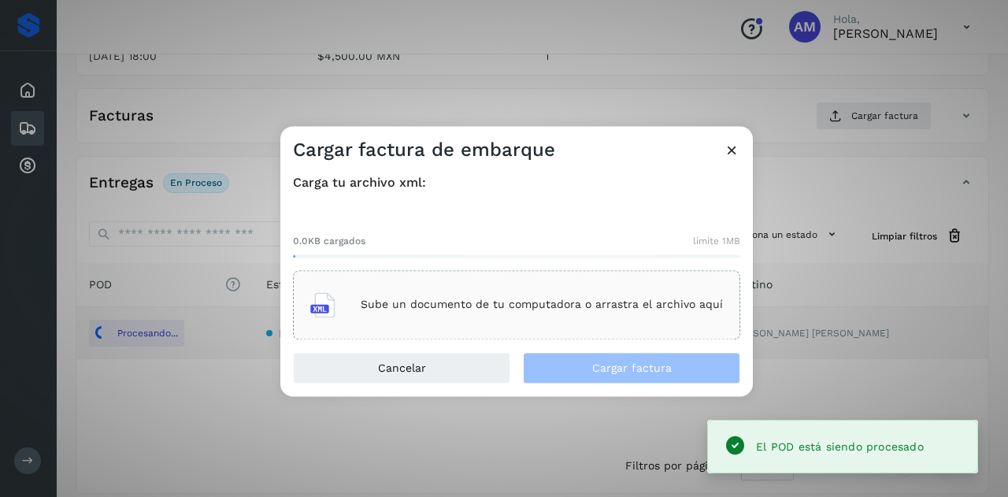
click at [343, 289] on div "Sube un documento de tu computadora o arrastra el archivo aquí" at bounding box center [516, 304] width 413 height 43
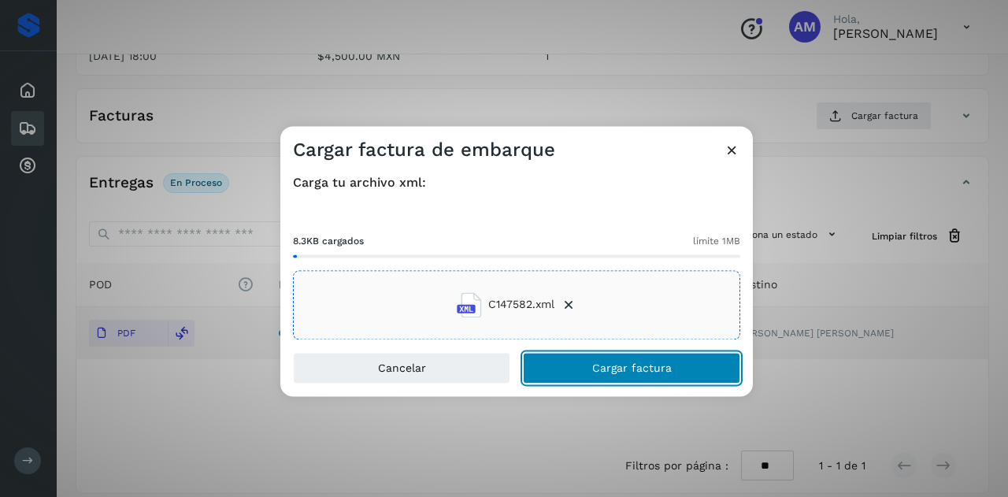
click at [576, 376] on button "Cargar factura" at bounding box center [631, 367] width 217 height 31
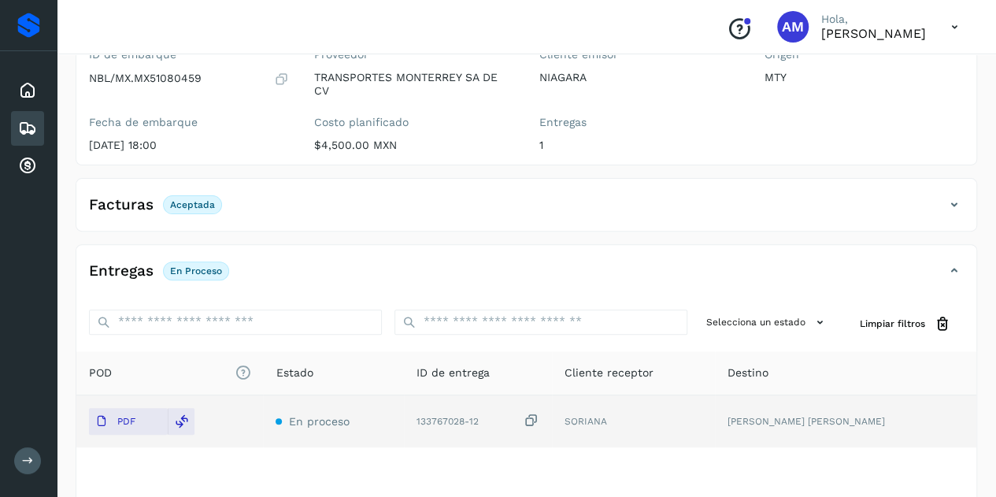
scroll to position [0, 0]
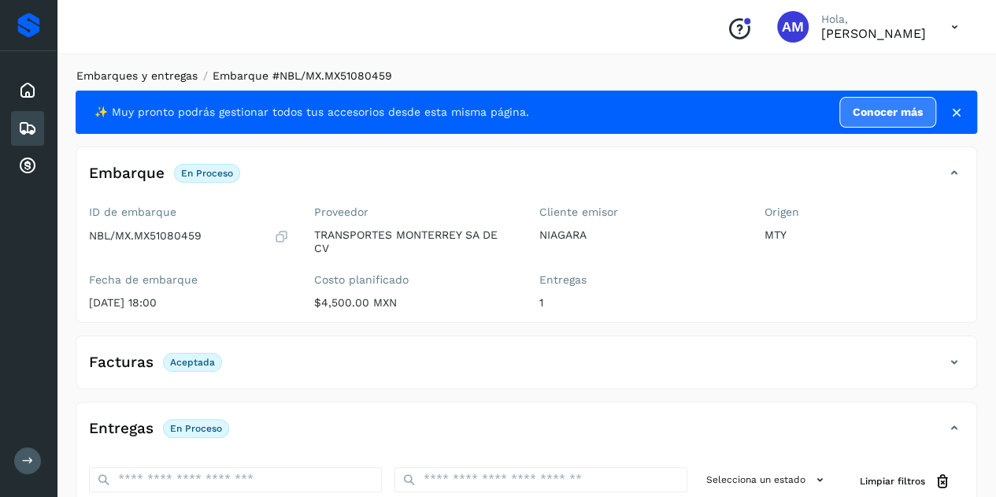
click at [162, 76] on link "Embarques y entregas" at bounding box center [136, 75] width 121 height 13
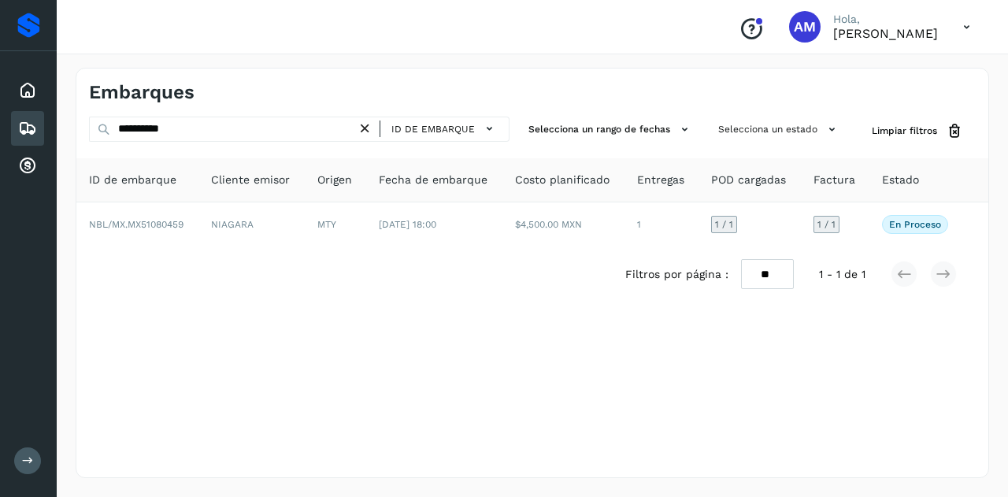
click at [376, 130] on div "ID de embarque" at bounding box center [437, 128] width 129 height 23
click at [373, 131] on icon at bounding box center [365, 128] width 17 height 17
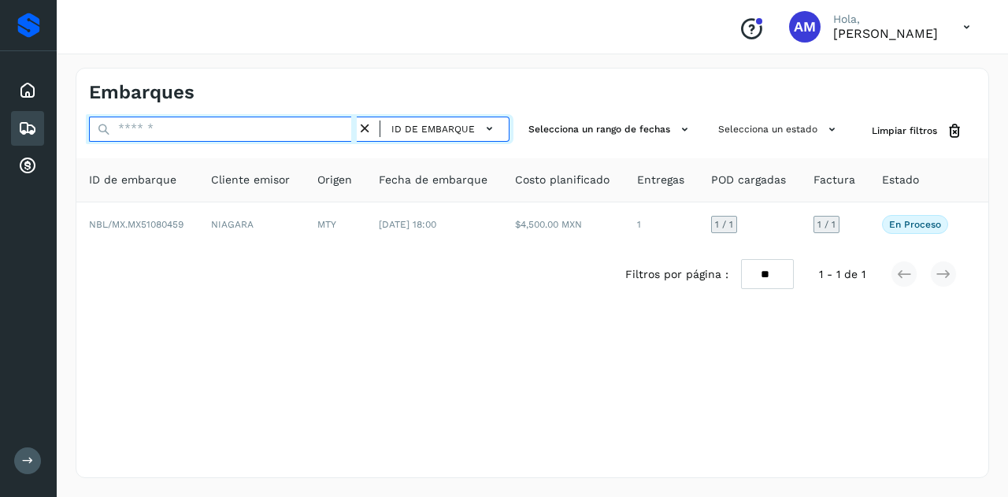
click at [295, 131] on input "text" at bounding box center [223, 129] width 268 height 25
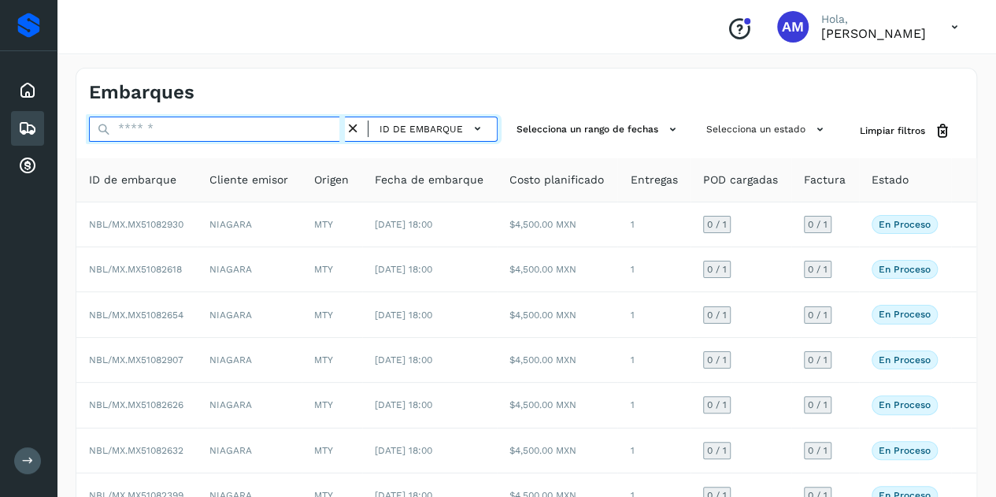
paste input "**********"
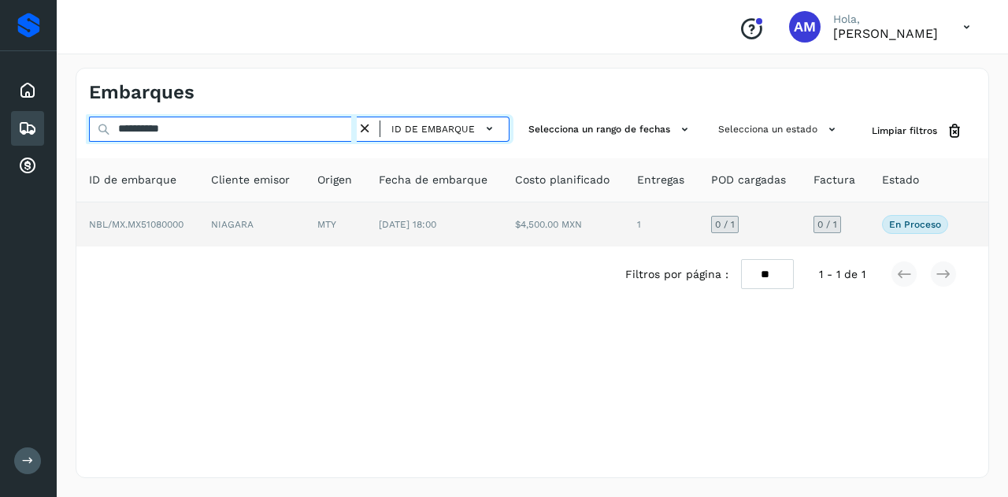
type input "**********"
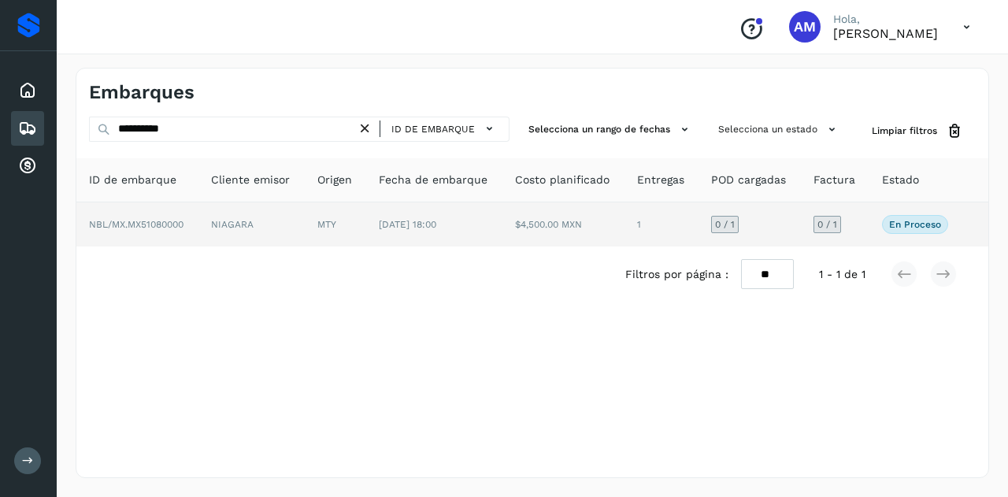
click at [284, 216] on td "NIAGARA" at bounding box center [251, 224] width 106 height 44
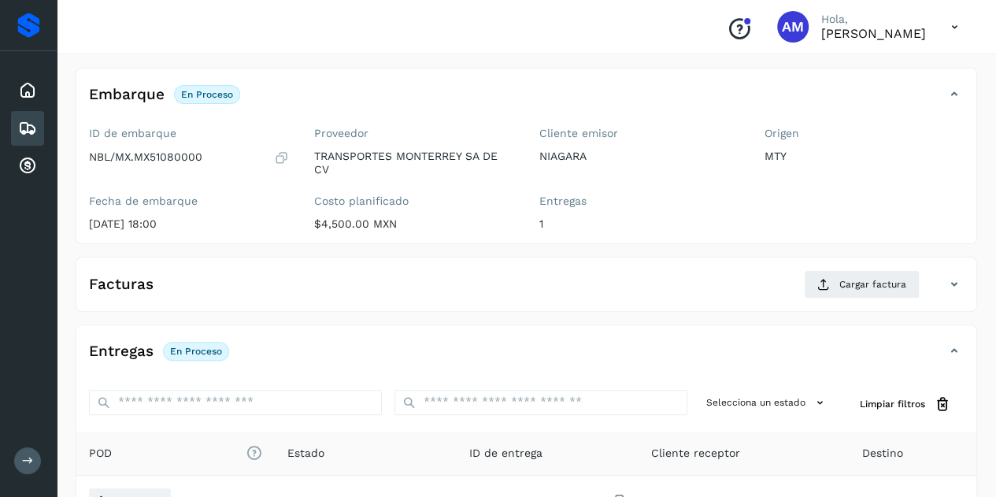
scroll to position [157, 0]
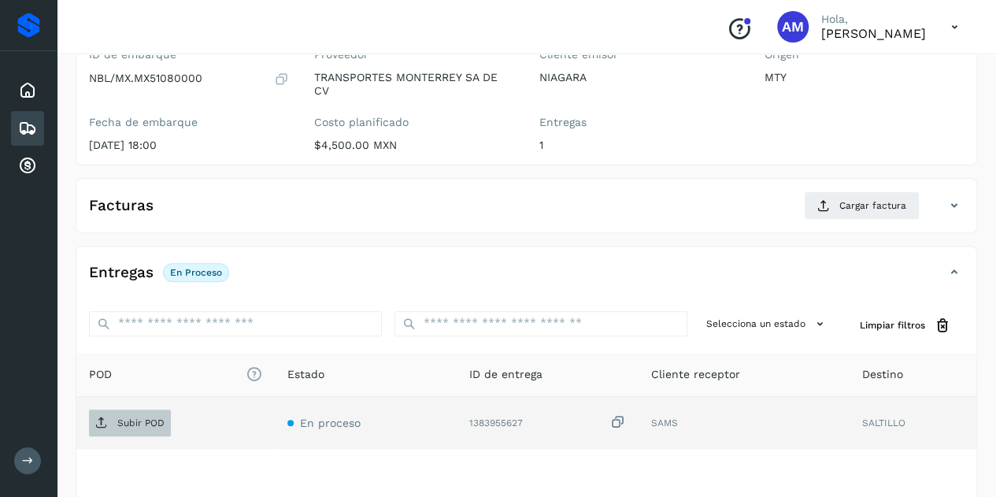
click at [117, 417] on p "Subir POD" at bounding box center [140, 422] width 47 height 11
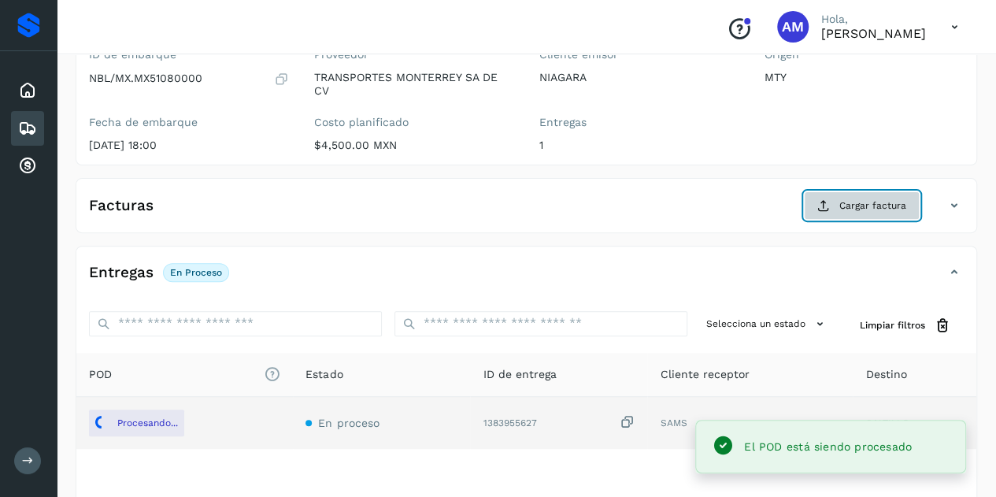
click at [890, 211] on button "Cargar factura" at bounding box center [862, 205] width 116 height 28
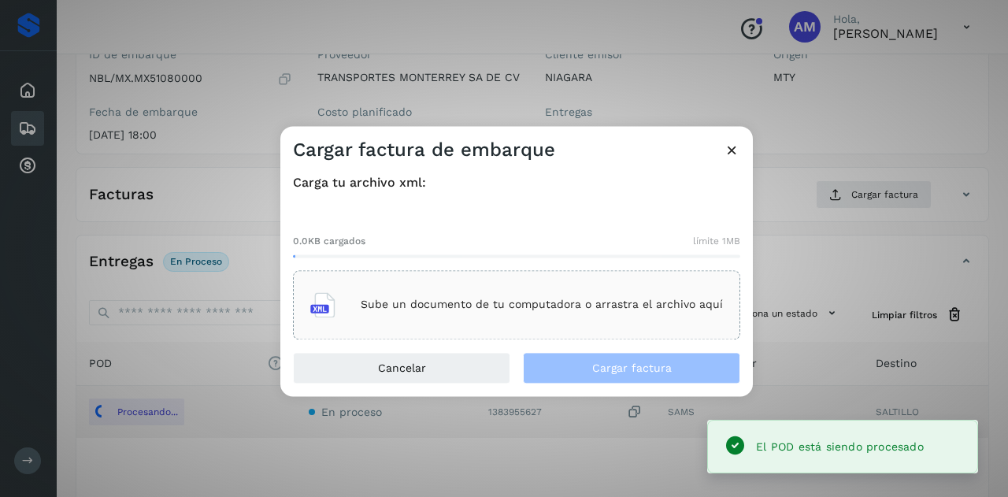
click at [557, 298] on p "Sube un documento de tu computadora o arrastra el archivo aquí" at bounding box center [542, 304] width 362 height 13
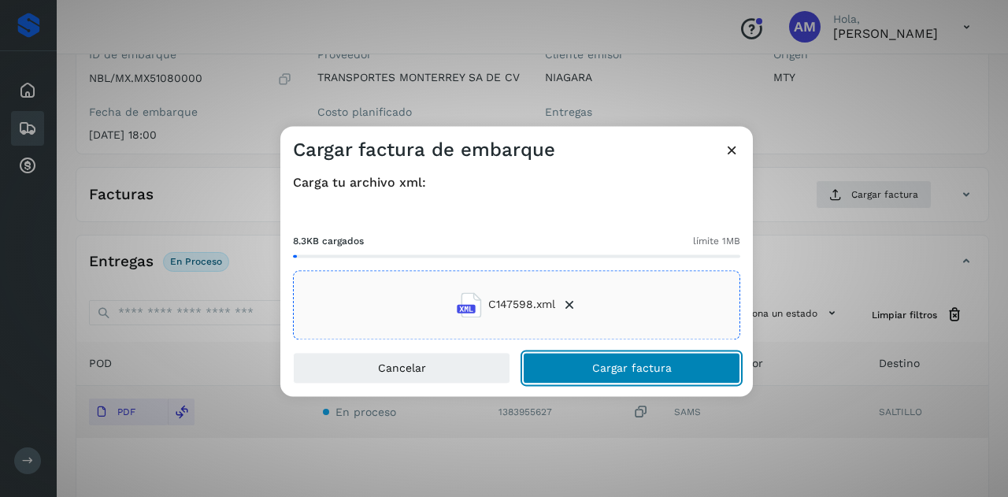
click at [567, 368] on button "Cargar factura" at bounding box center [631, 367] width 217 height 31
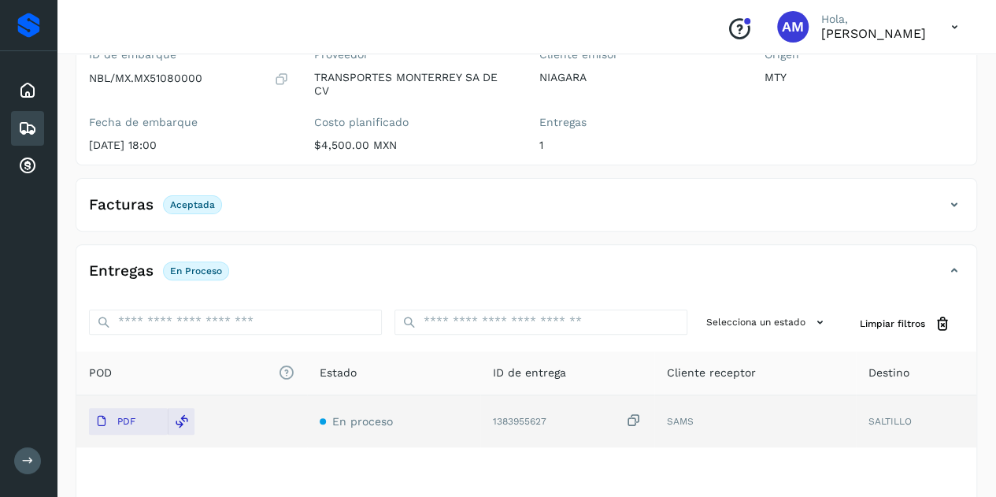
scroll to position [0, 0]
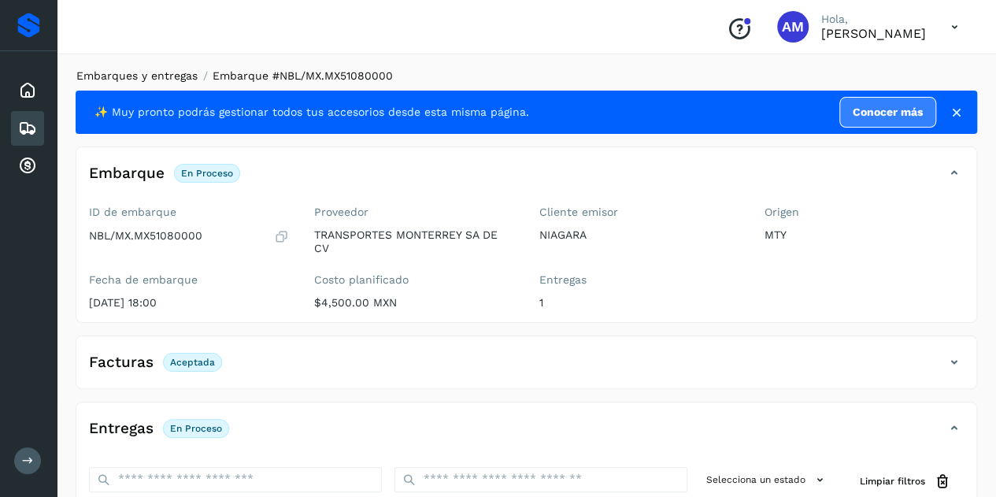
click at [168, 72] on link "Embarques y entregas" at bounding box center [136, 75] width 121 height 13
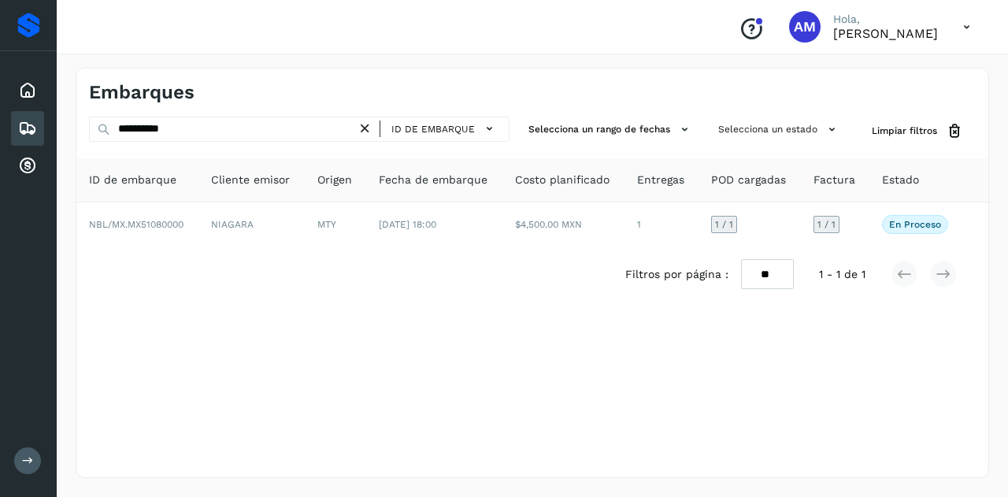
drag, startPoint x: 370, startPoint y: 128, endPoint x: 294, endPoint y: 128, distance: 75.6
click at [369, 128] on icon at bounding box center [365, 128] width 17 height 17
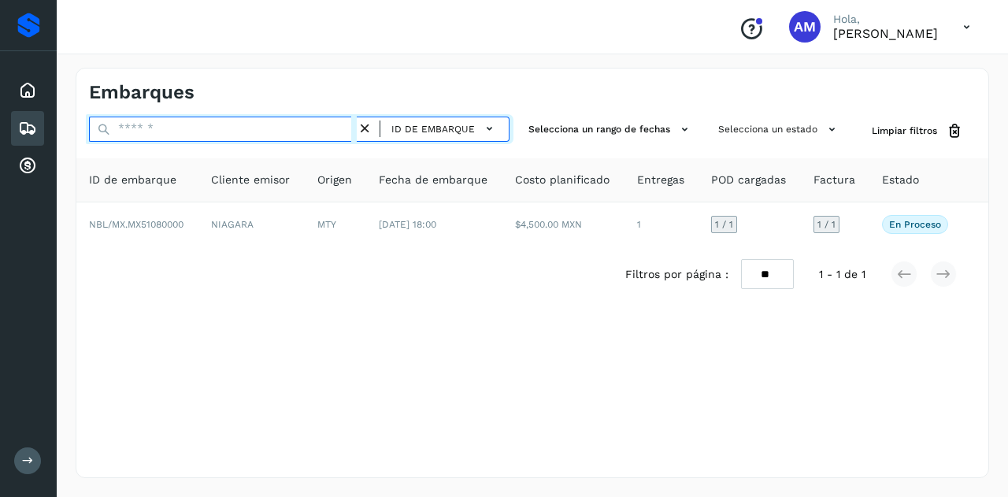
drag, startPoint x: 294, startPoint y: 128, endPoint x: 283, endPoint y: 131, distance: 11.5
click at [292, 128] on input "text" at bounding box center [223, 129] width 268 height 25
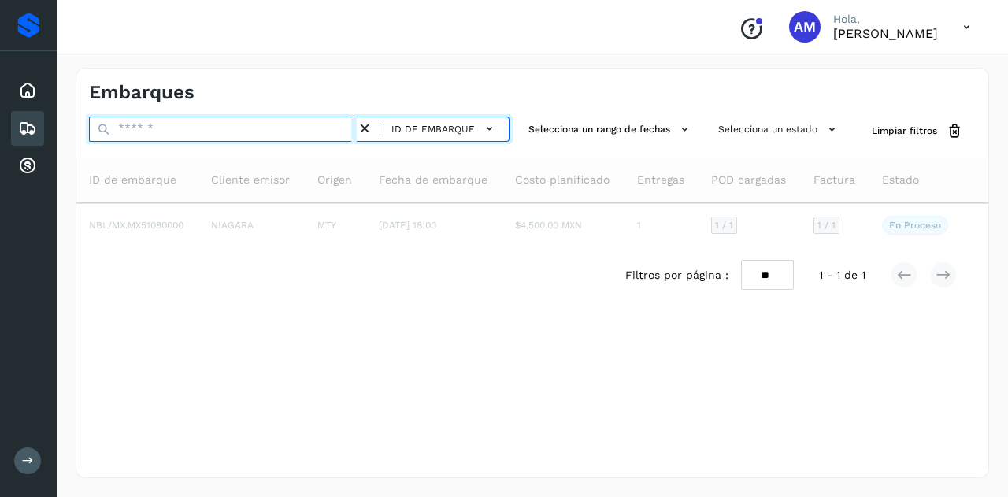
paste input "**********"
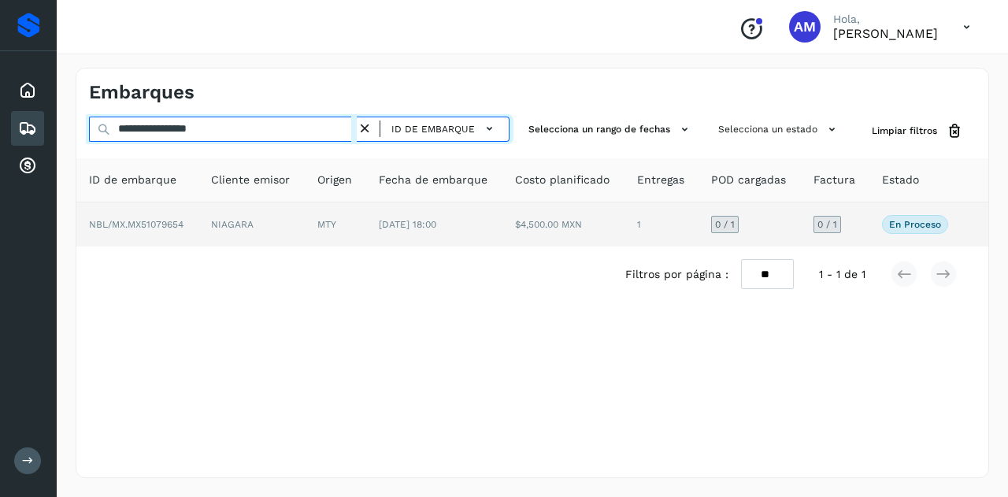
type input "**********"
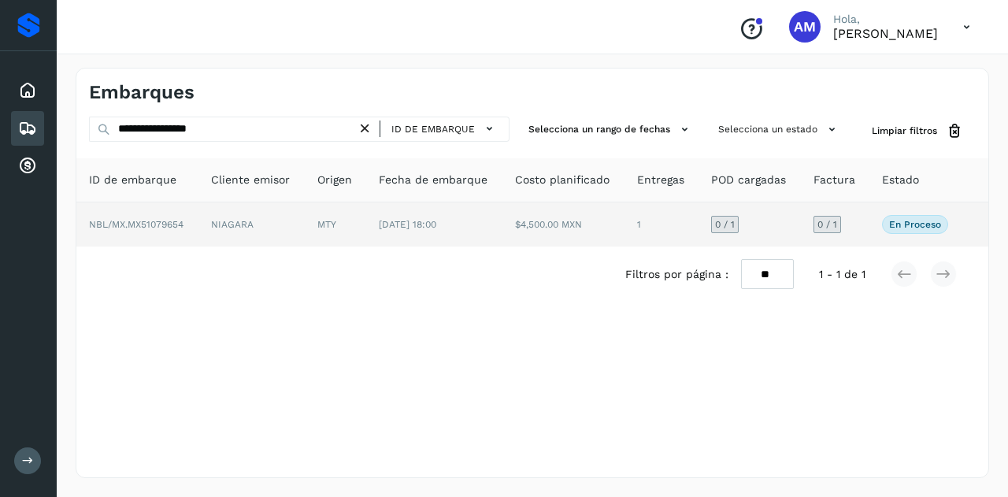
click at [255, 224] on td "NIAGARA" at bounding box center [251, 224] width 106 height 44
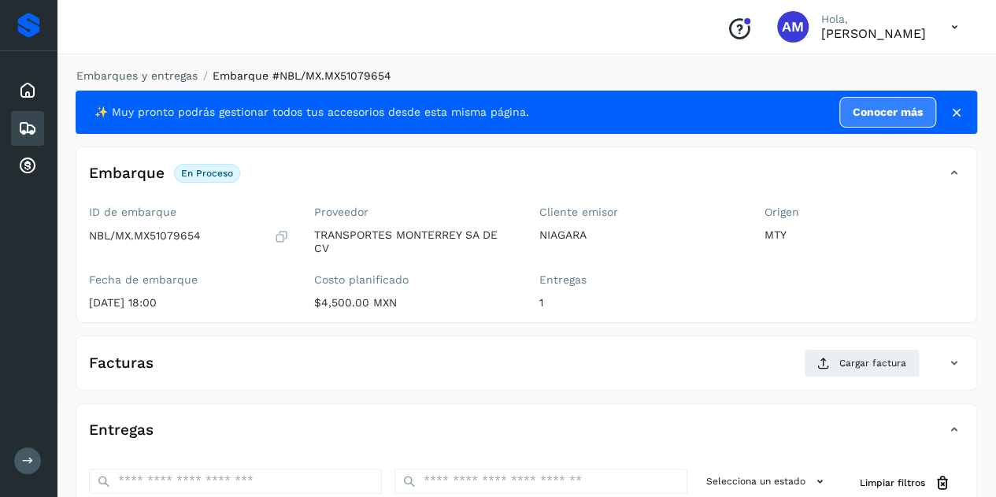
scroll to position [157, 0]
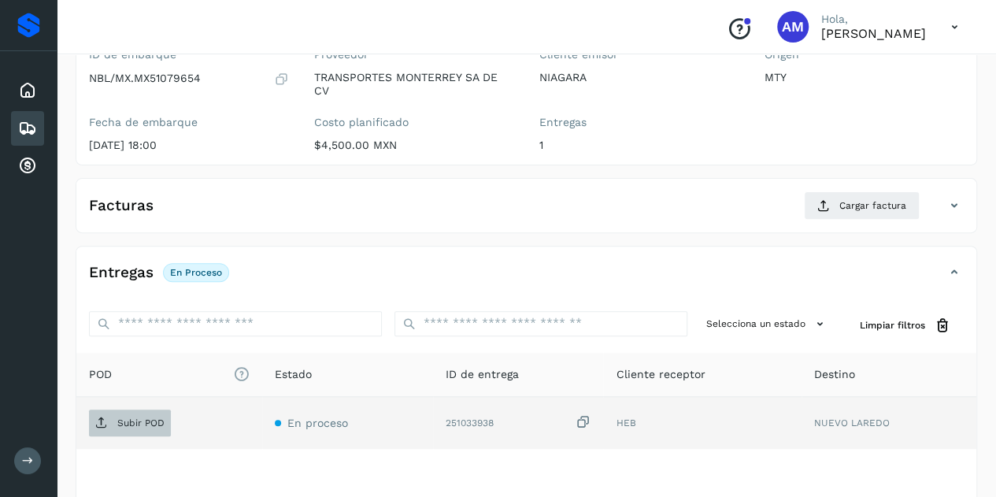
click at [150, 426] on span "Subir POD" at bounding box center [130, 422] width 82 height 25
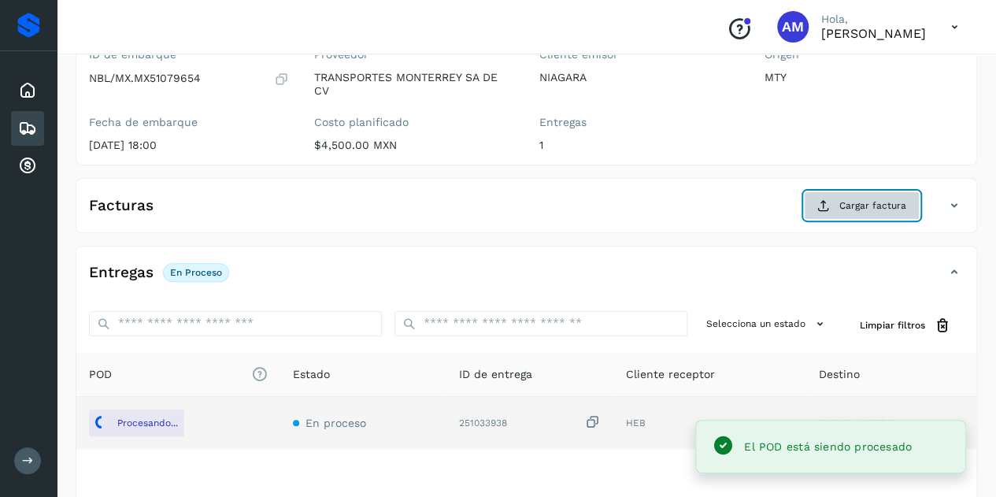
click at [823, 196] on button "Cargar factura" at bounding box center [862, 205] width 116 height 28
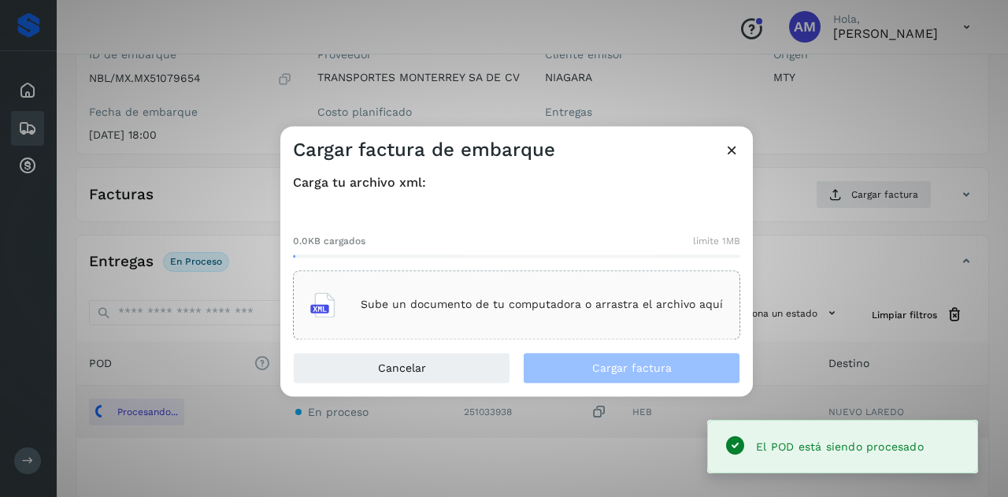
click at [490, 295] on div "Sube un documento de tu computadora o arrastra el archivo aquí" at bounding box center [516, 304] width 413 height 43
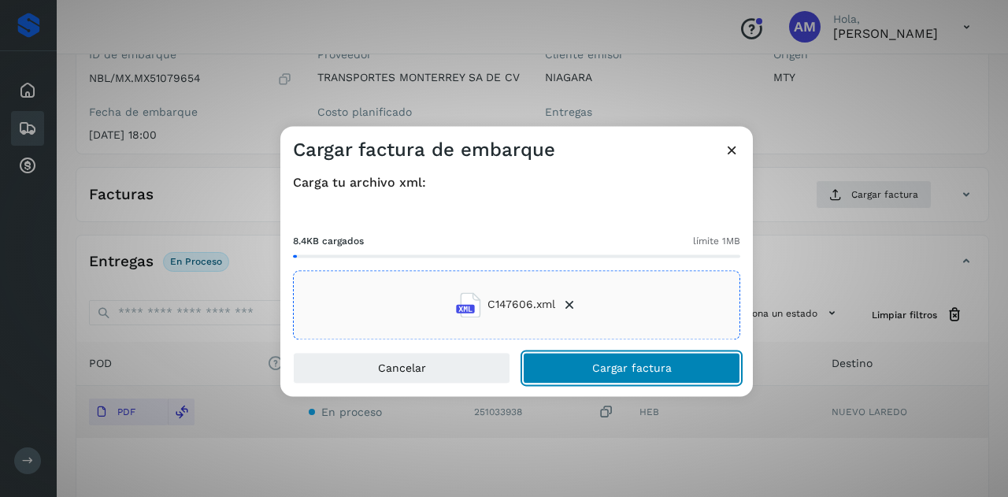
click at [584, 361] on button "Cargar factura" at bounding box center [631, 367] width 217 height 31
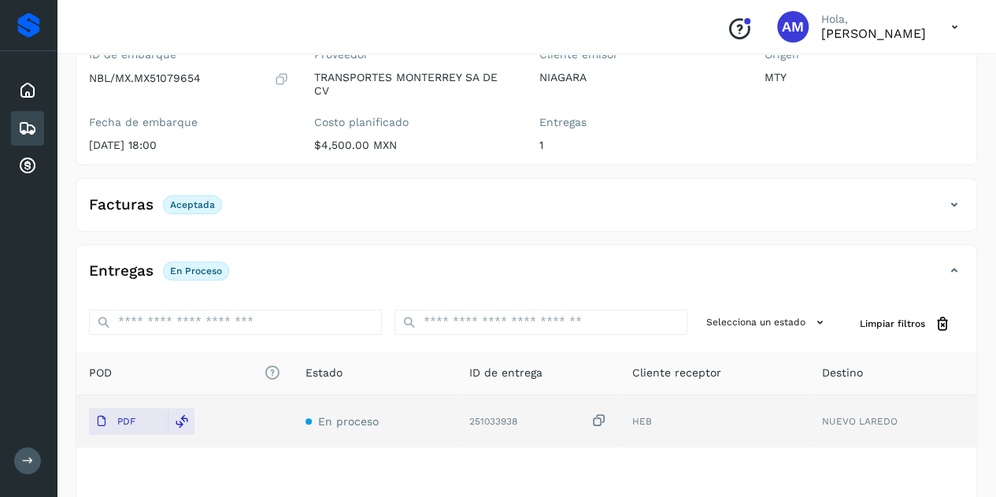
scroll to position [0, 0]
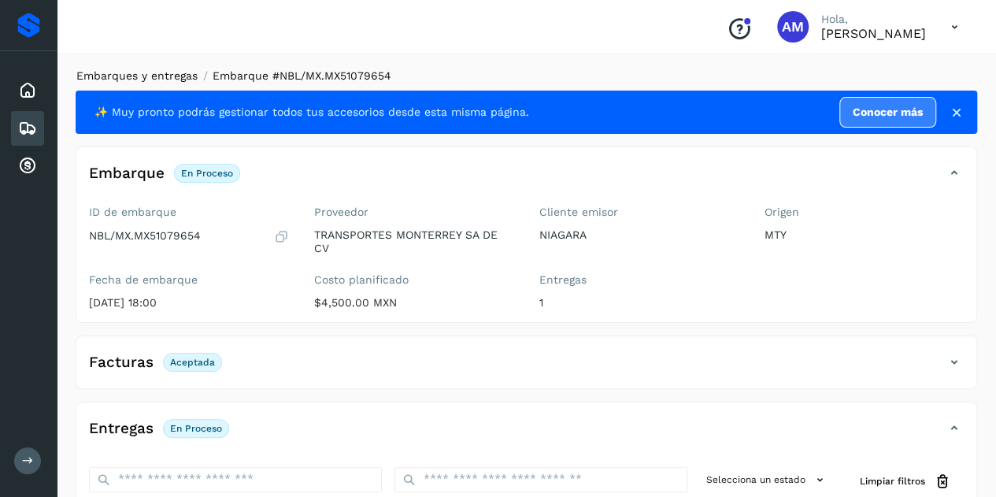
click at [156, 76] on link "Embarques y entregas" at bounding box center [136, 75] width 121 height 13
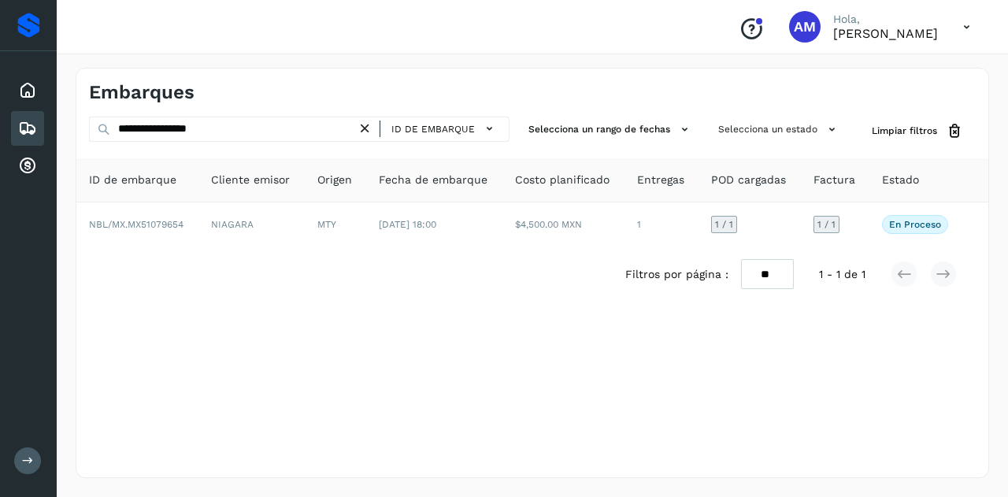
drag, startPoint x: 372, startPoint y: 131, endPoint x: 287, endPoint y: 133, distance: 85.1
click at [367, 133] on icon at bounding box center [365, 128] width 17 height 17
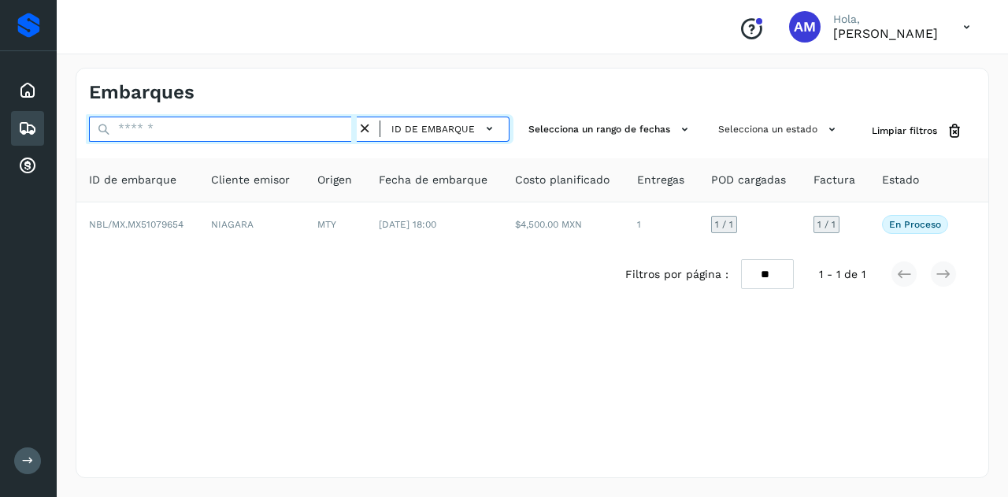
click at [287, 133] on input "text" at bounding box center [223, 129] width 268 height 25
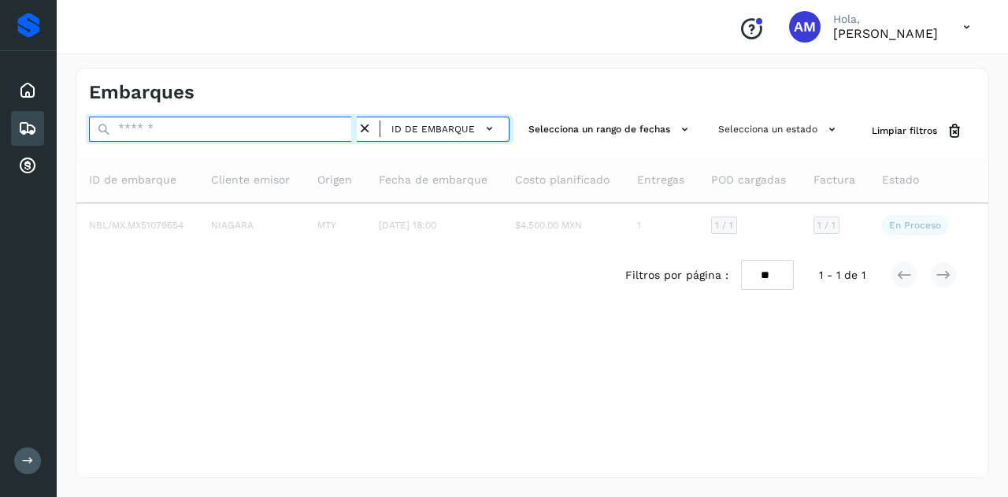
paste input "**********"
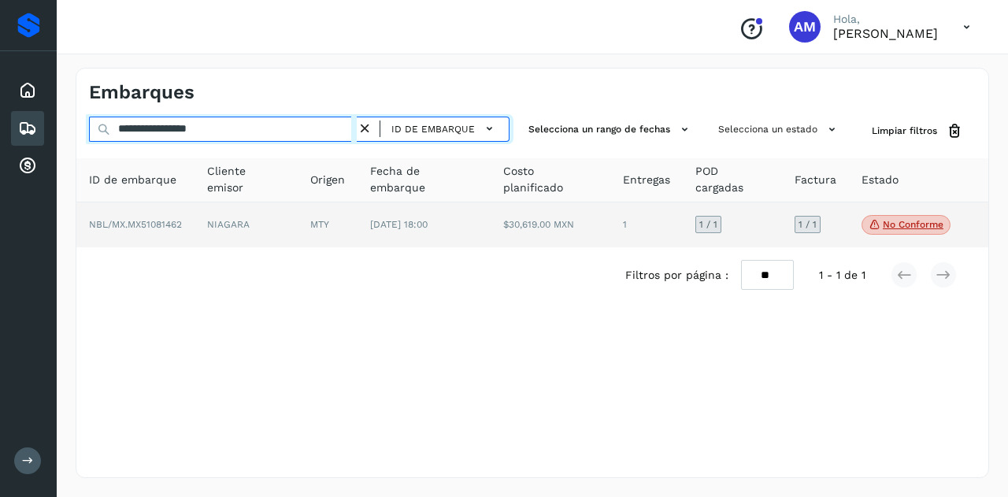
type input "**********"
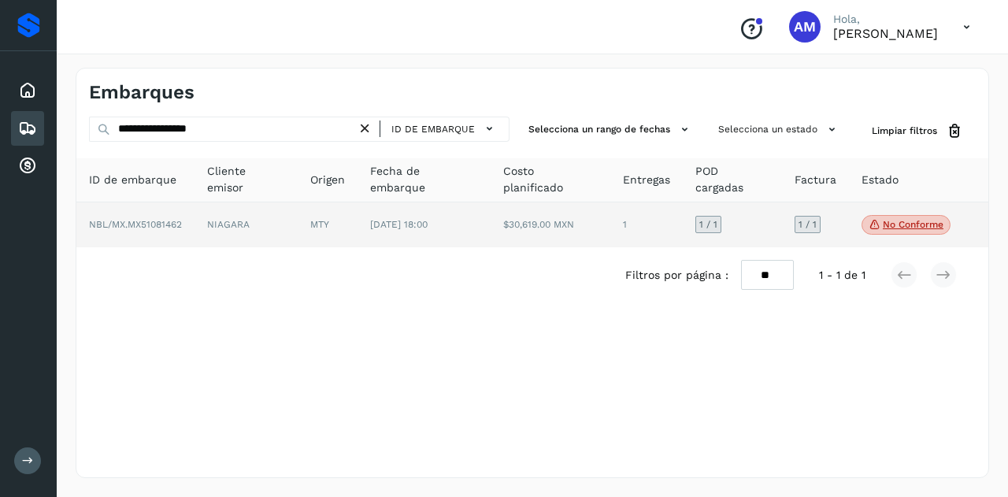
click at [372, 219] on span "[DATE] 18:00" at bounding box center [398, 224] width 57 height 11
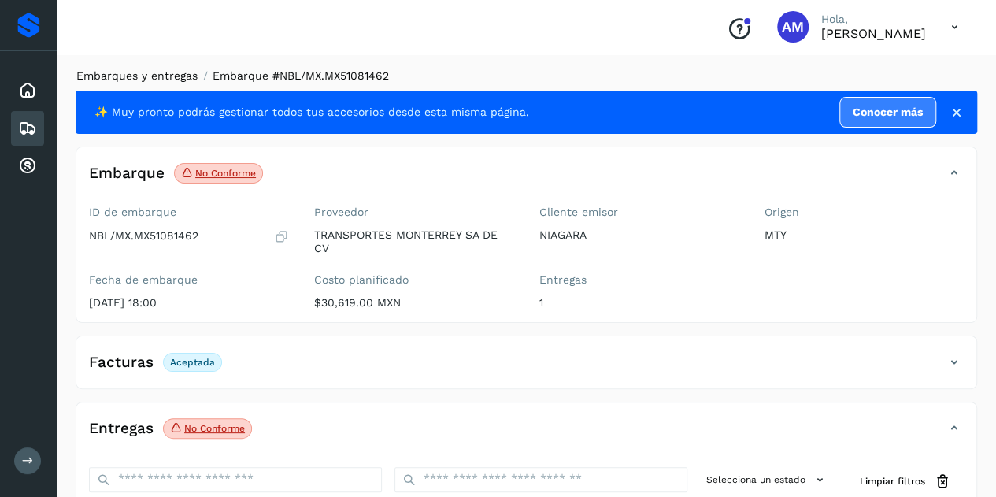
click at [167, 73] on link "Embarques y entregas" at bounding box center [136, 75] width 121 height 13
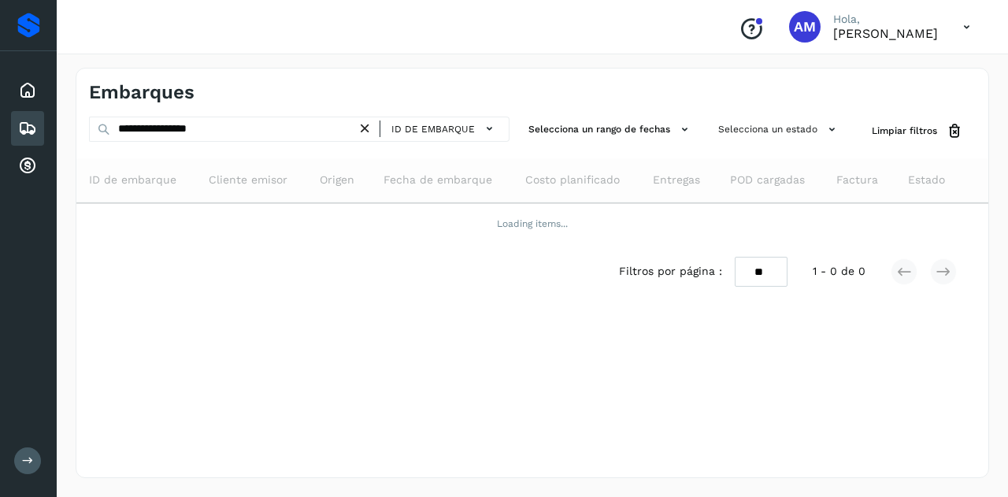
click at [372, 126] on icon at bounding box center [365, 128] width 17 height 17
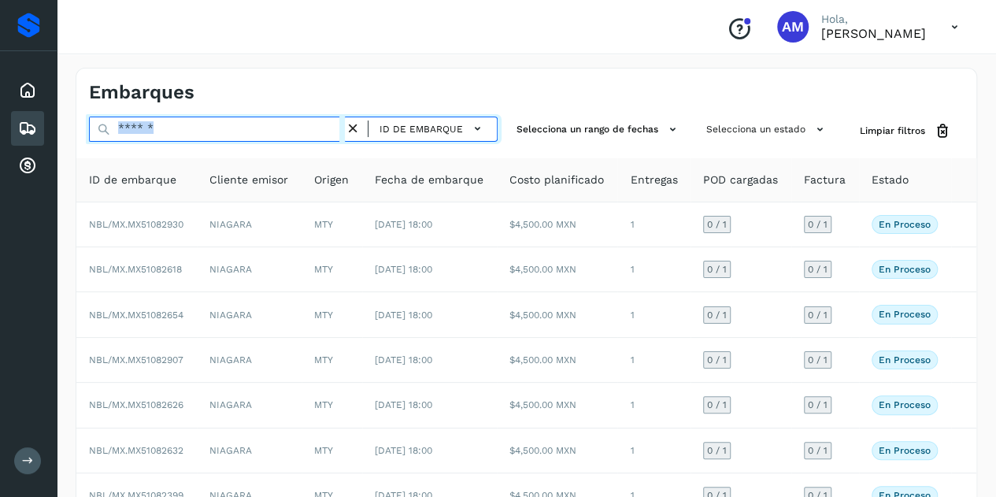
click at [233, 136] on input "text" at bounding box center [217, 129] width 256 height 25
click at [216, 123] on input "text" at bounding box center [217, 129] width 256 height 25
paste input "**********"
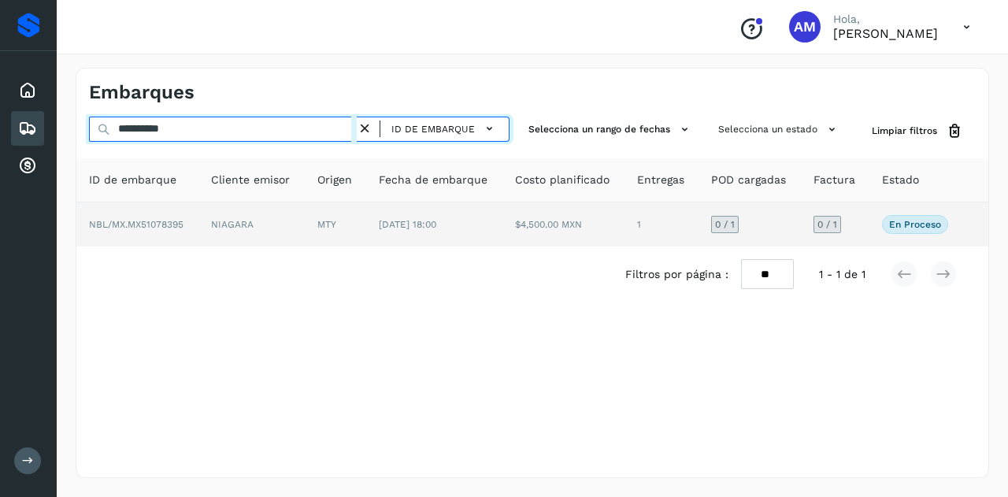
type input "**********"
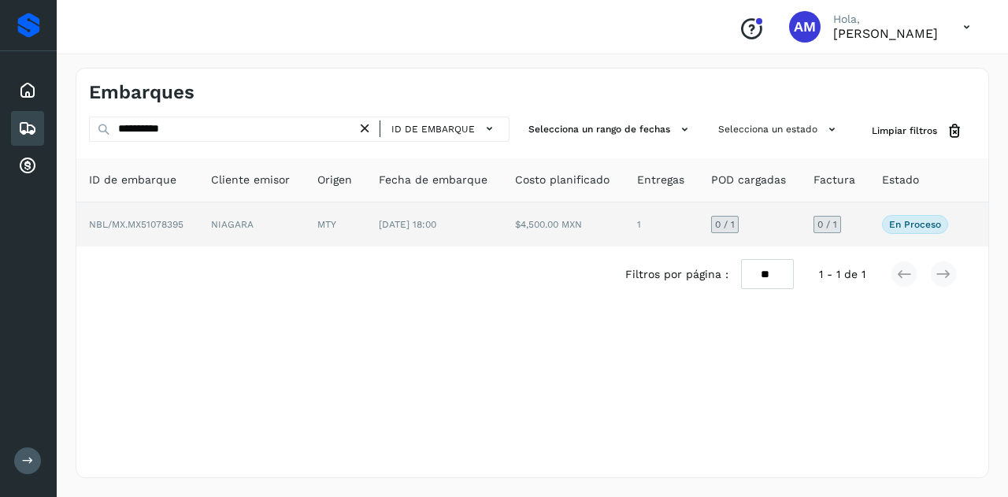
click at [176, 234] on td "NBL/MX.MX51078395" at bounding box center [137, 224] width 122 height 44
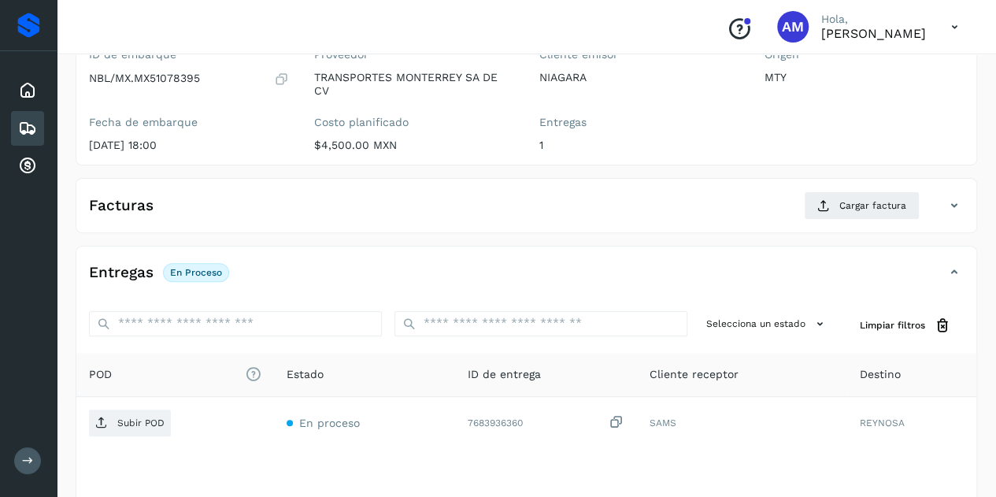
scroll to position [79, 0]
